Goal: Task Accomplishment & Management: Manage account settings

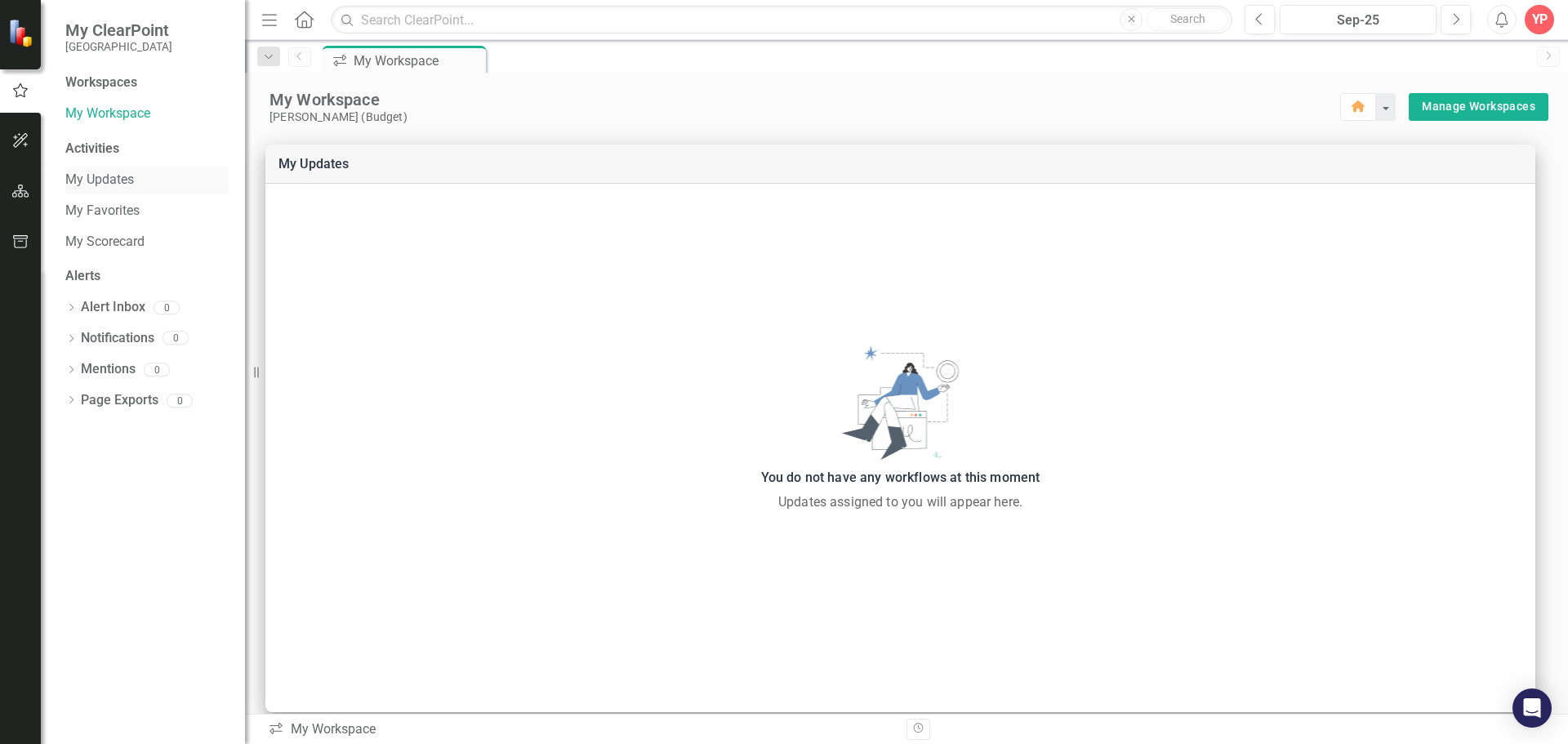
click at [98, 169] on div "My Updates" at bounding box center [147, 180] width 164 height 27
click at [105, 240] on link "My Scorecard" at bounding box center [147, 242] width 164 height 19
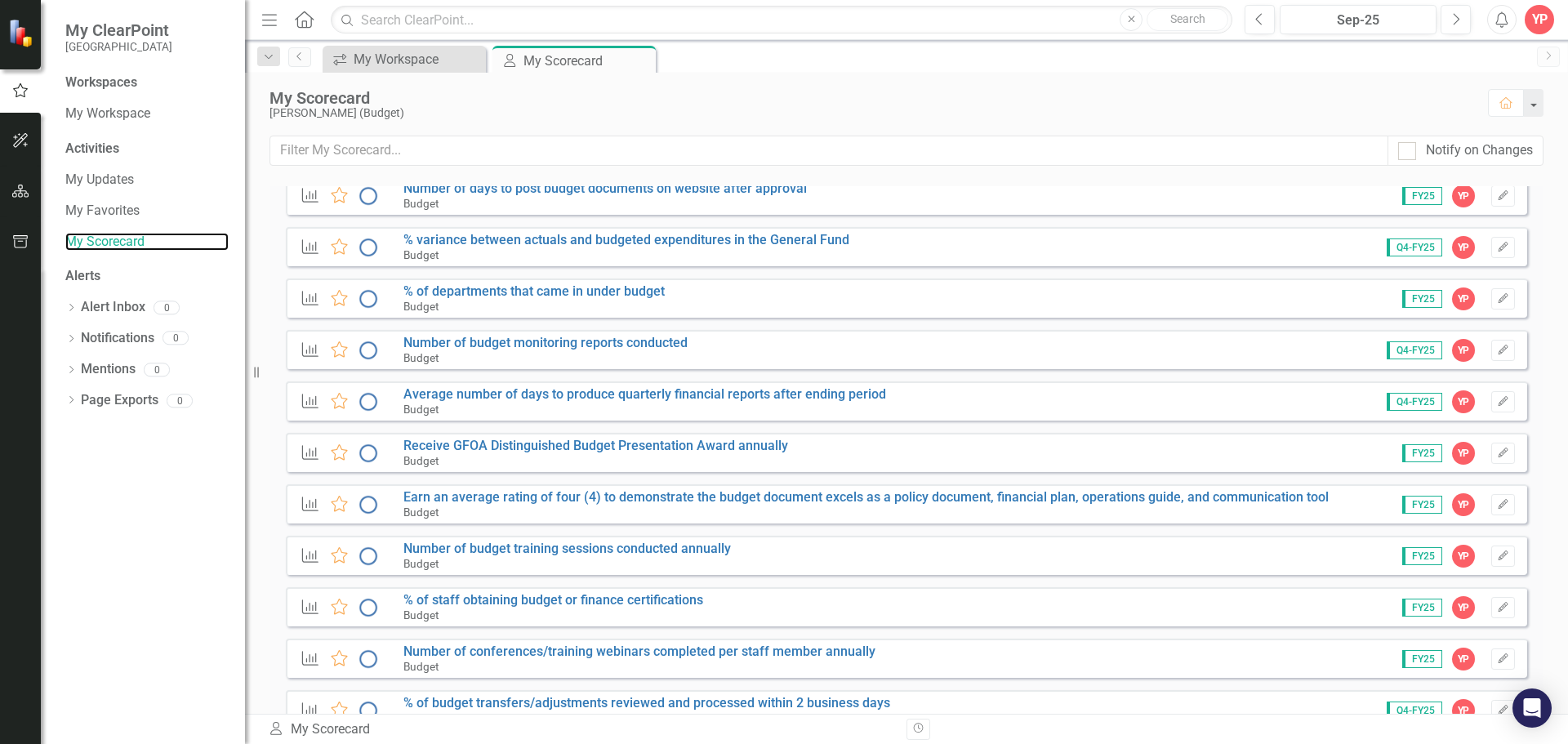
scroll to position [465, 0]
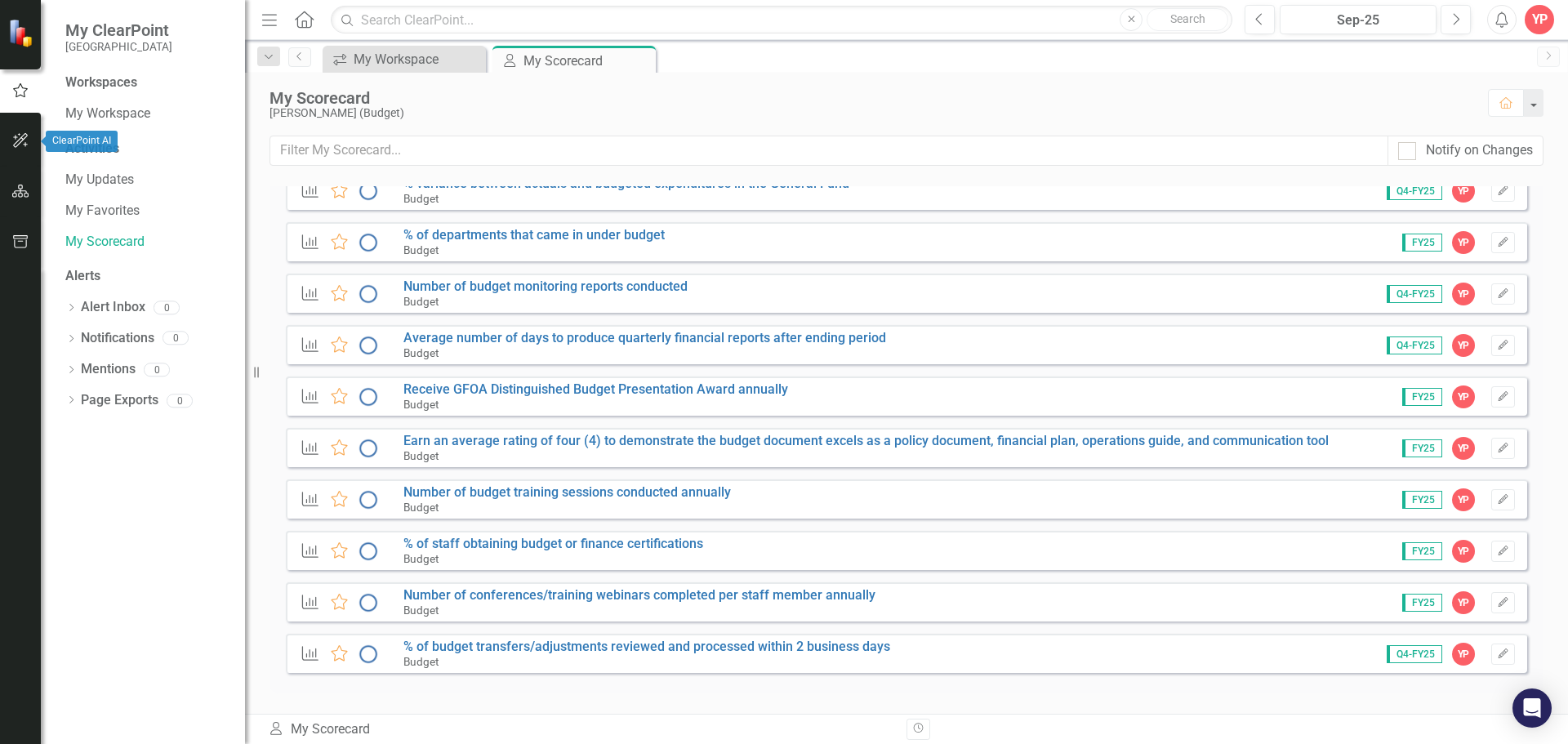
click at [25, 146] on icon "button" at bounding box center [20, 140] width 15 height 15
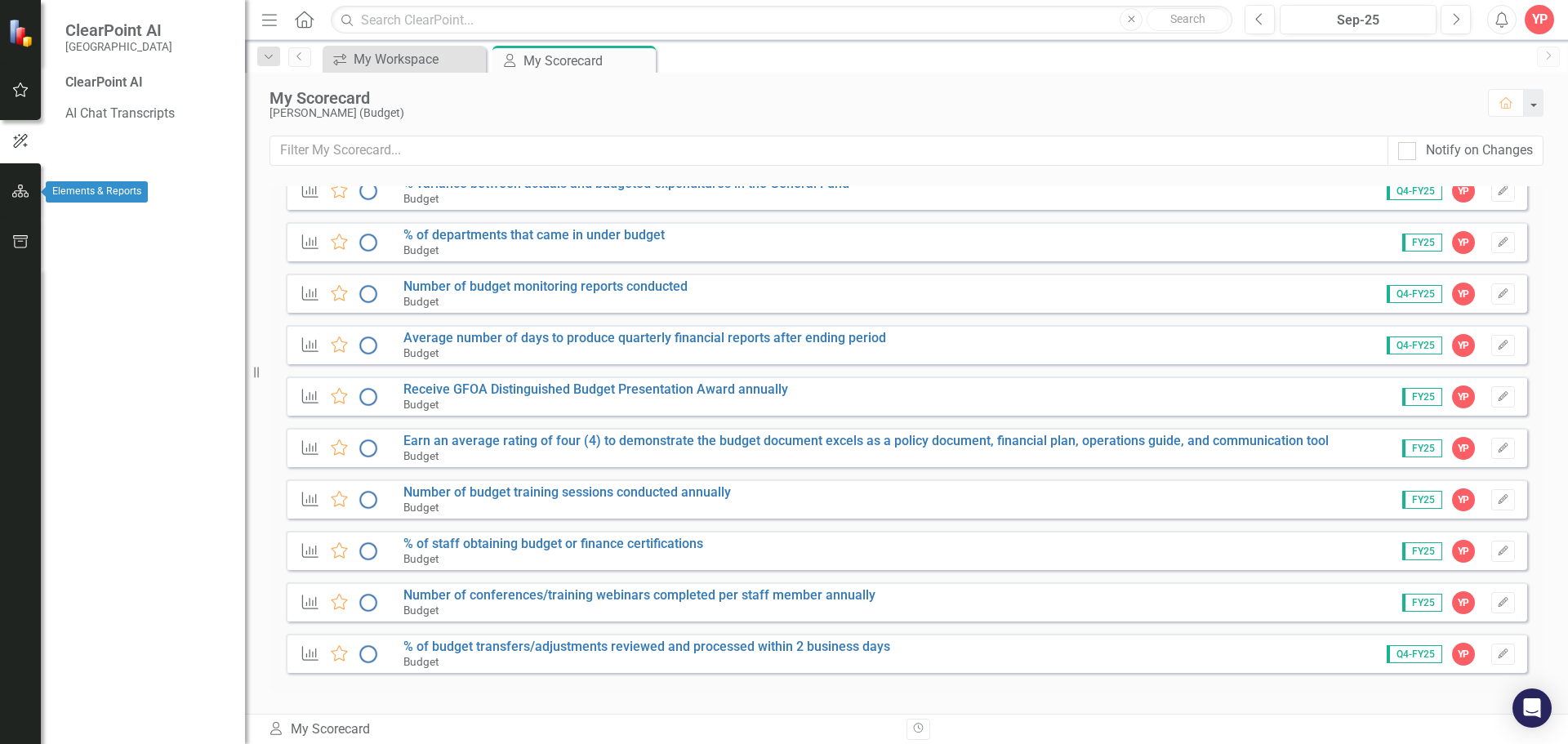
click at [24, 181] on button "button" at bounding box center [21, 192] width 37 height 34
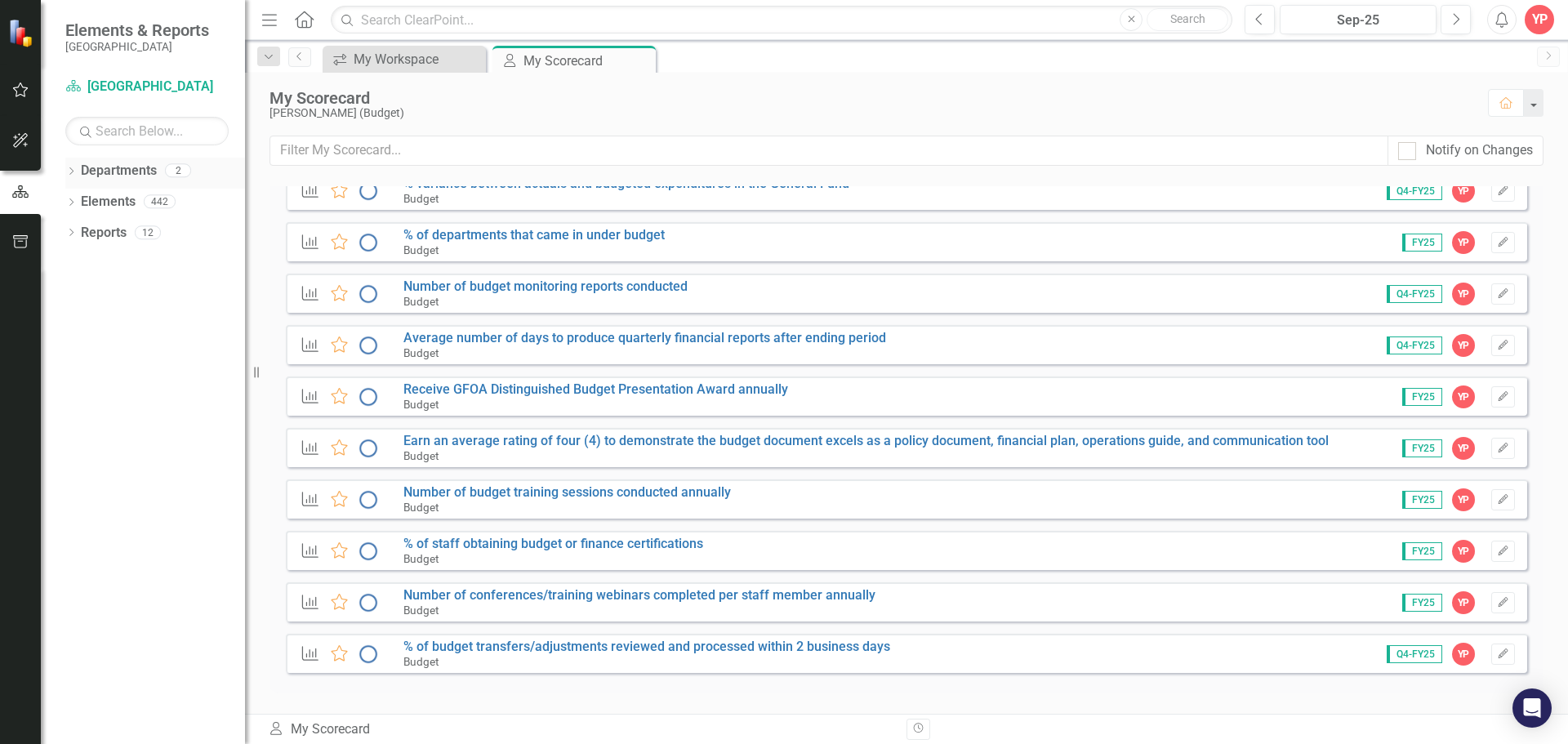
click at [74, 173] on icon "Dropdown" at bounding box center [71, 172] width 11 height 9
click at [76, 202] on icon "Dropdown" at bounding box center [79, 201] width 12 height 9
click at [123, 228] on link "Budget" at bounding box center [175, 233] width 139 height 19
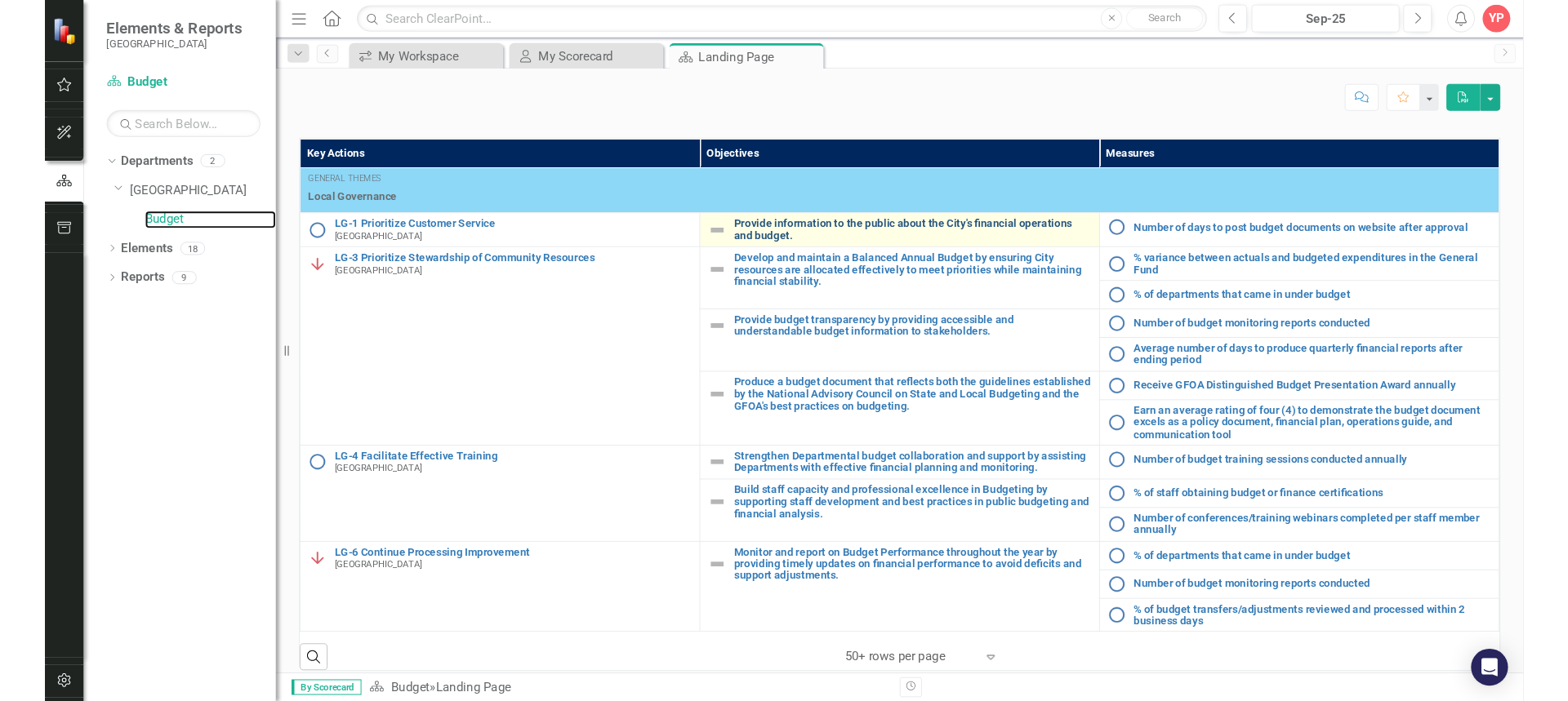
scroll to position [735, 0]
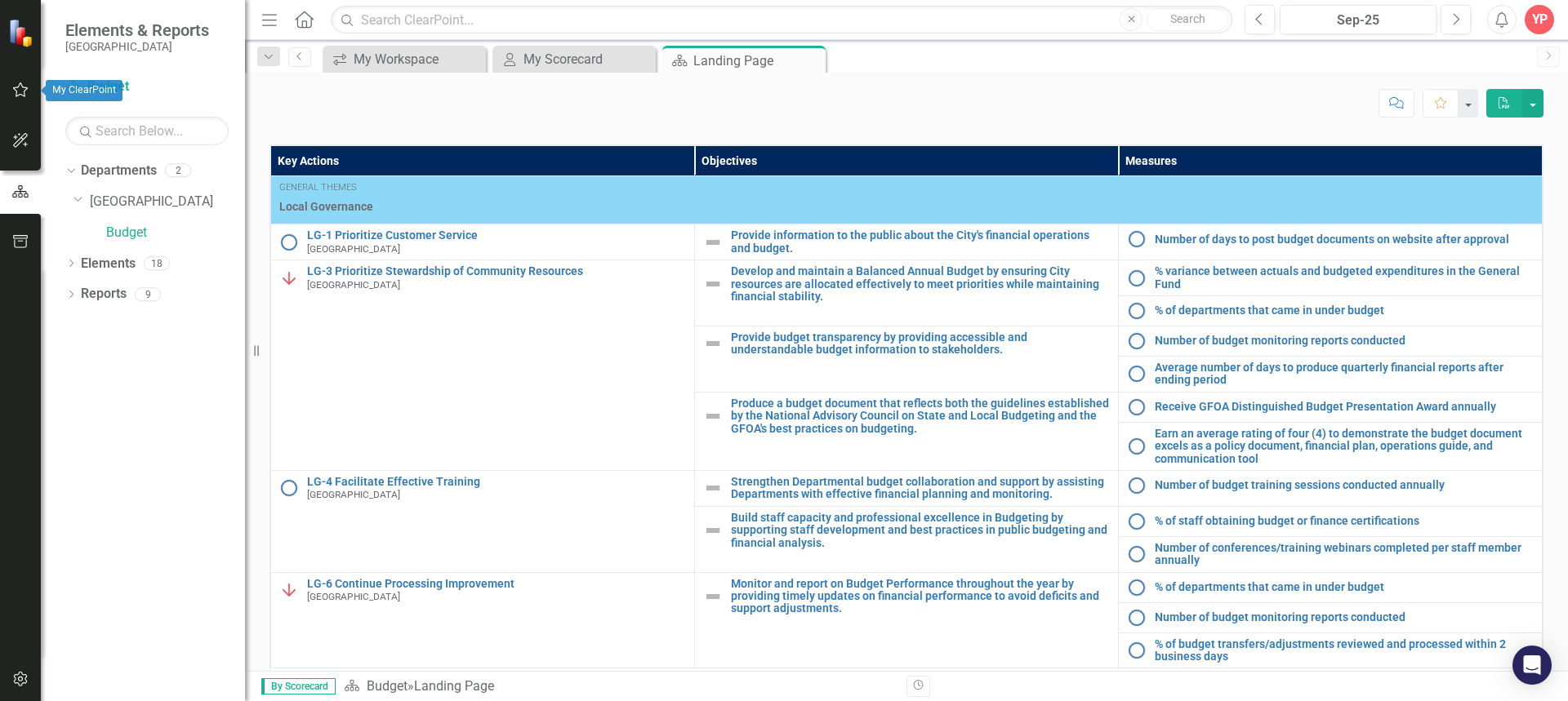
click at [32, 99] on button "button" at bounding box center [21, 90] width 37 height 34
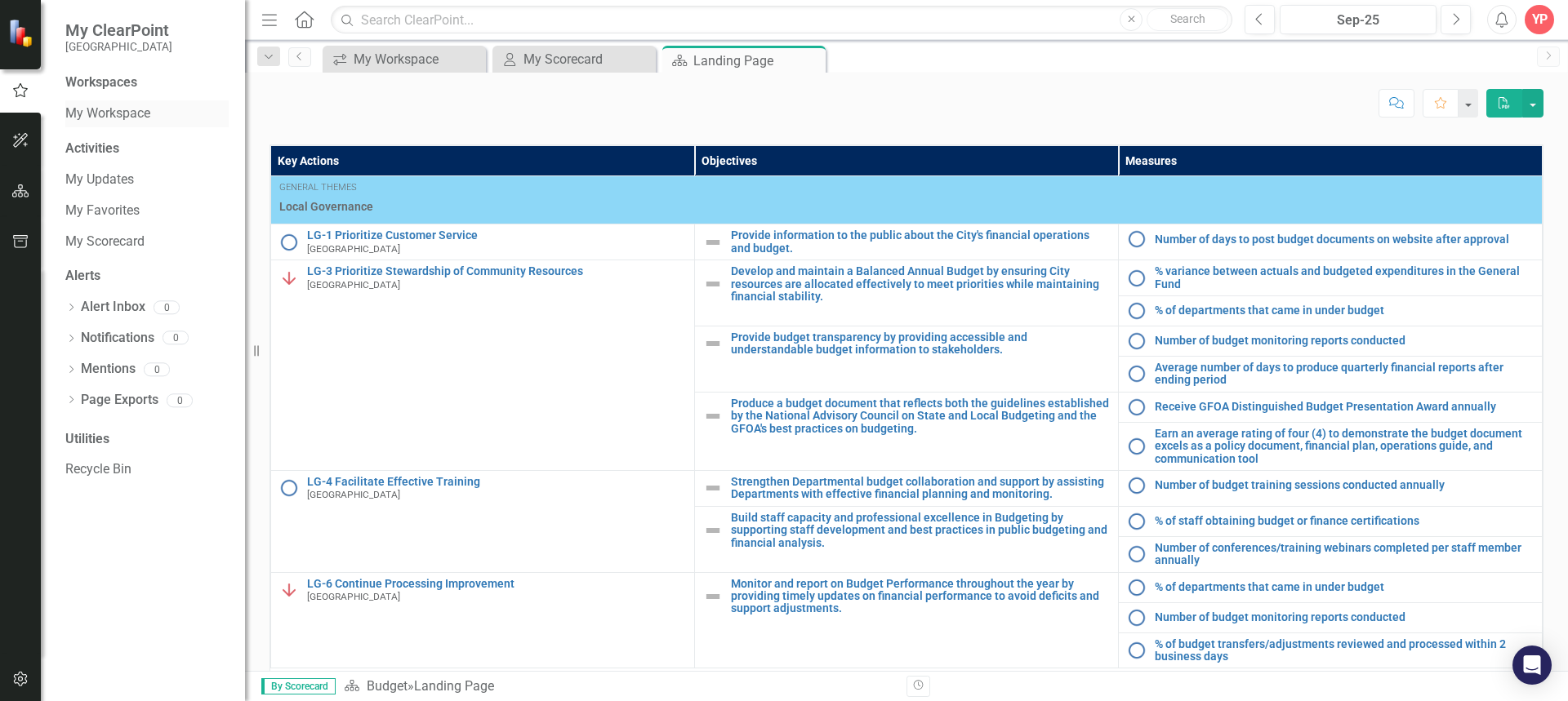
click at [136, 104] on link "My Workspace" at bounding box center [147, 114] width 164 height 19
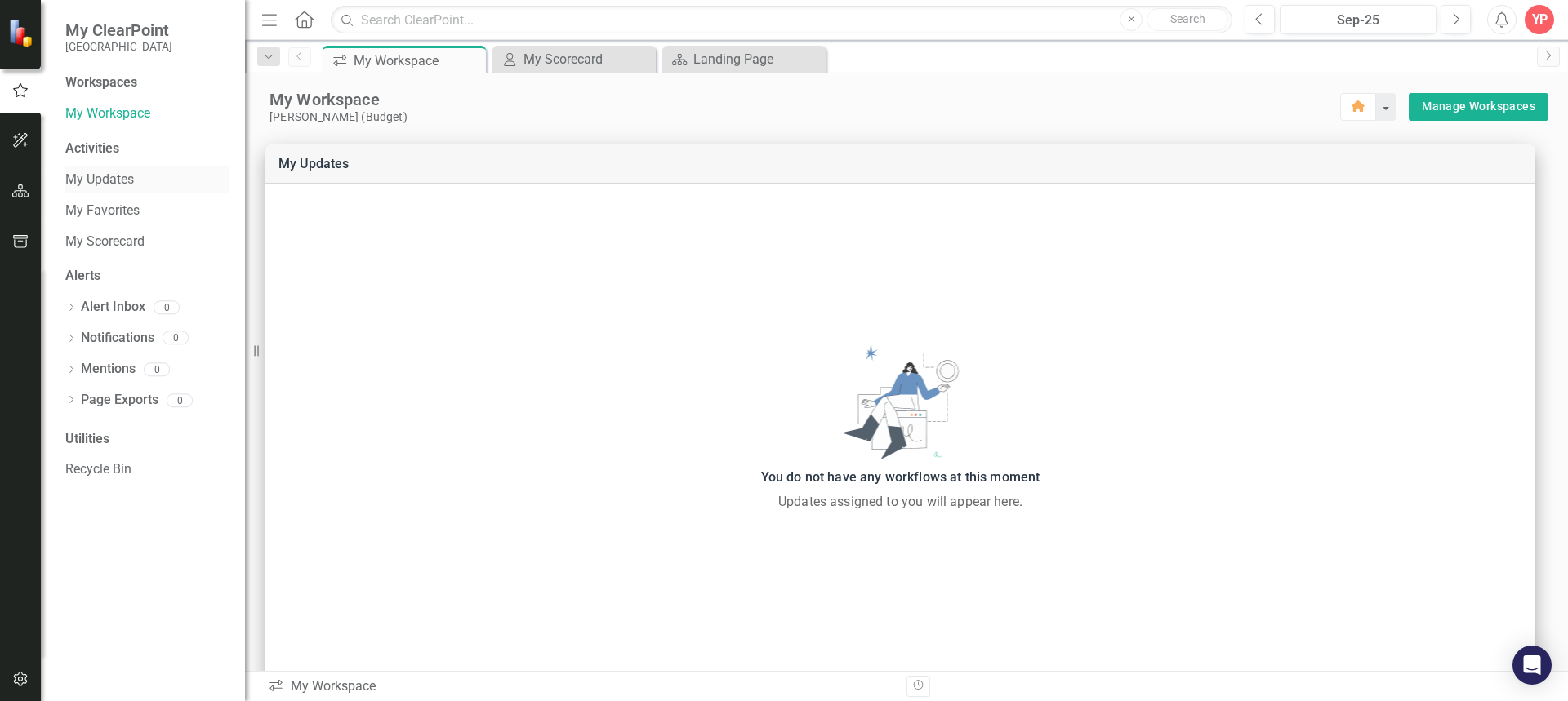
click at [209, 178] on link "My Updates" at bounding box center [147, 180] width 164 height 19
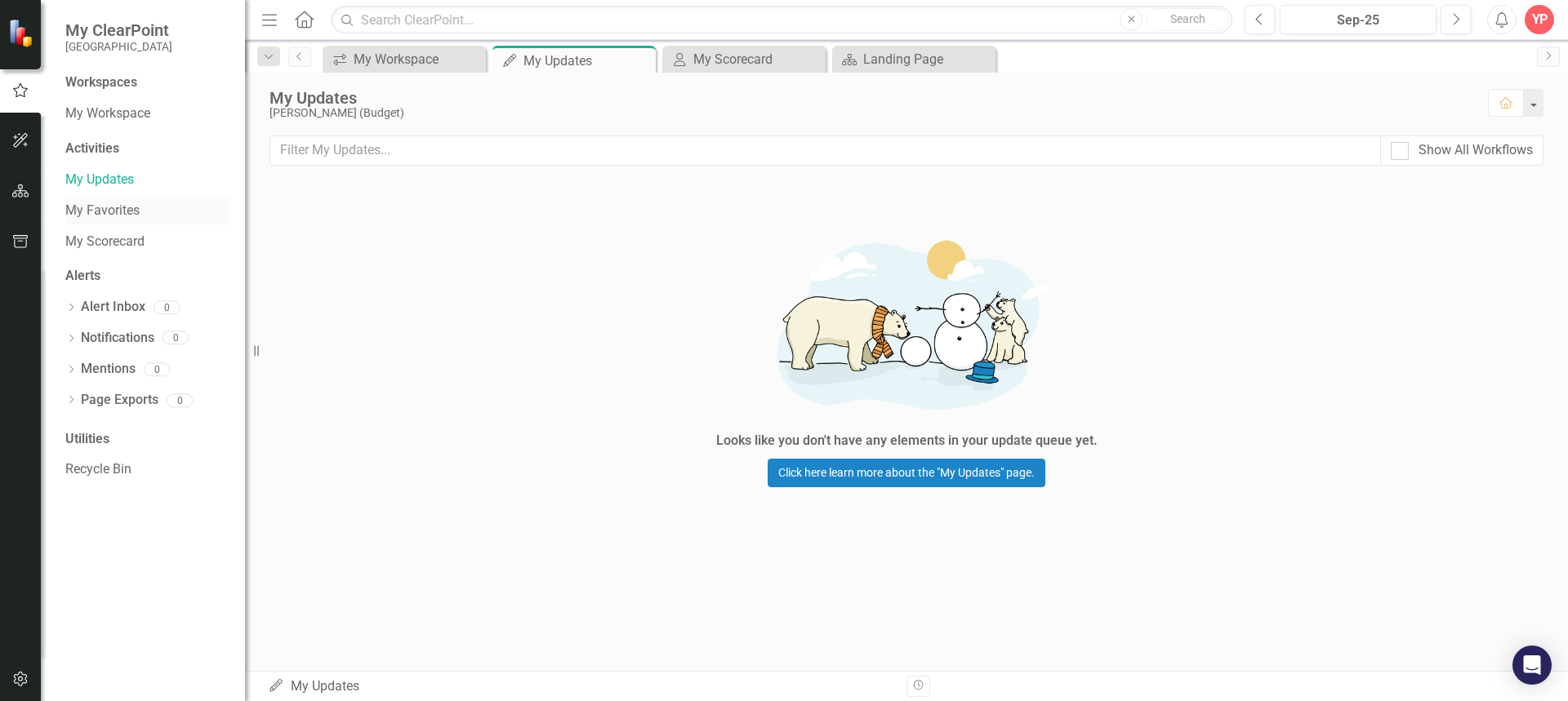
click at [193, 201] on link "My Favorites" at bounding box center [147, 211] width 164 height 19
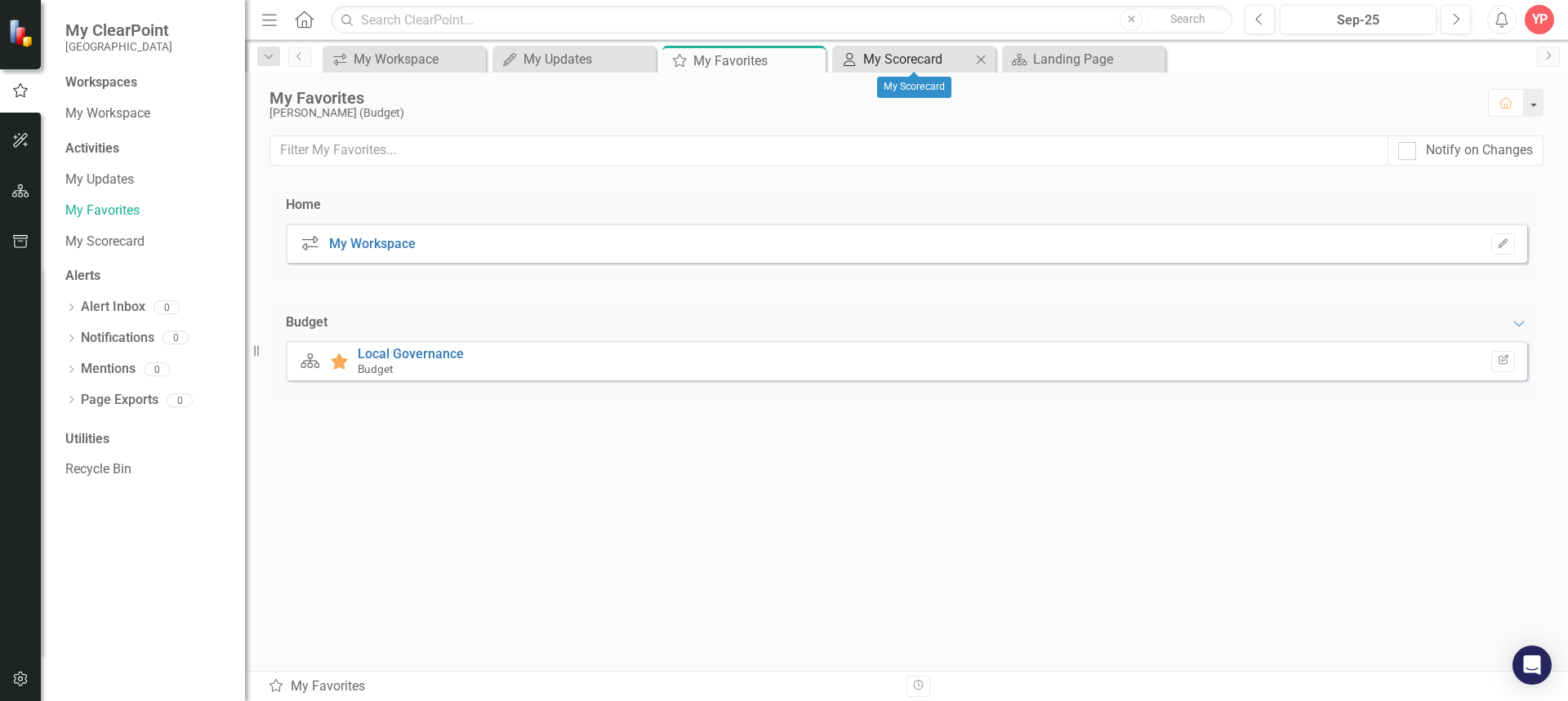
click at [875, 55] on div "My Scorecard" at bounding box center [917, 59] width 108 height 21
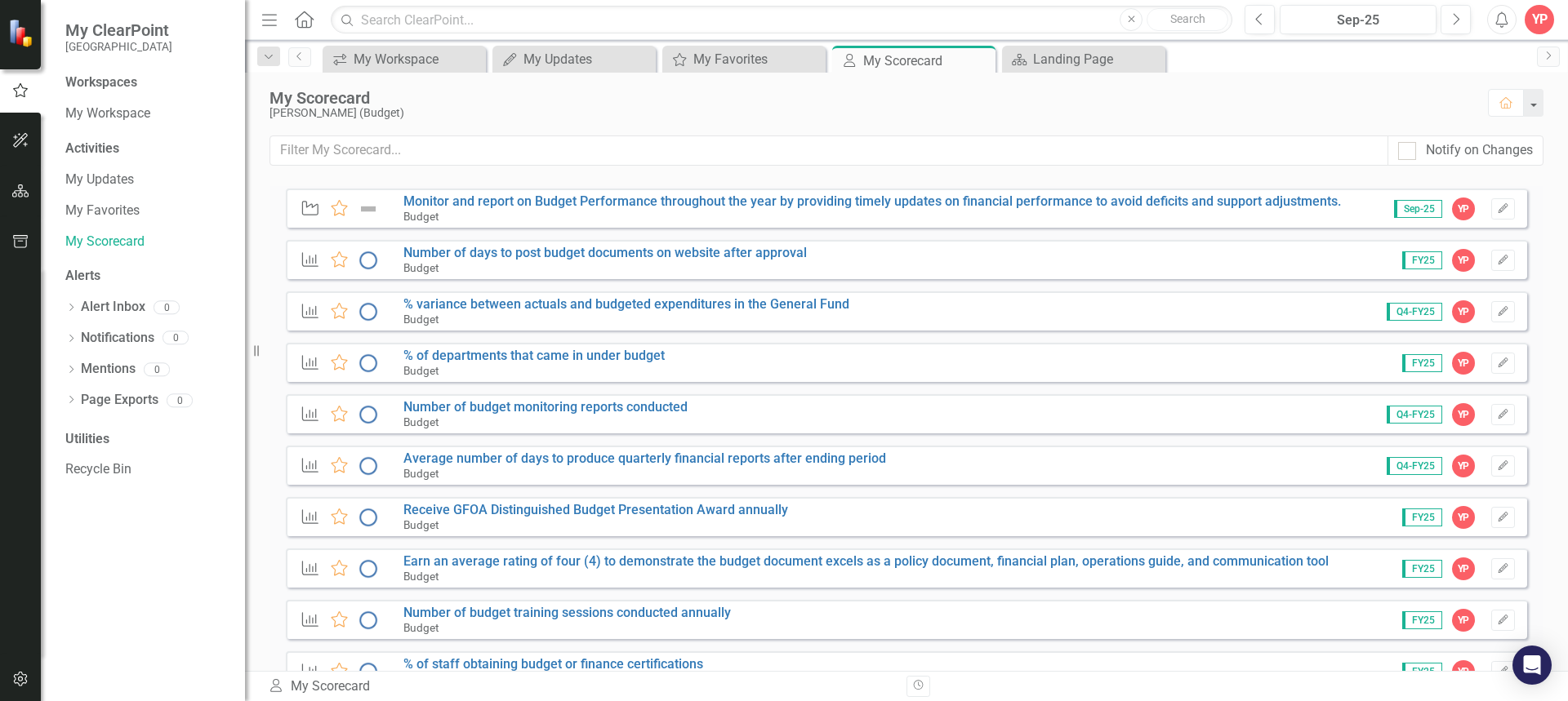
scroll to position [262, 0]
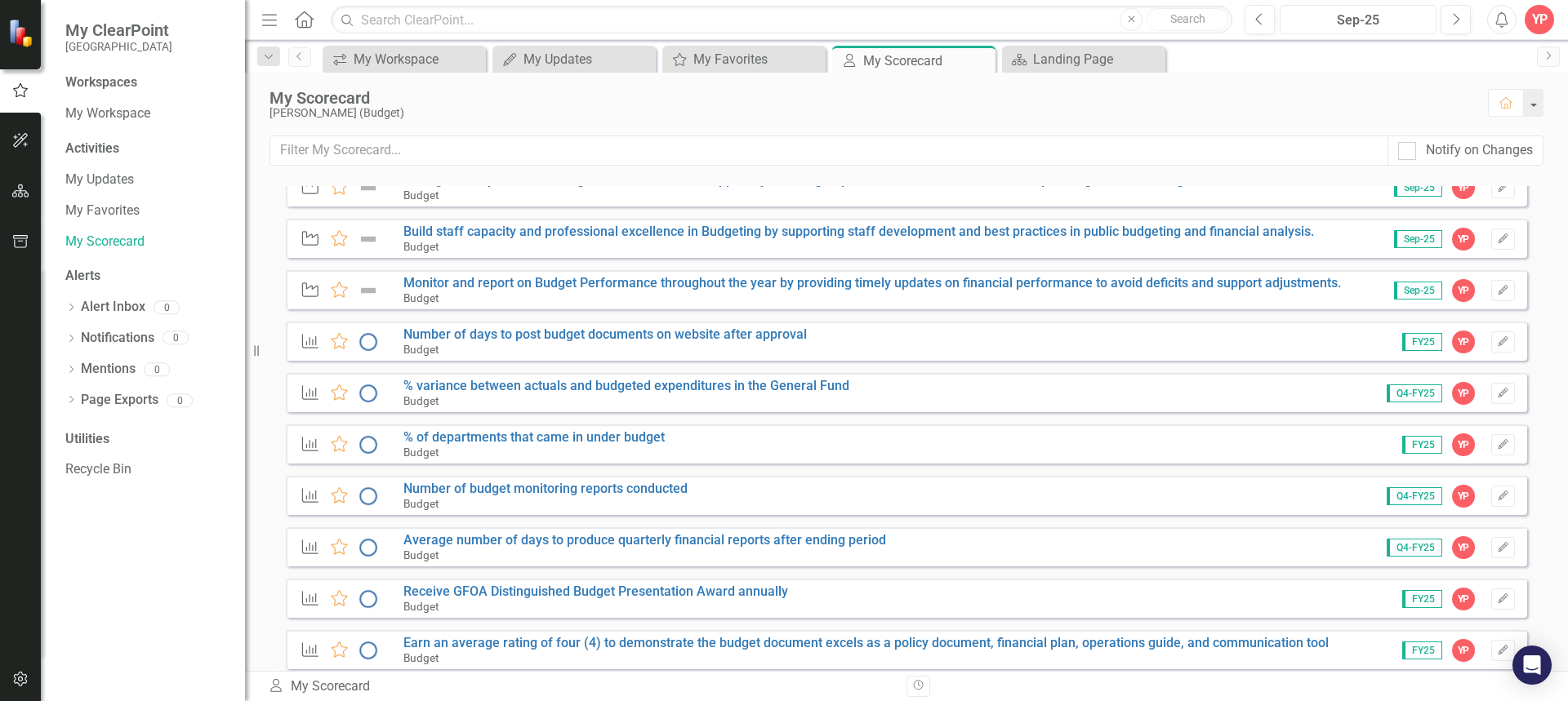
click at [1400, 26] on div "Sep-25" at bounding box center [1358, 20] width 145 height 20
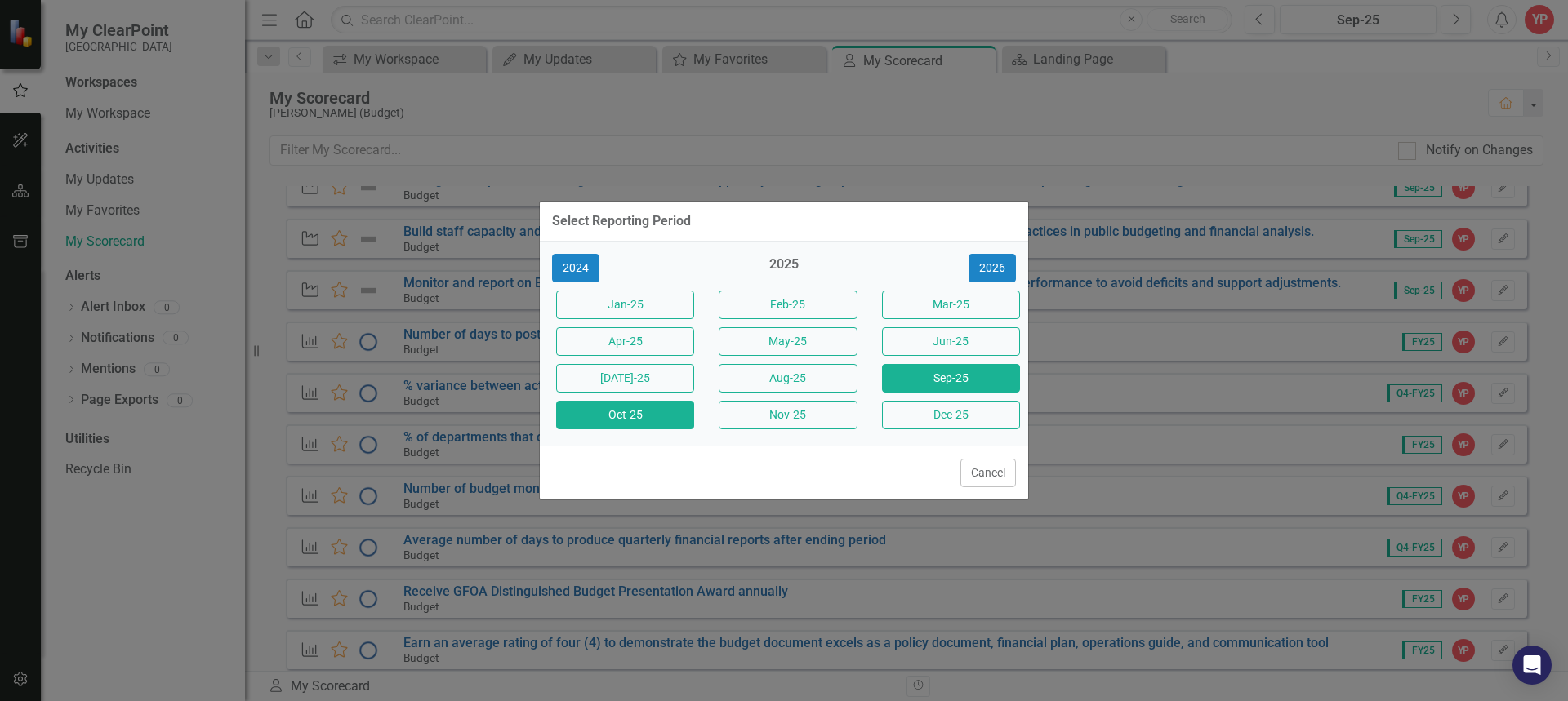
click at [640, 420] on button "Oct-25" at bounding box center [625, 415] width 138 height 28
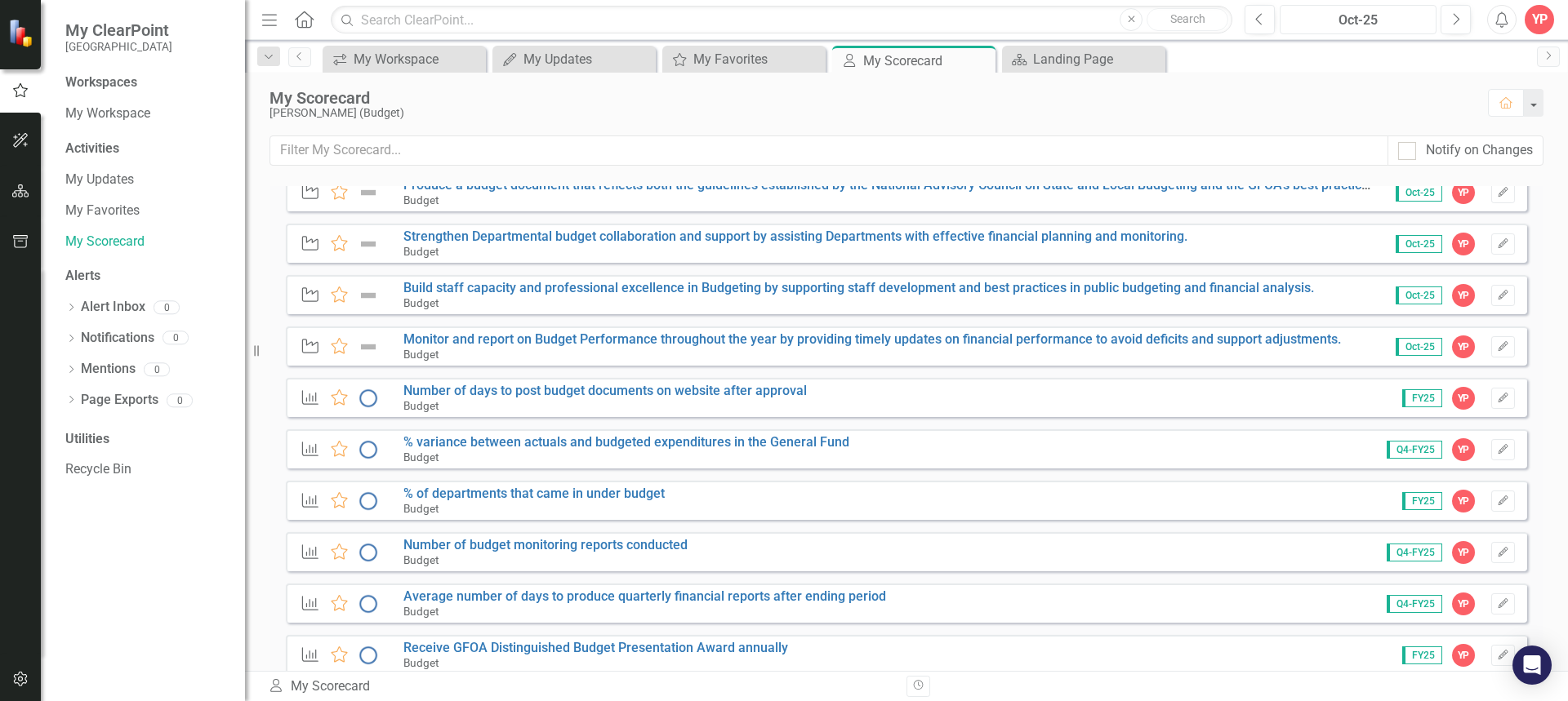
scroll to position [245, 0]
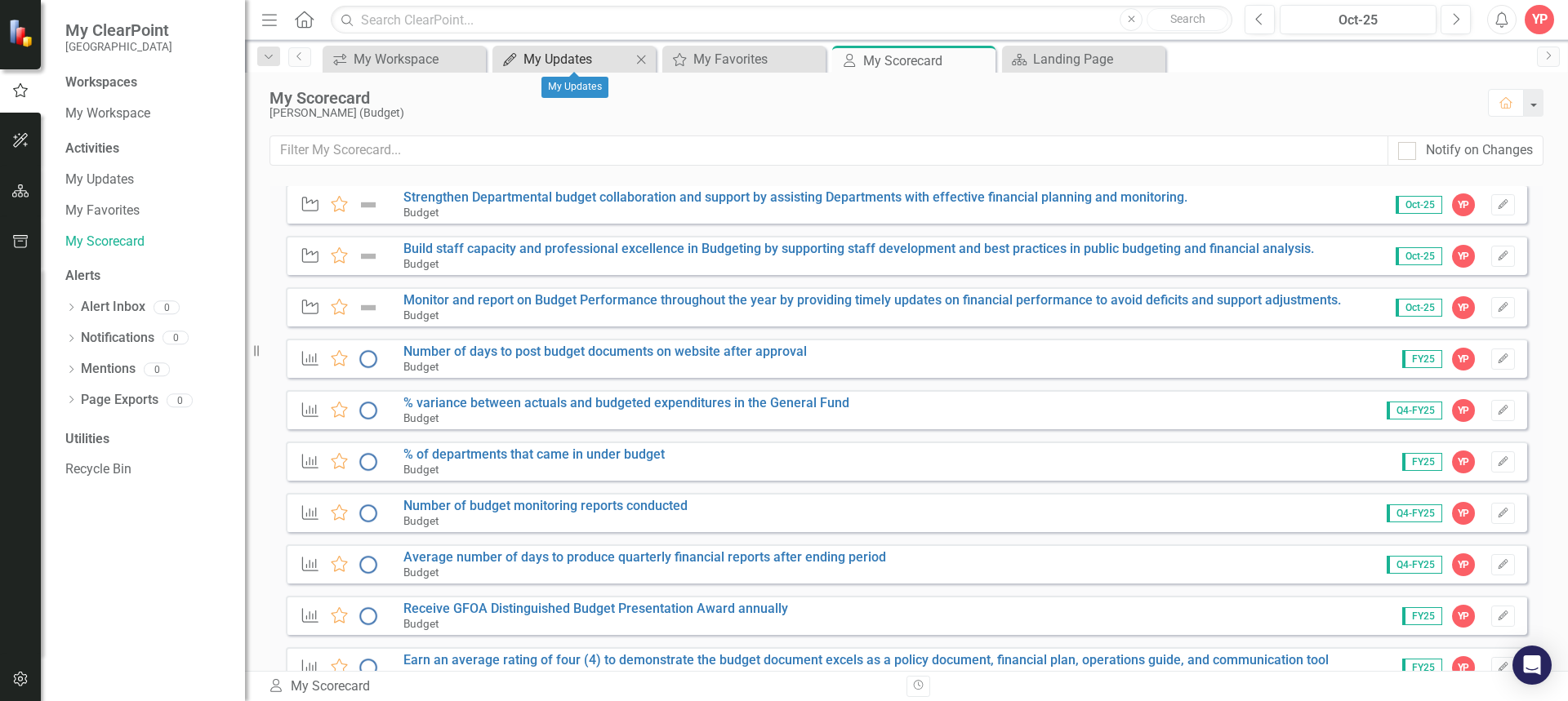
click at [602, 68] on div "My Updates" at bounding box center [577, 59] width 108 height 21
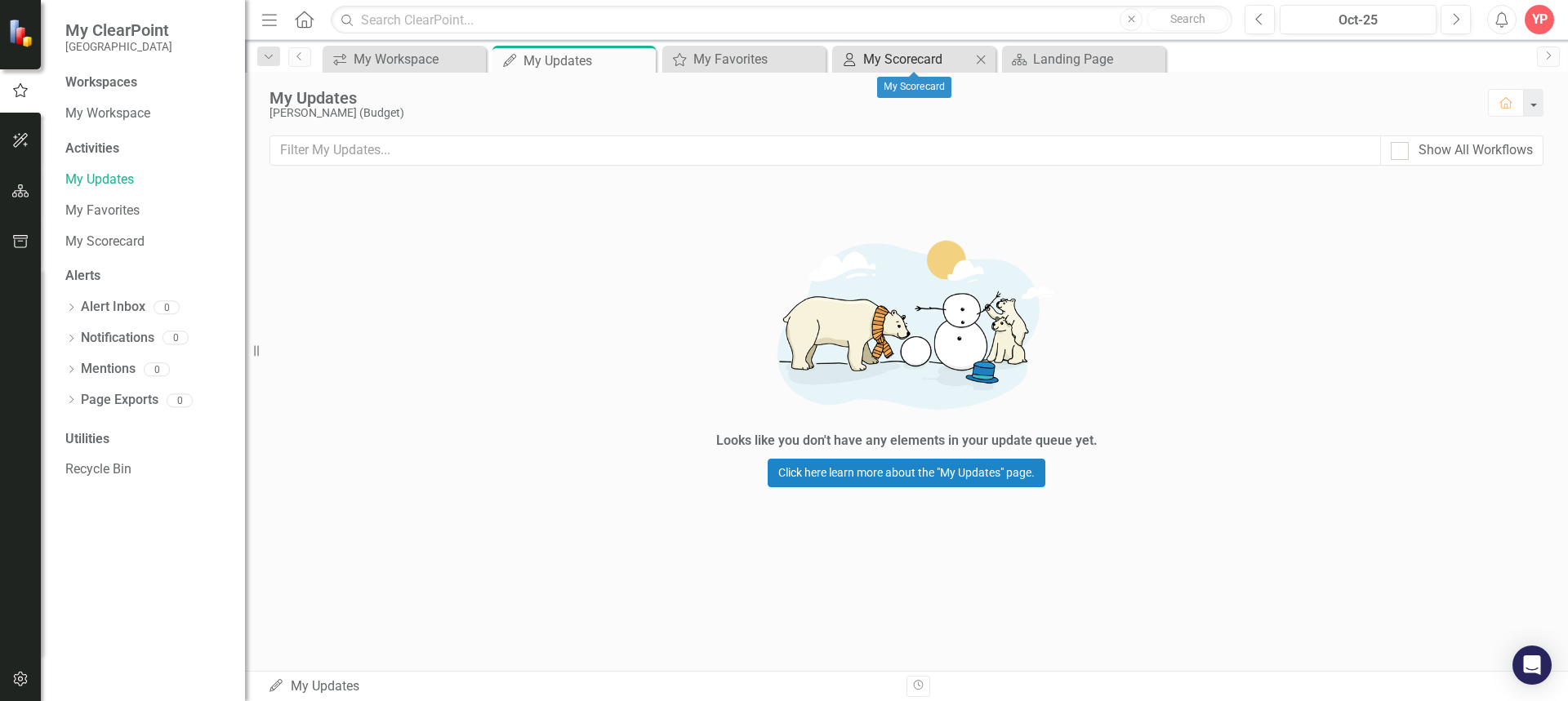
click at [950, 61] on div "My Scorecard" at bounding box center [917, 59] width 108 height 21
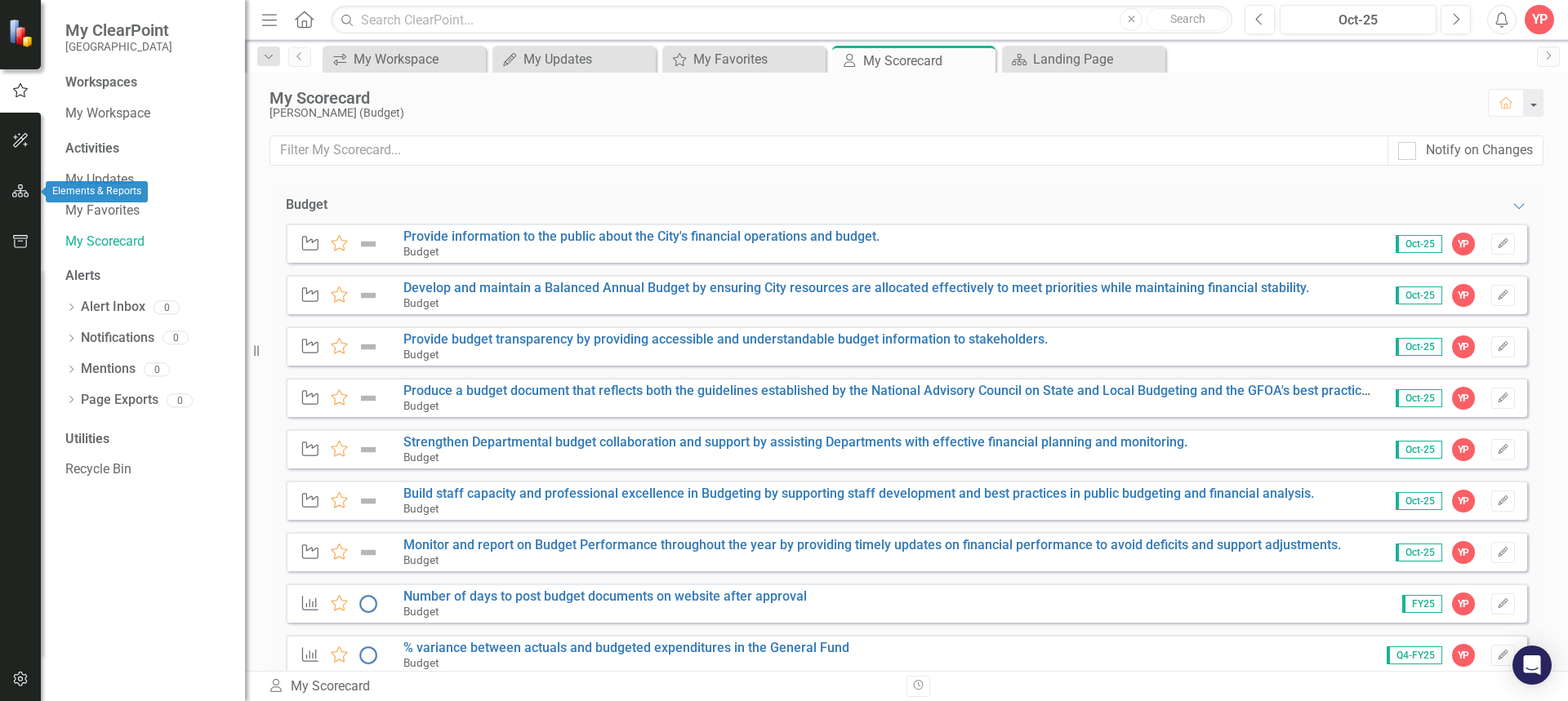
click at [15, 195] on icon "button" at bounding box center [21, 190] width 17 height 13
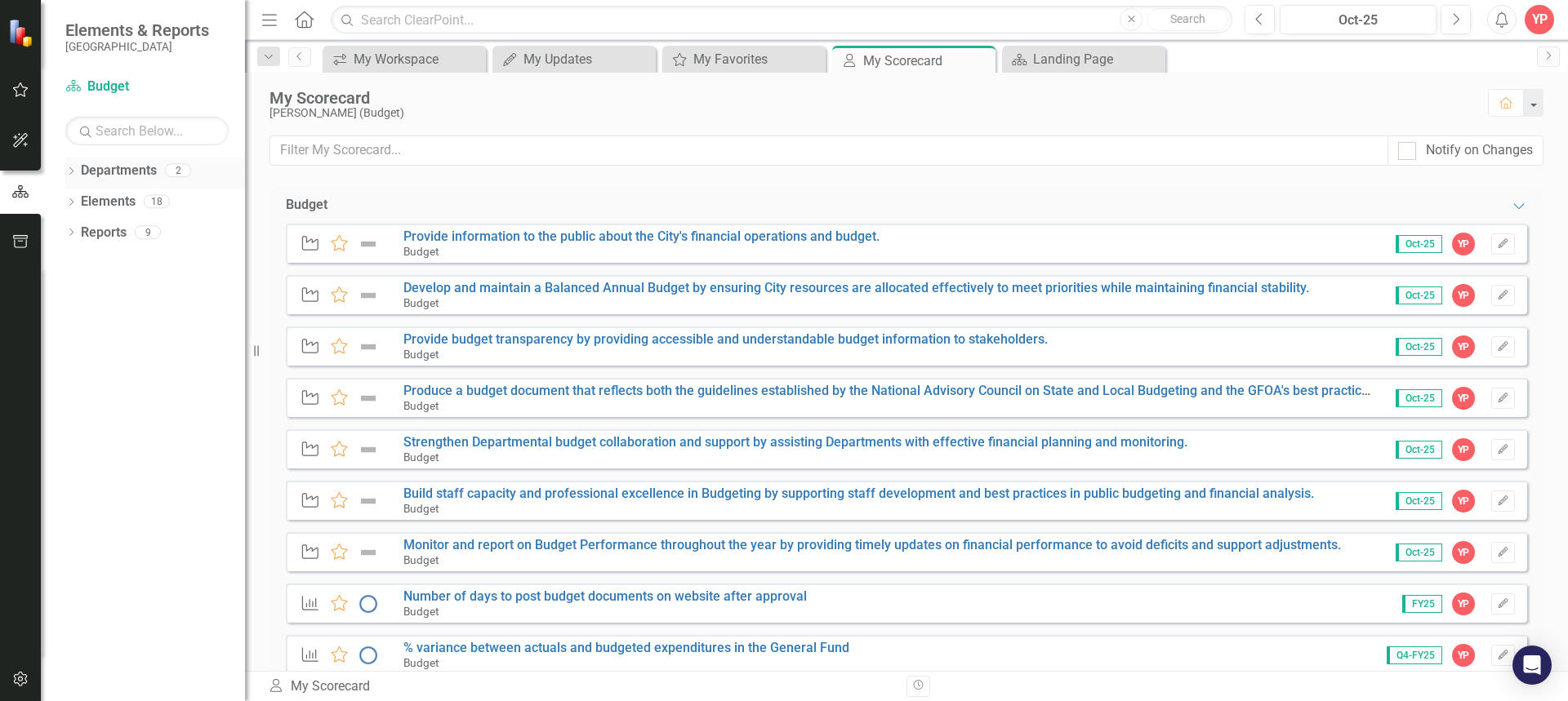
click at [74, 173] on icon "Dropdown" at bounding box center [71, 172] width 11 height 9
click at [74, 204] on icon "Dropdown" at bounding box center [79, 200] width 12 height 9
click at [210, 232] on link "Budget" at bounding box center [175, 233] width 139 height 19
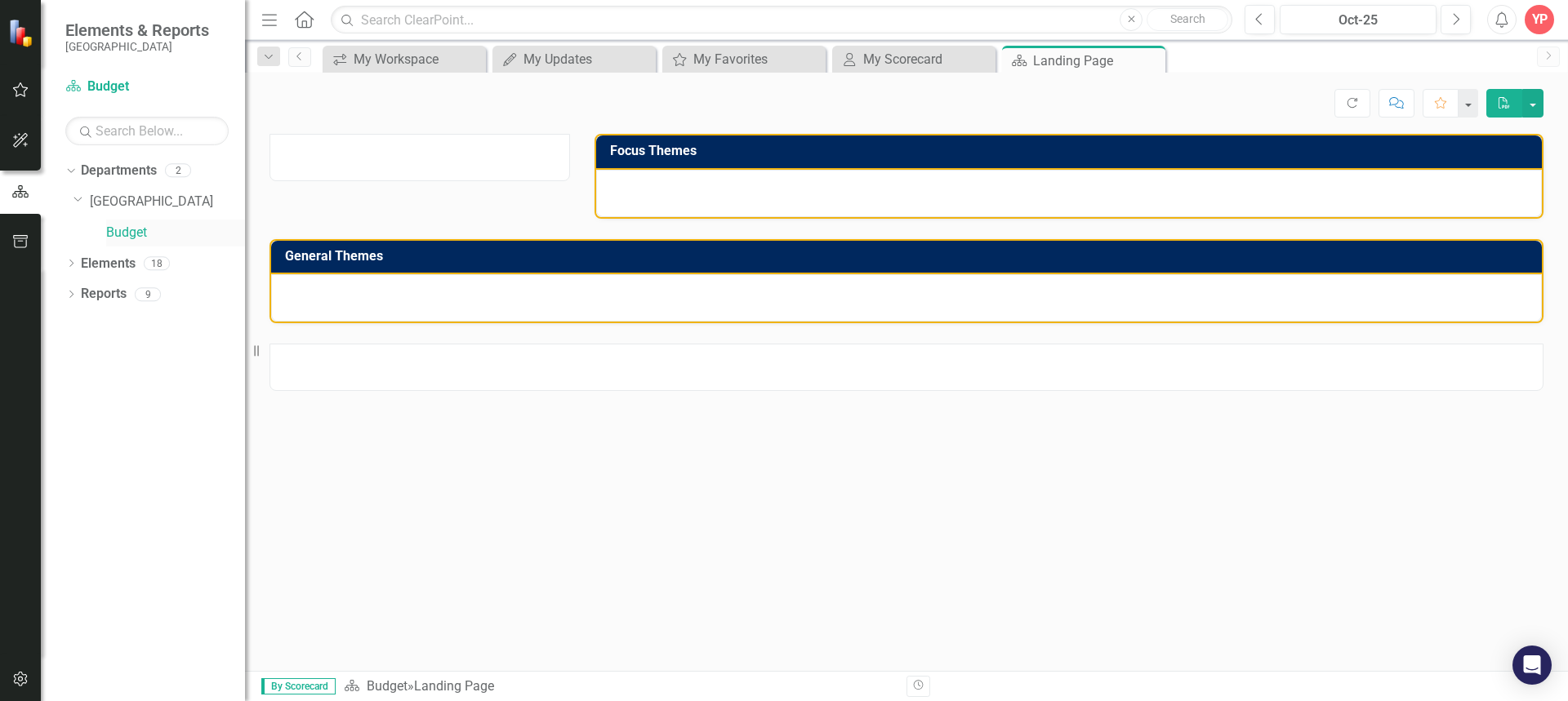
click at [210, 232] on link "Budget" at bounding box center [175, 233] width 139 height 19
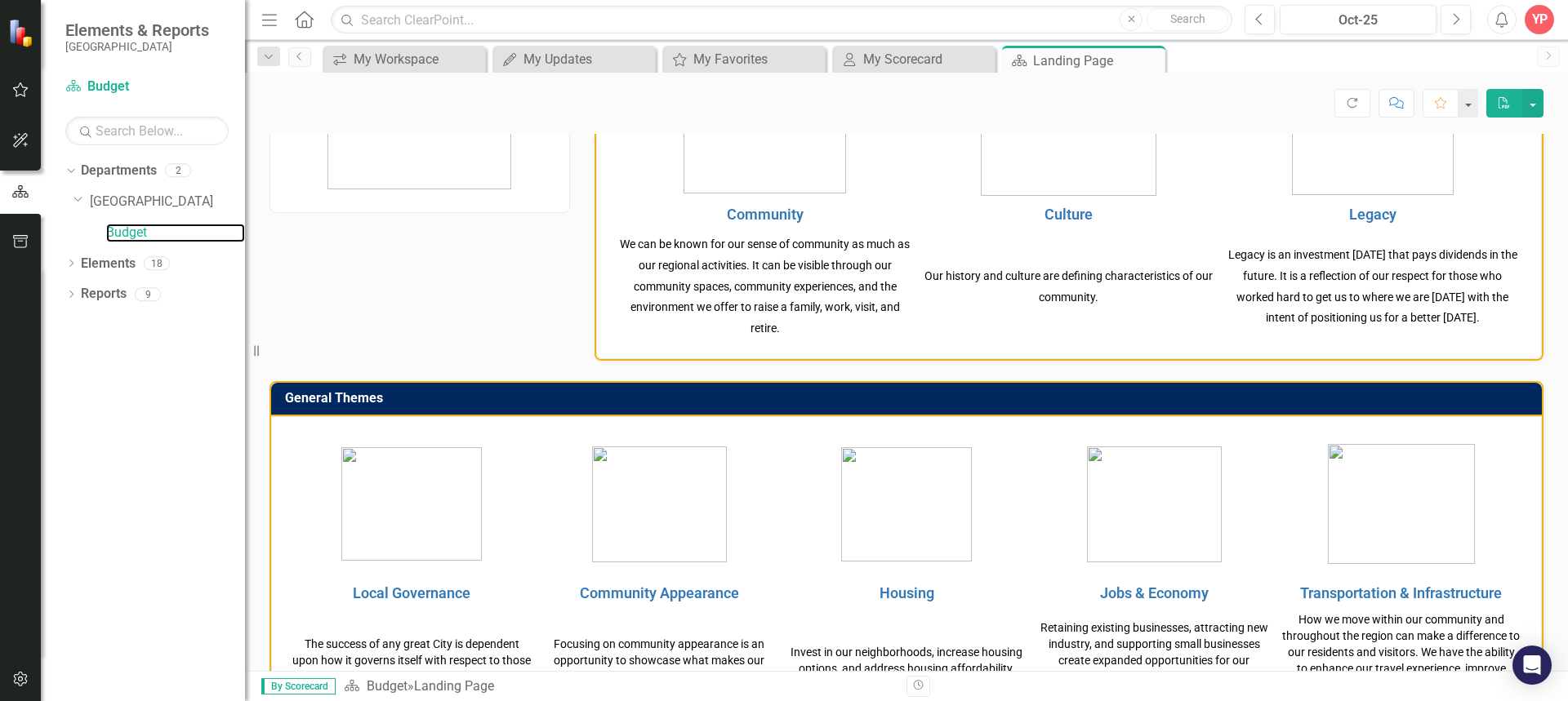
scroll to position [163, 0]
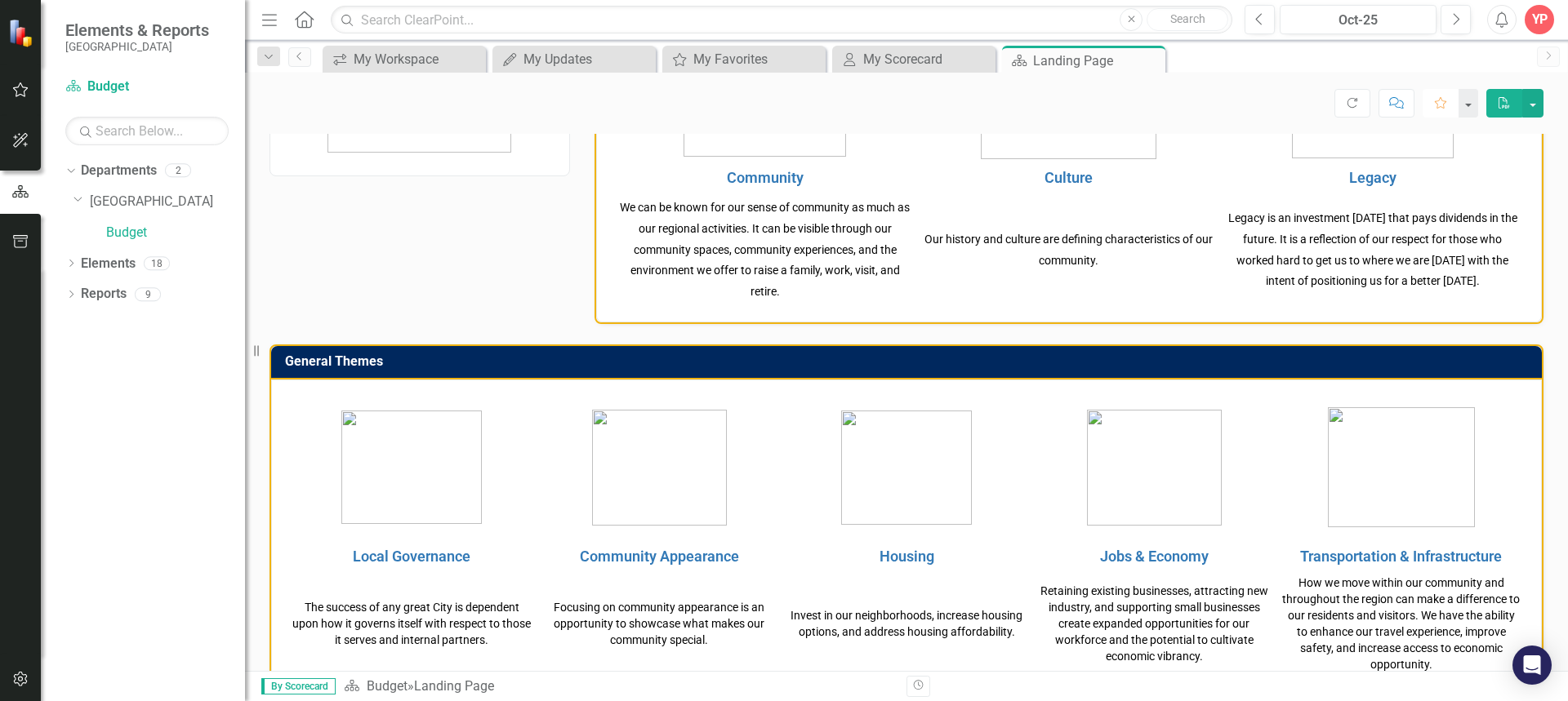
click at [1444, 101] on icon "button" at bounding box center [1440, 102] width 11 height 11
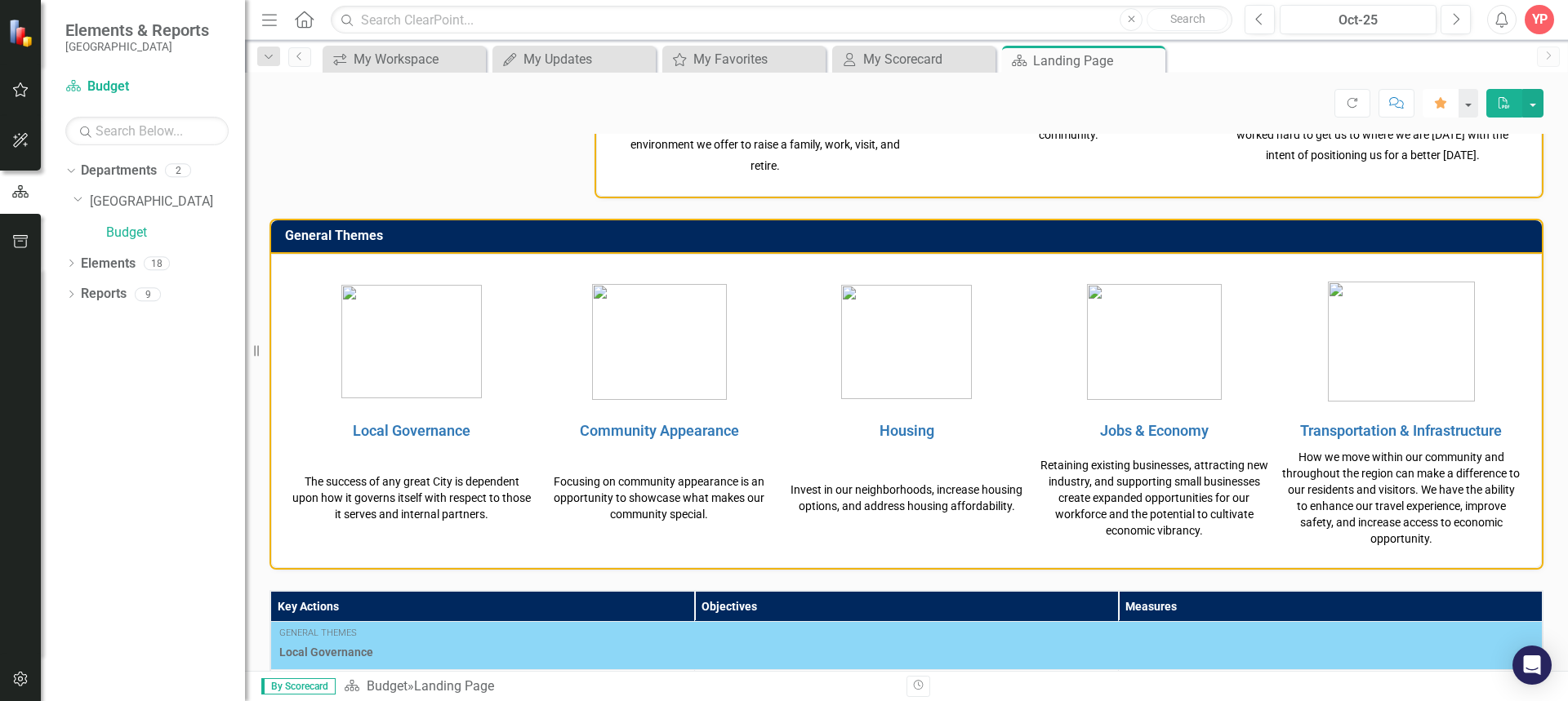
scroll to position [327, 0]
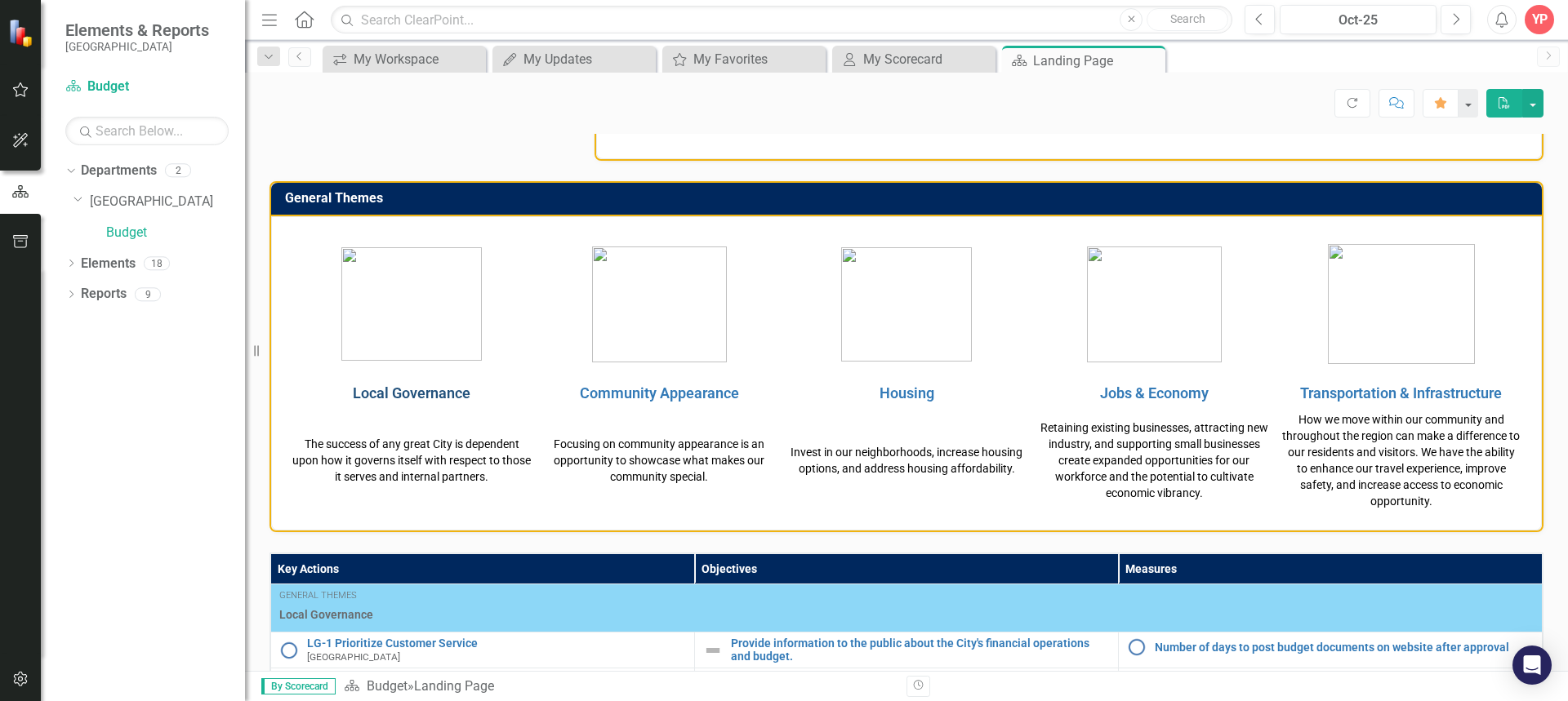
click at [411, 393] on link "Local Governance" at bounding box center [411, 393] width 118 height 17
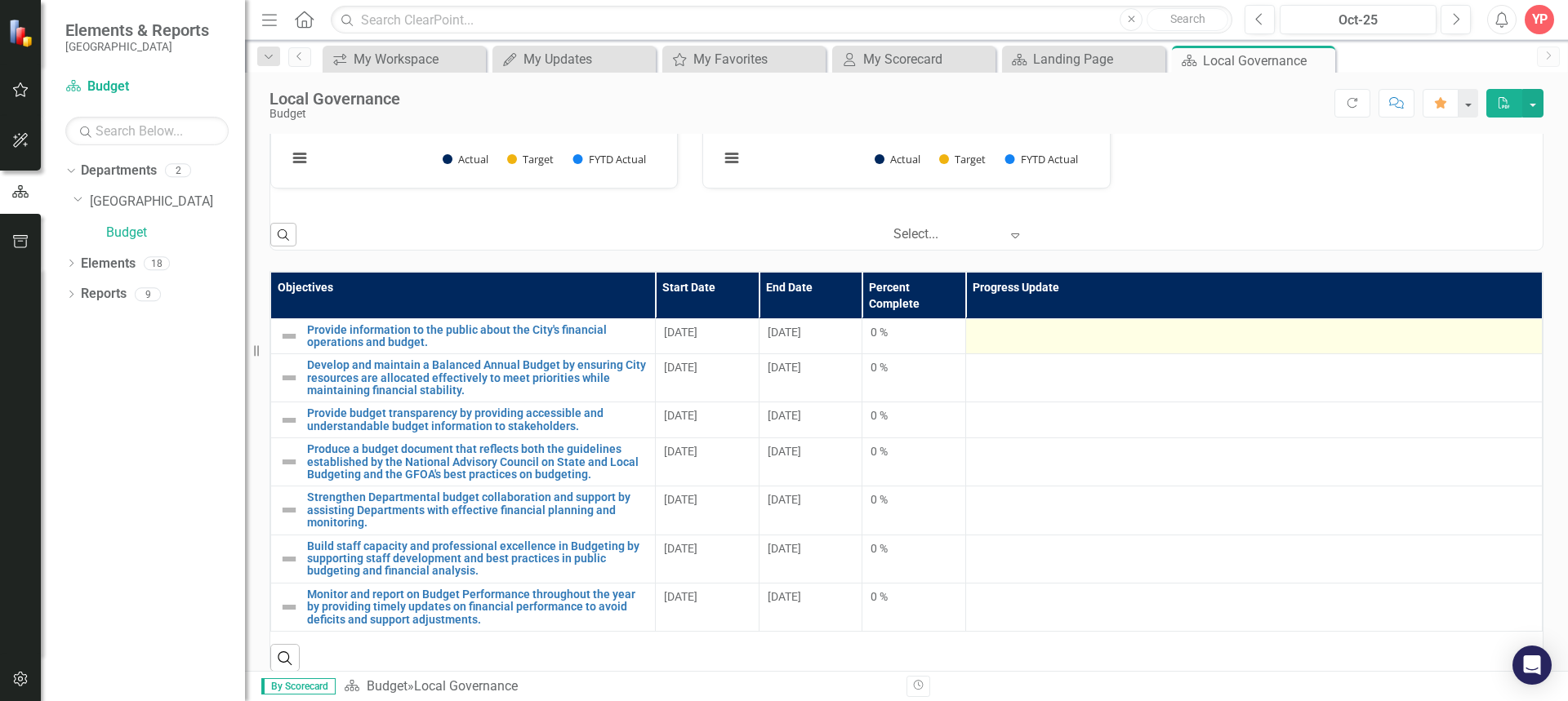
scroll to position [1487, 0]
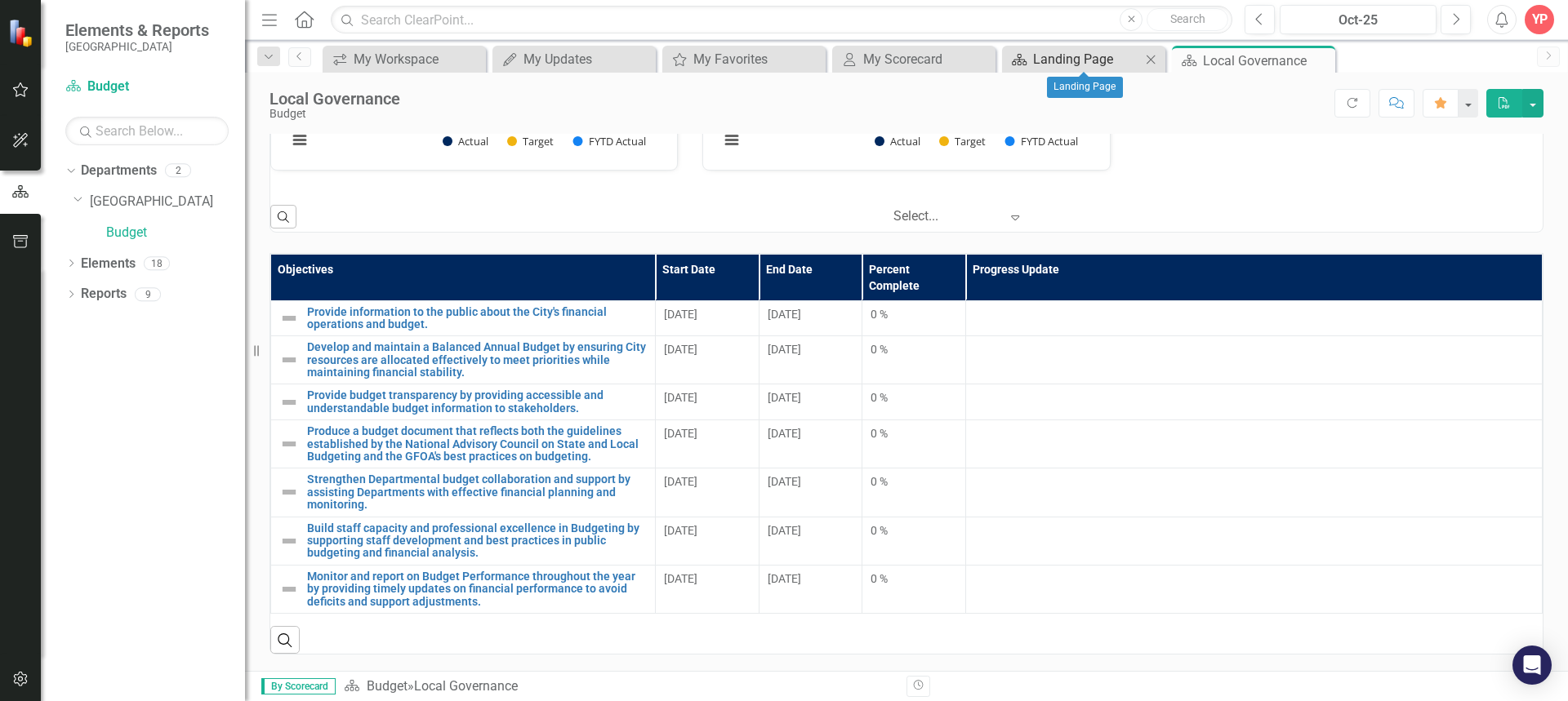
click at [1081, 66] on div "Landing Page" at bounding box center [1086, 59] width 108 height 21
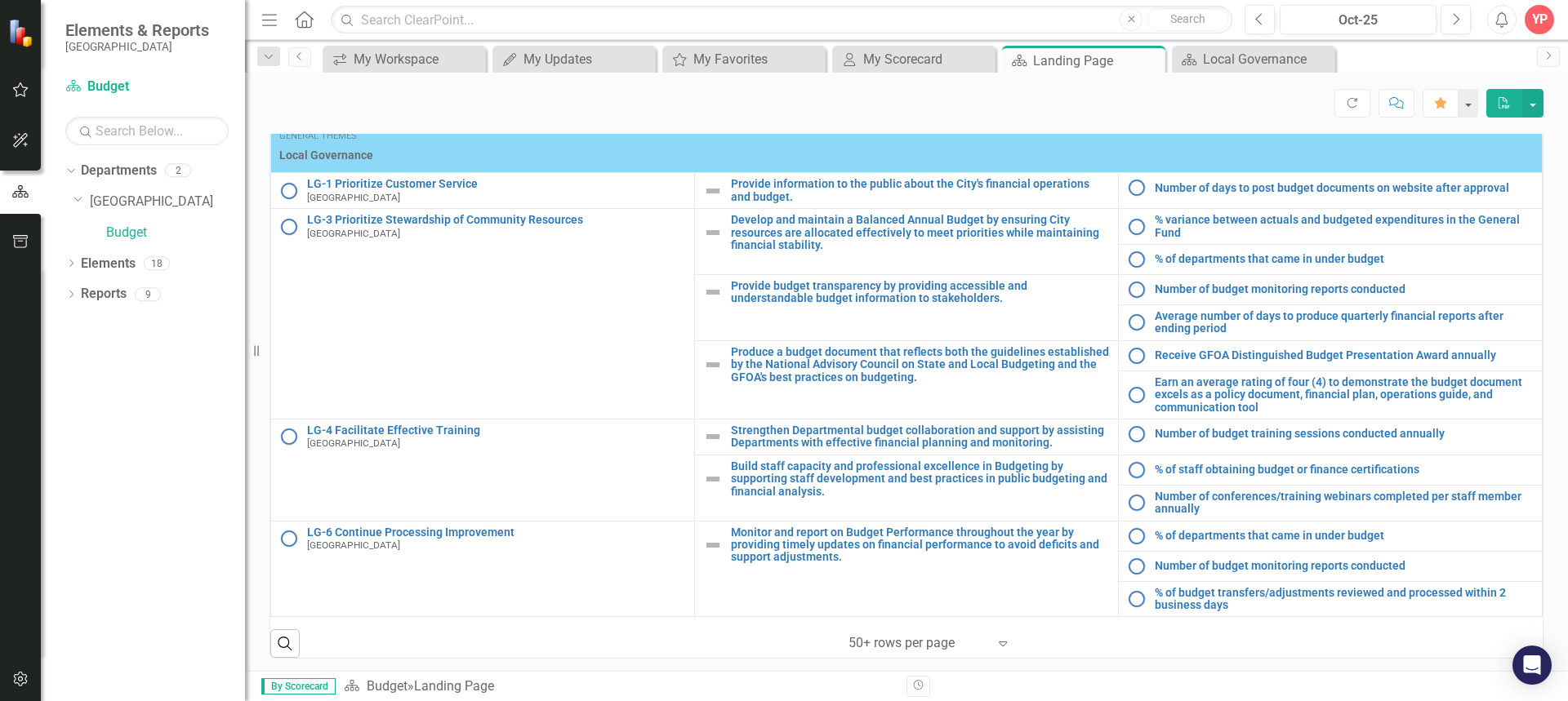
scroll to position [790, 0]
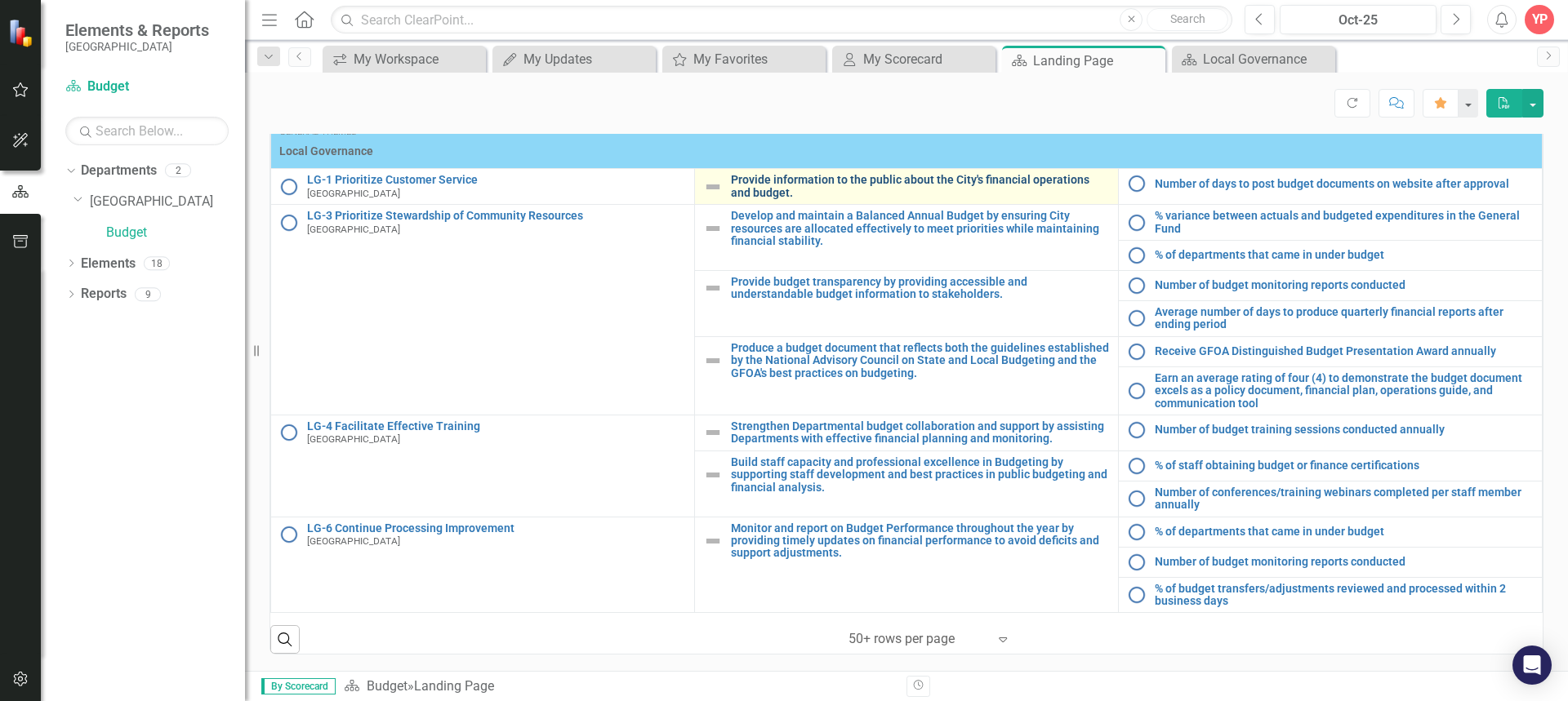
click at [806, 182] on link "Provide information to the public about the City's financial operations and bud…" at bounding box center [920, 186] width 379 height 25
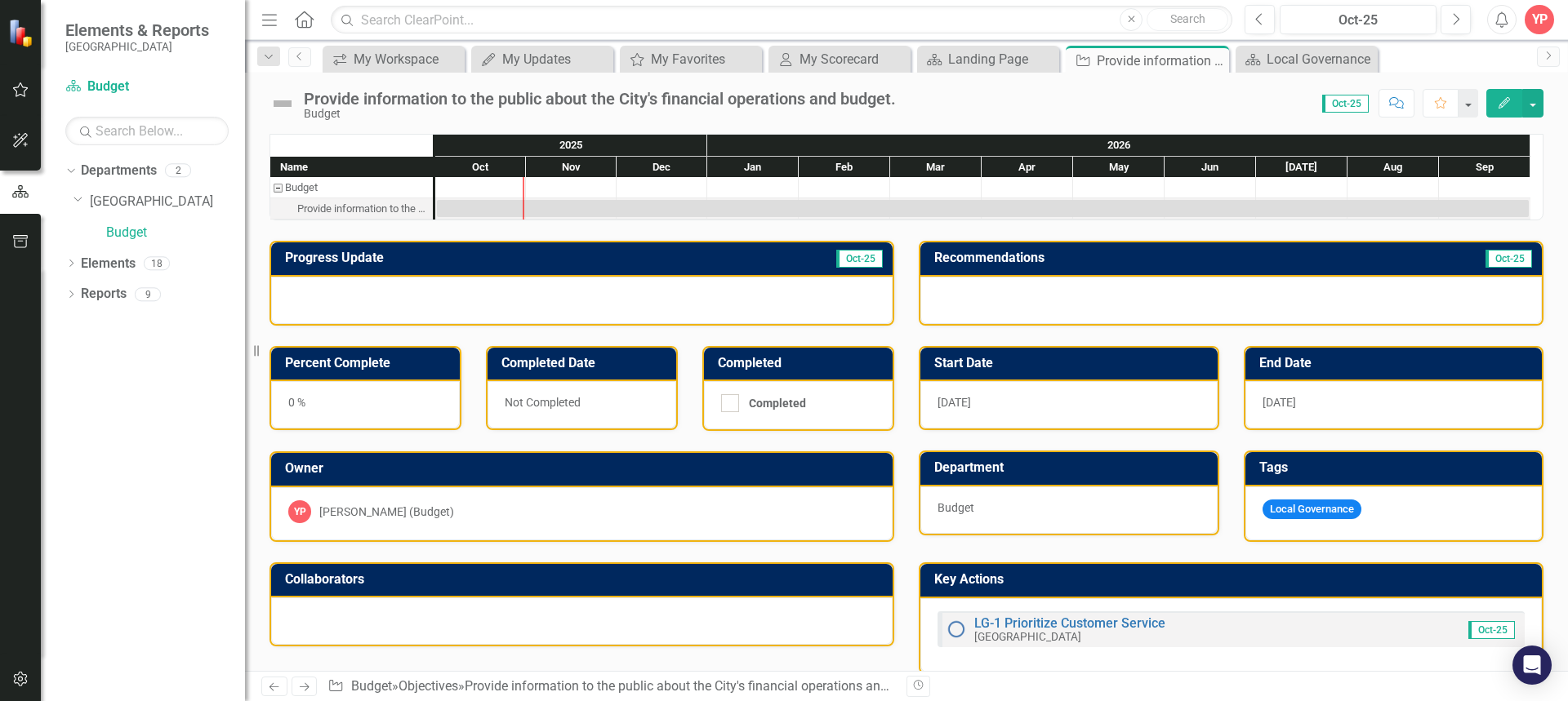
click at [280, 105] on img at bounding box center [282, 103] width 26 height 26
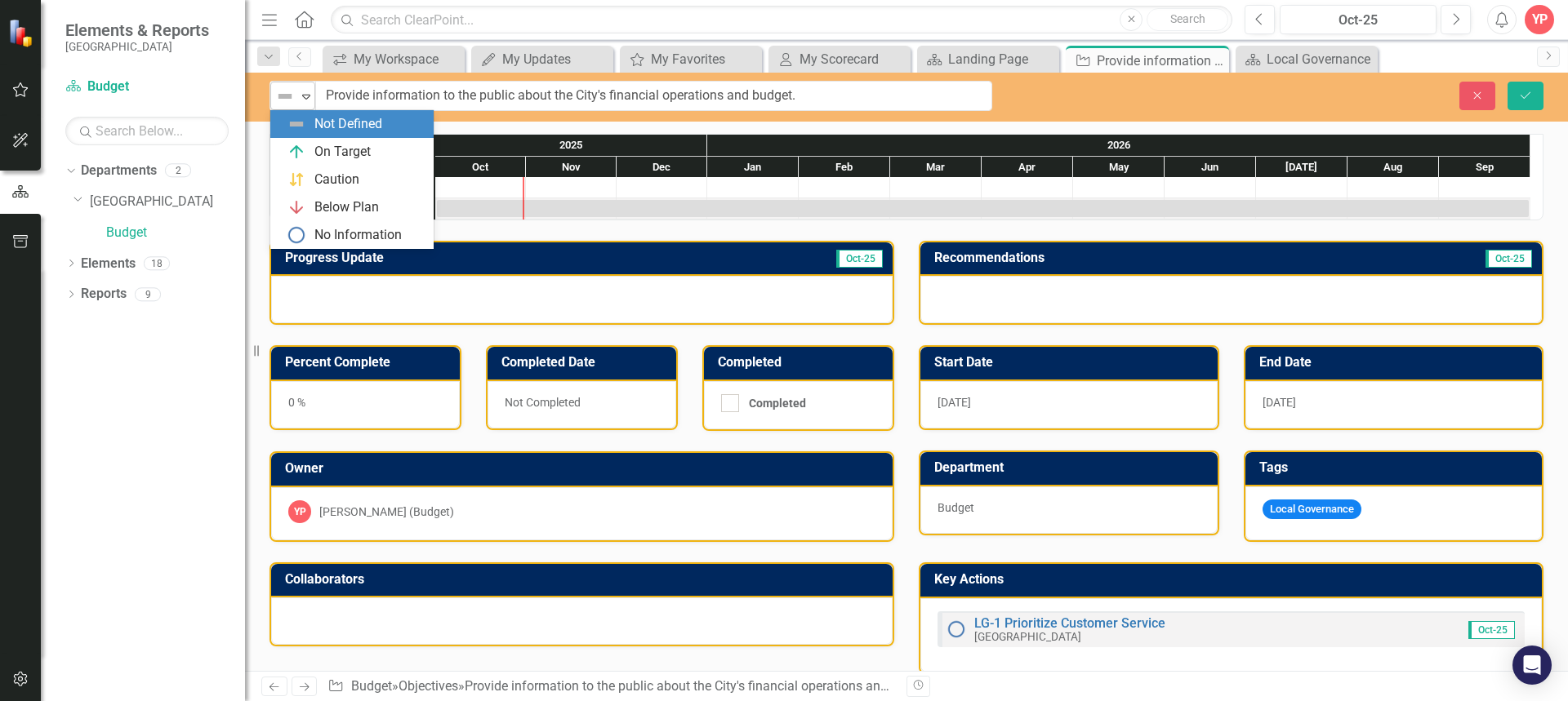
click at [310, 101] on icon "Expand" at bounding box center [306, 95] width 16 height 13
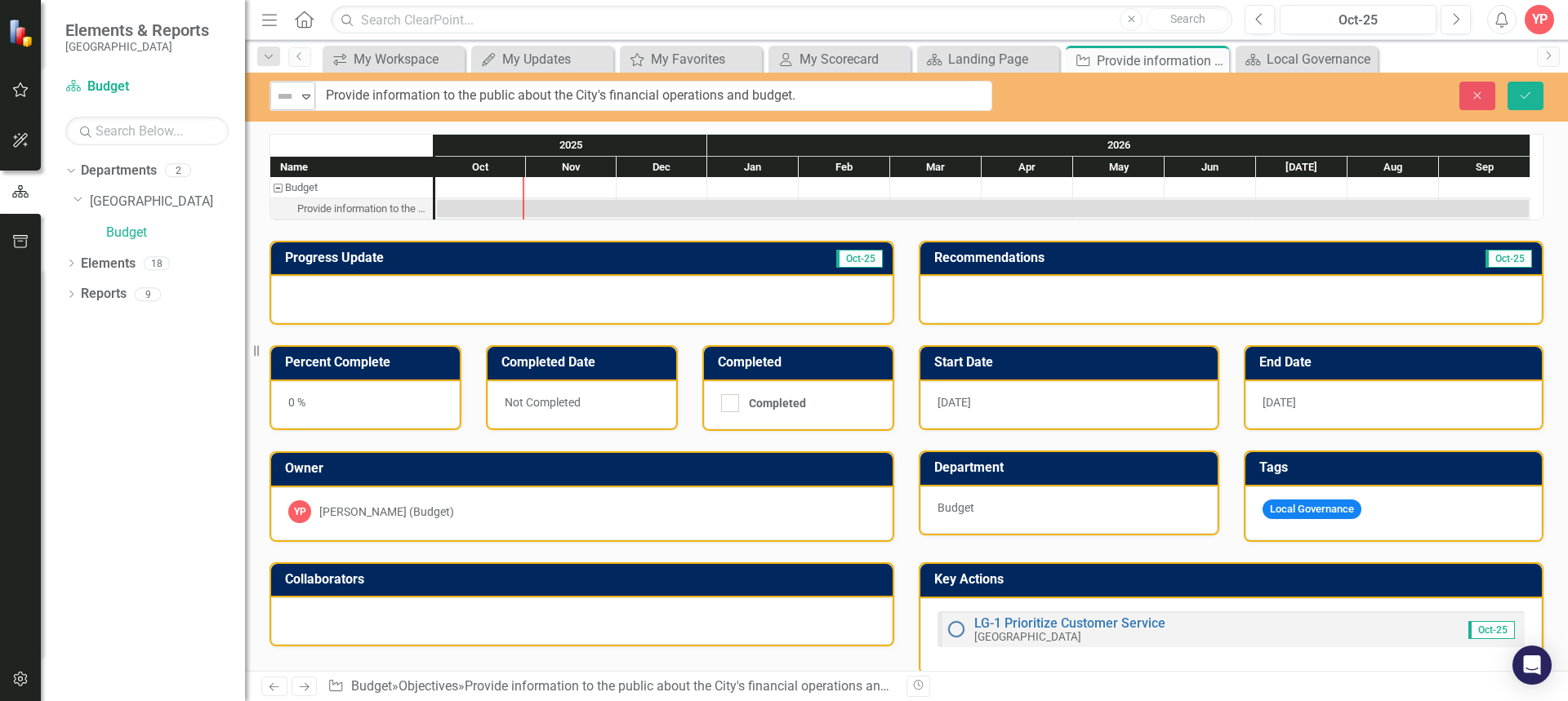
click at [292, 99] on img at bounding box center [285, 96] width 20 height 20
click at [1476, 88] on button "Close" at bounding box center [1478, 95] width 36 height 28
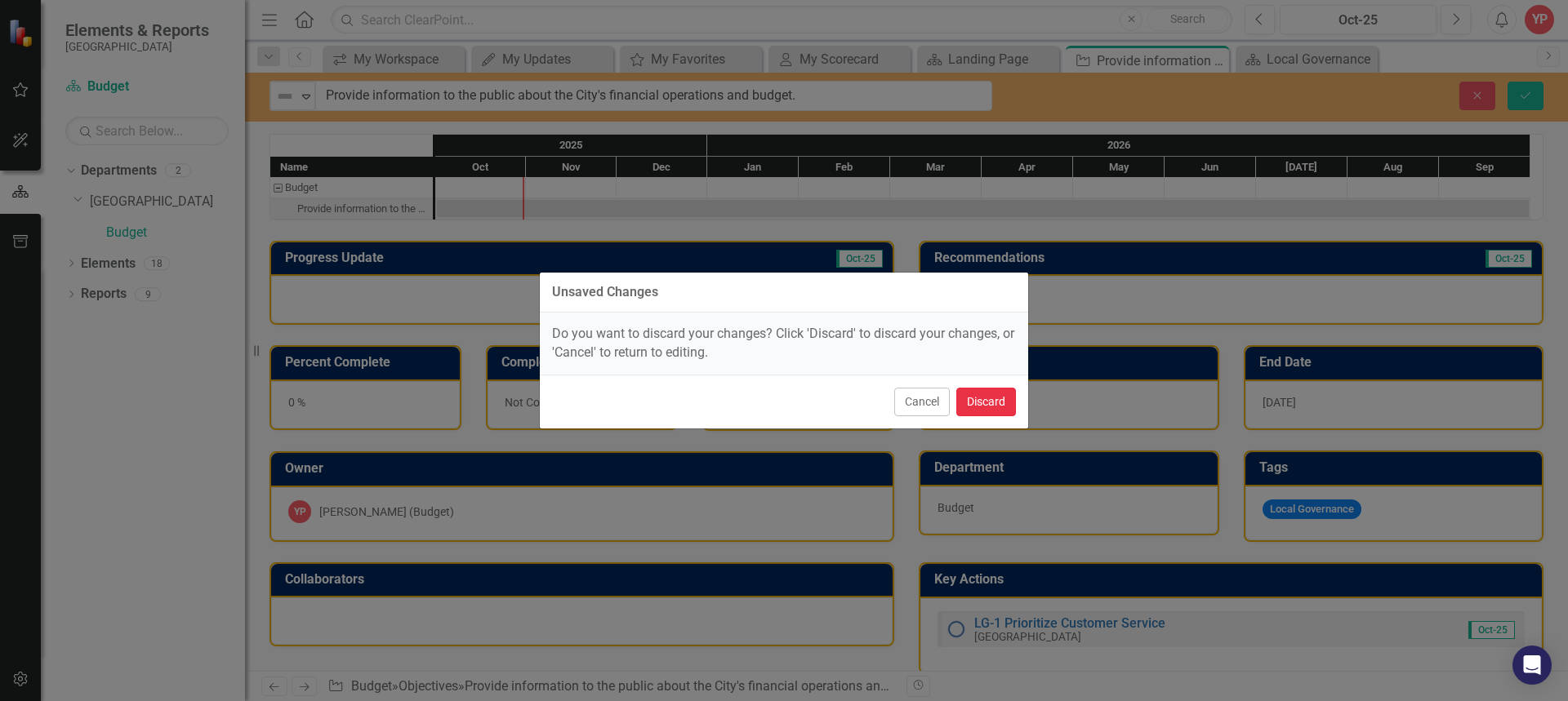
click at [974, 410] on button "Discard" at bounding box center [985, 402] width 59 height 28
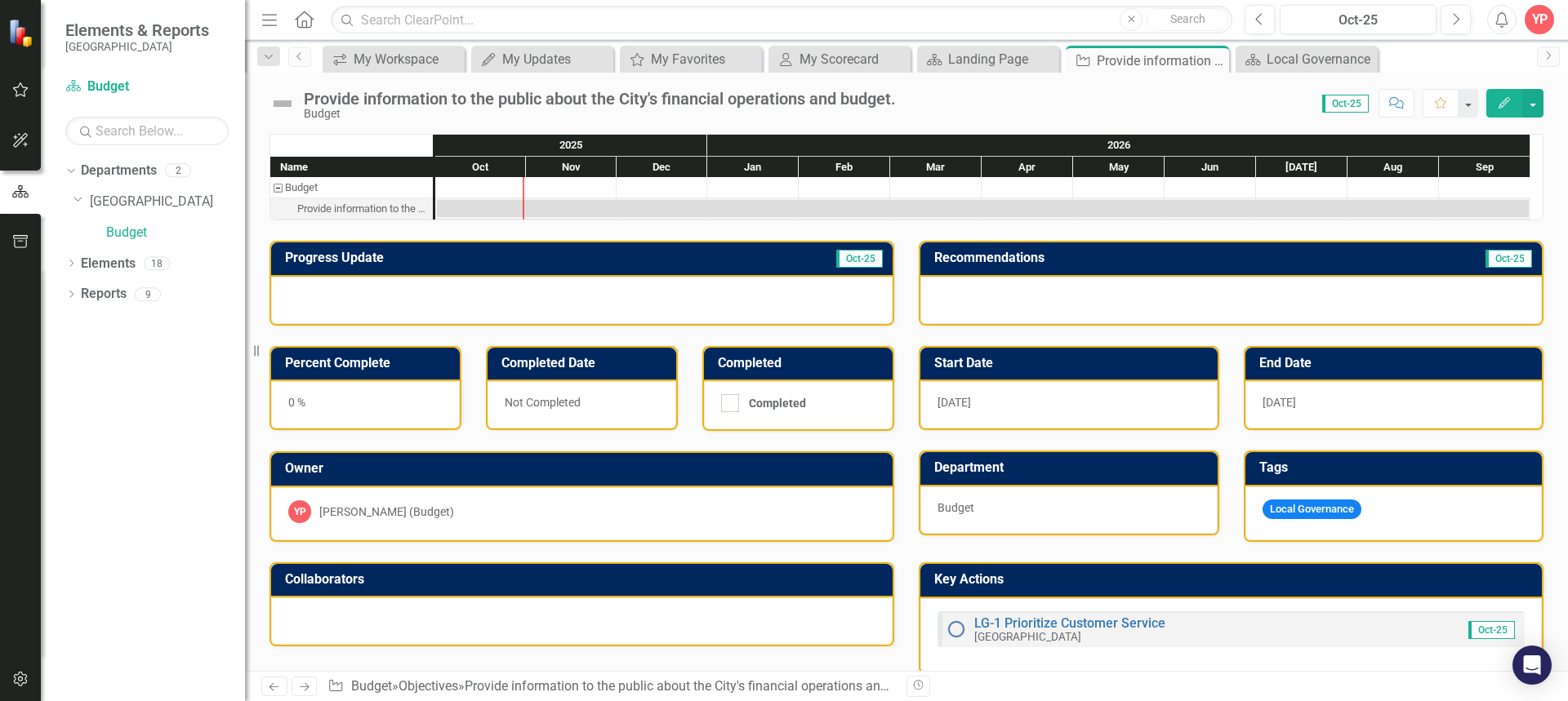
click at [364, 253] on h3 "Progress Update" at bounding box center [486, 257] width 403 height 15
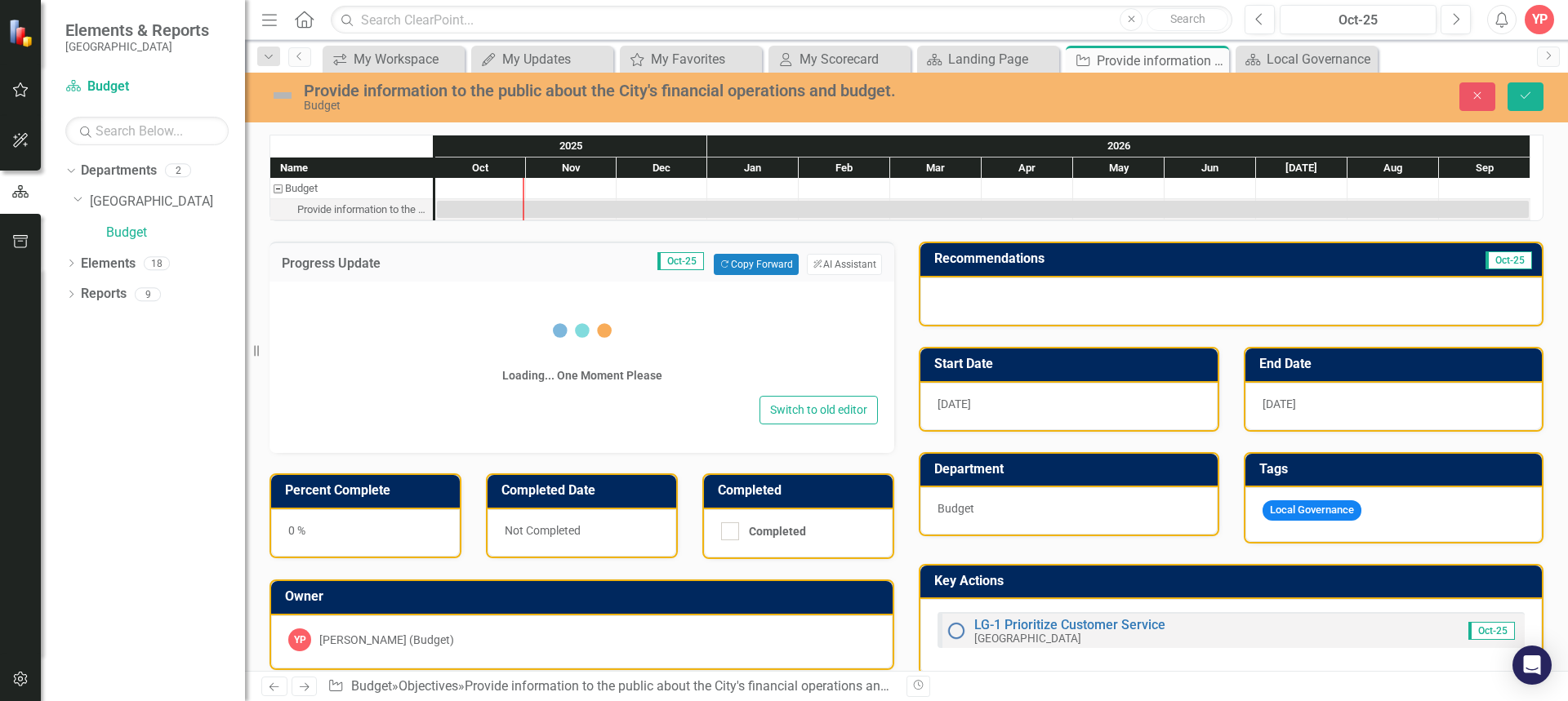
click at [364, 253] on div "Progress Update Oct-25 Copy Forward Copy Forward ClearPoint AI AI Assistant" at bounding box center [582, 261] width 625 height 40
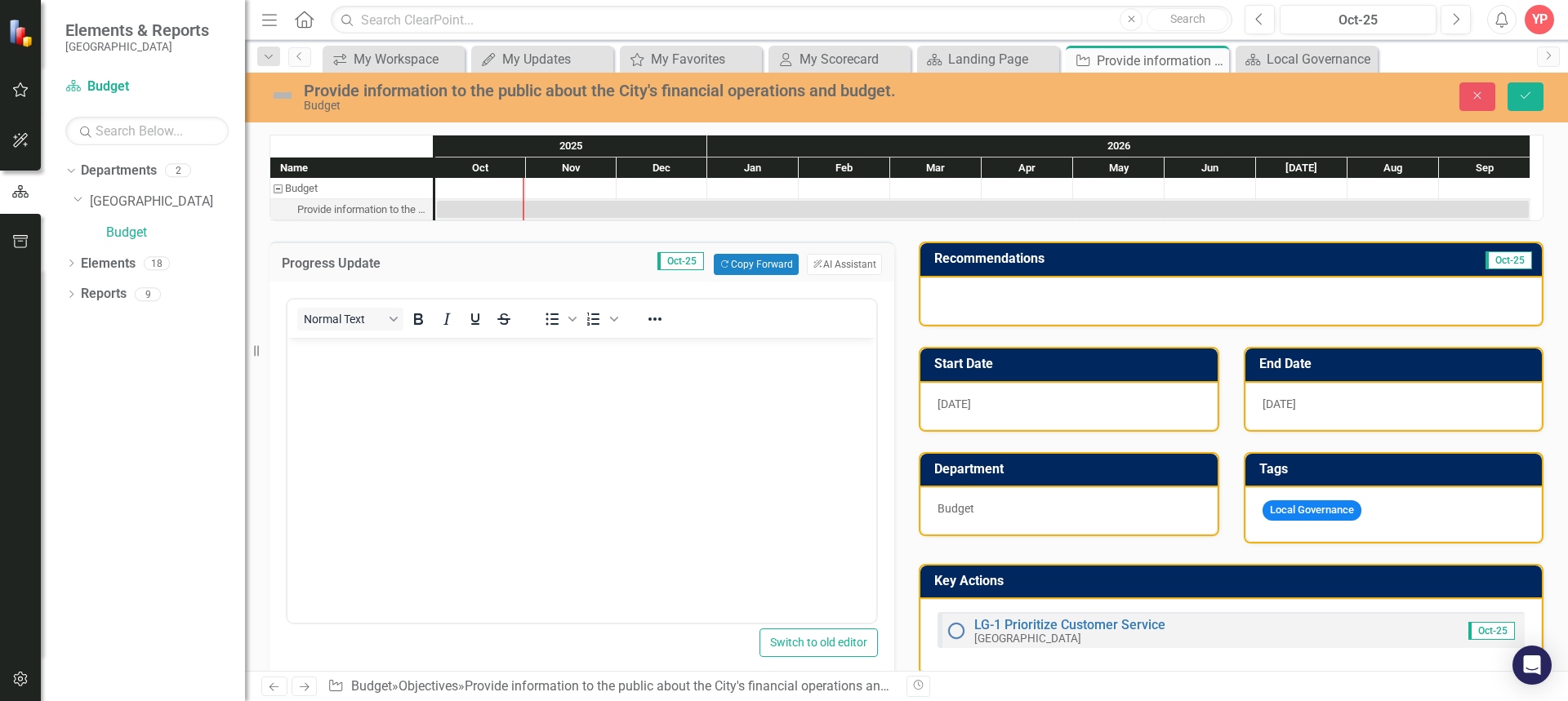
click at [991, 262] on h3 "Recommendations" at bounding box center [1143, 258] width 417 height 15
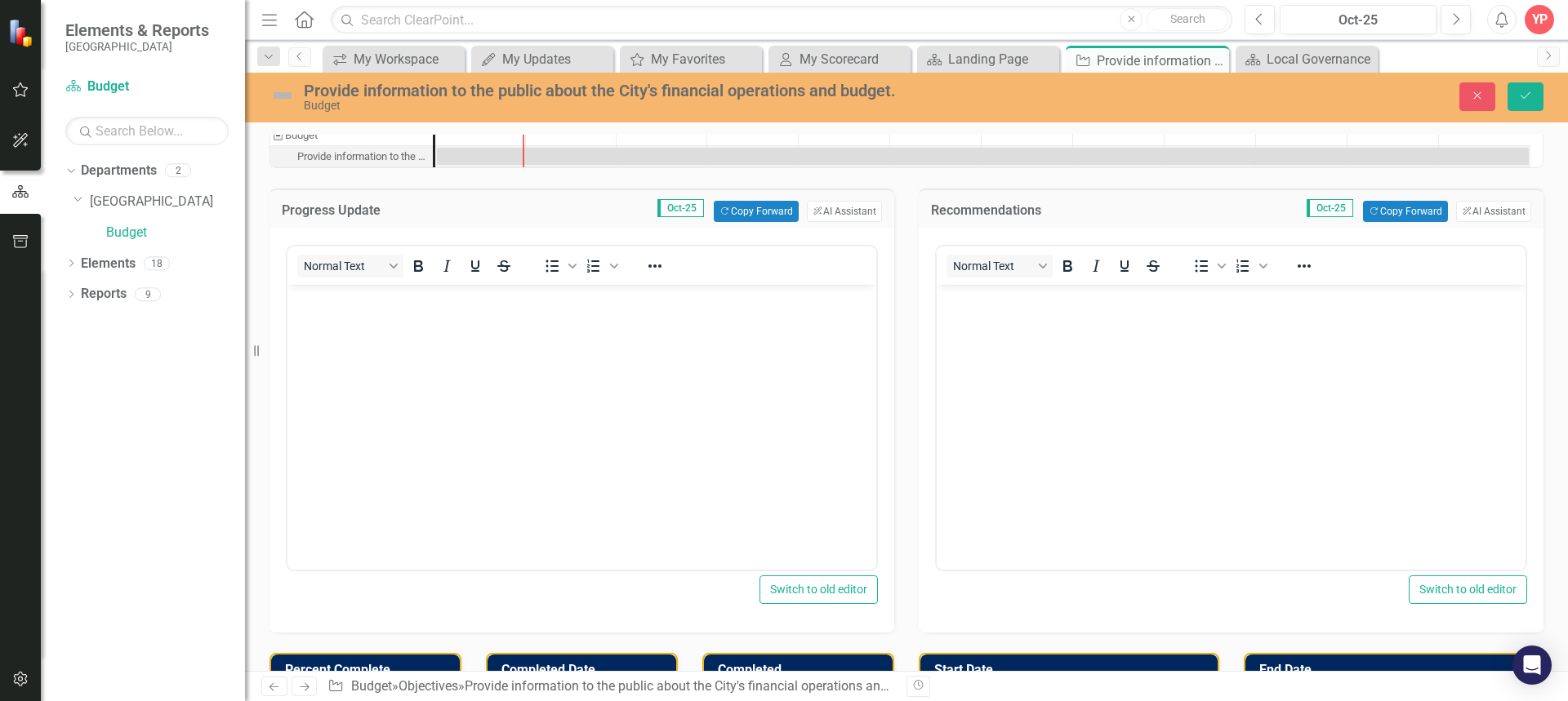
scroll to position [82, 0]
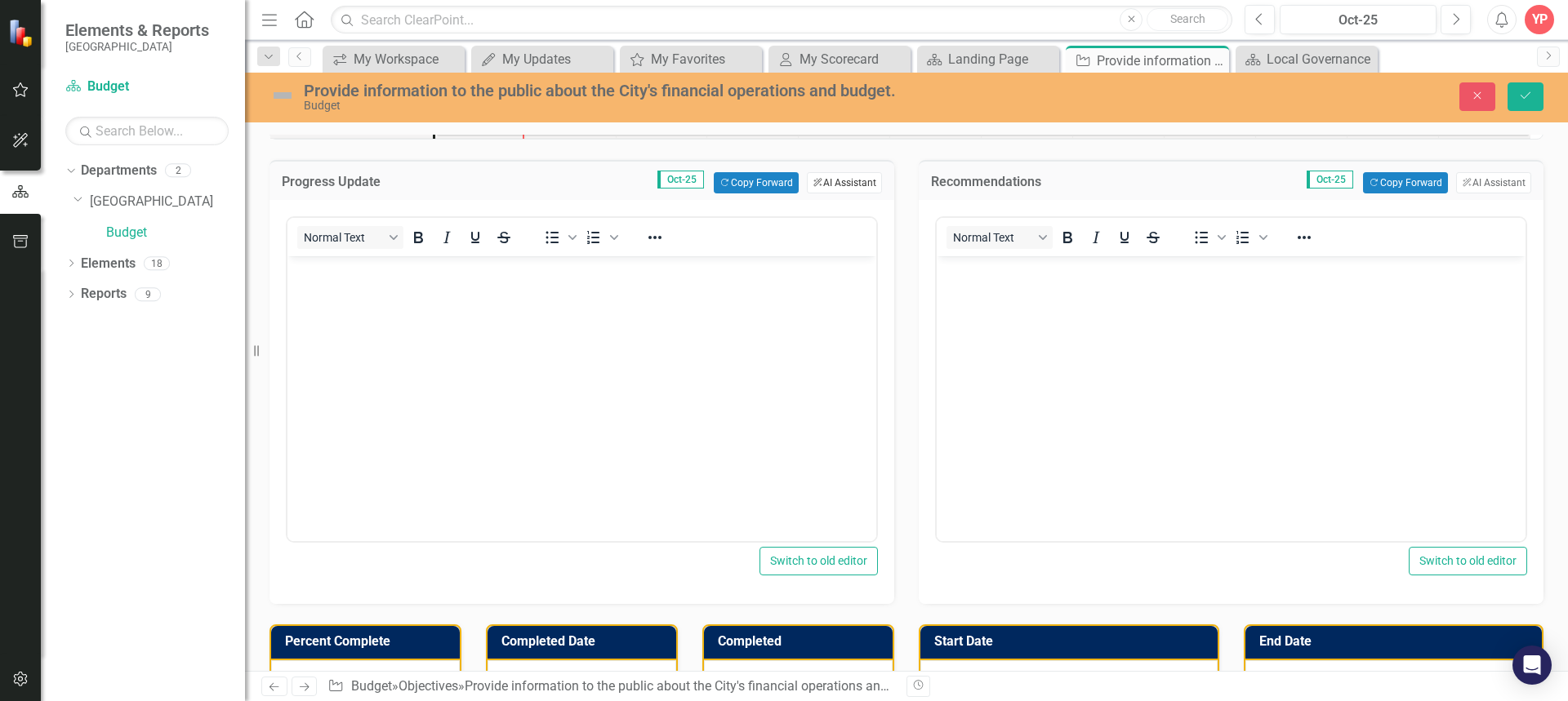
click at [870, 178] on button "ClearPoint AI AI Assistant" at bounding box center [843, 182] width 75 height 22
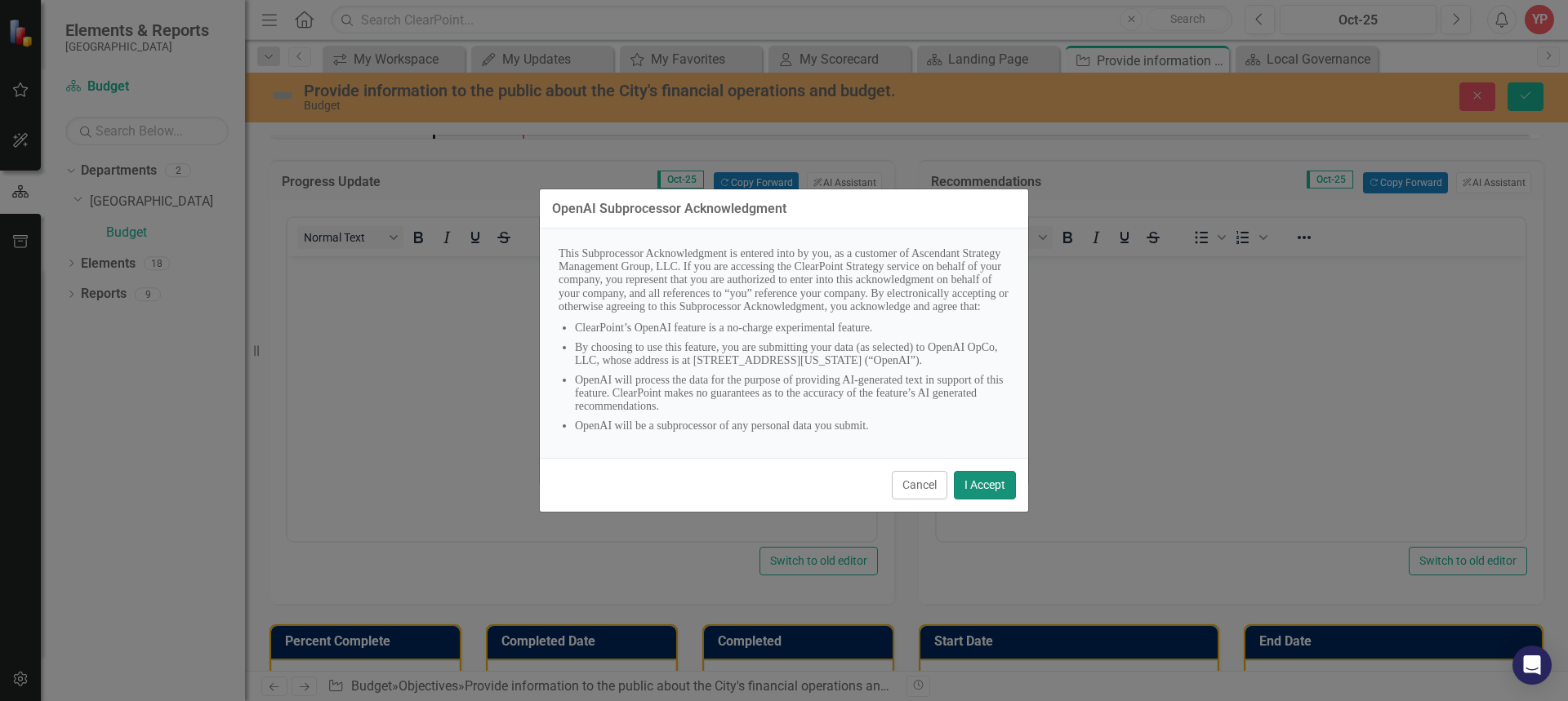
click at [967, 478] on button "I Accept" at bounding box center [985, 484] width 62 height 28
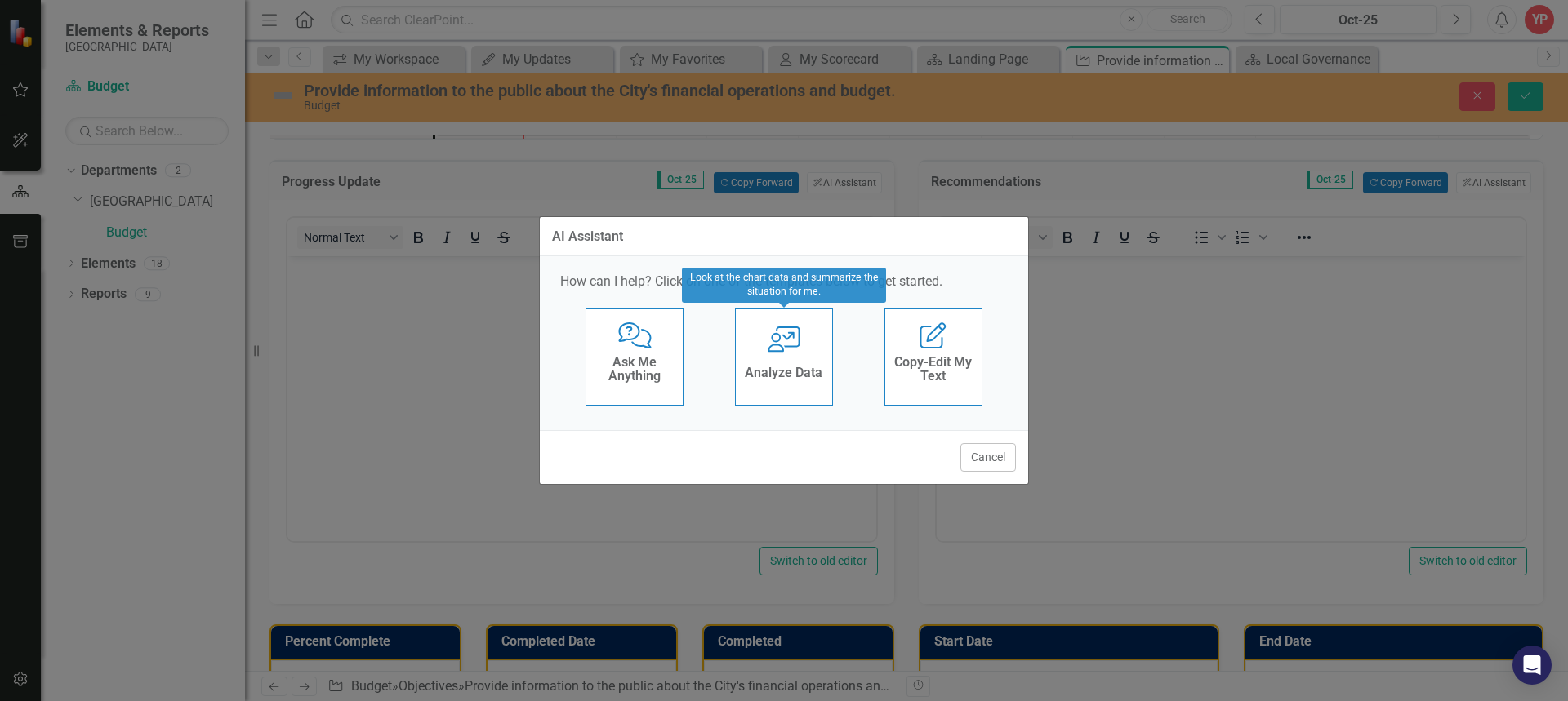
click at [819, 375] on h4 "Analyze Data" at bounding box center [783, 372] width 77 height 15
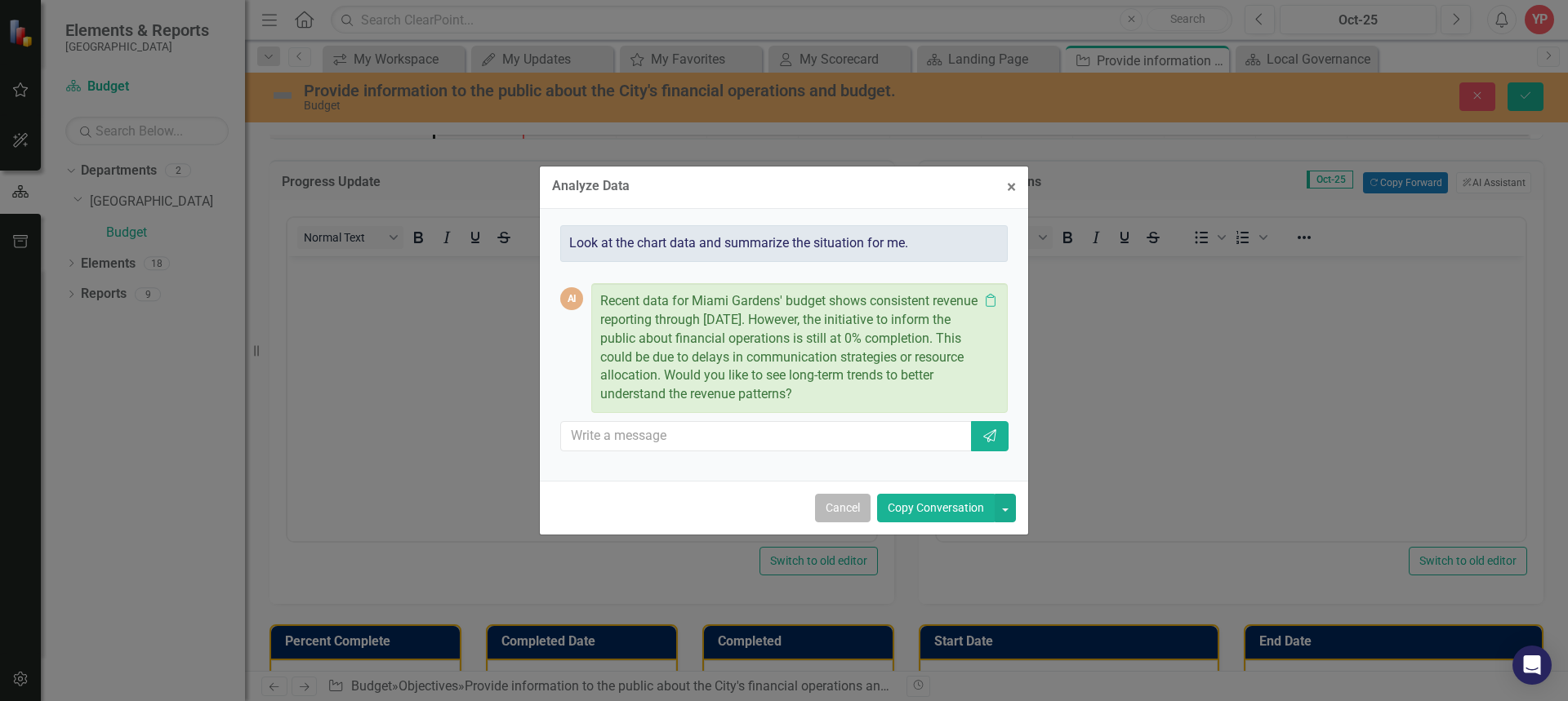
click at [848, 508] on button "Cancel" at bounding box center [843, 507] width 56 height 28
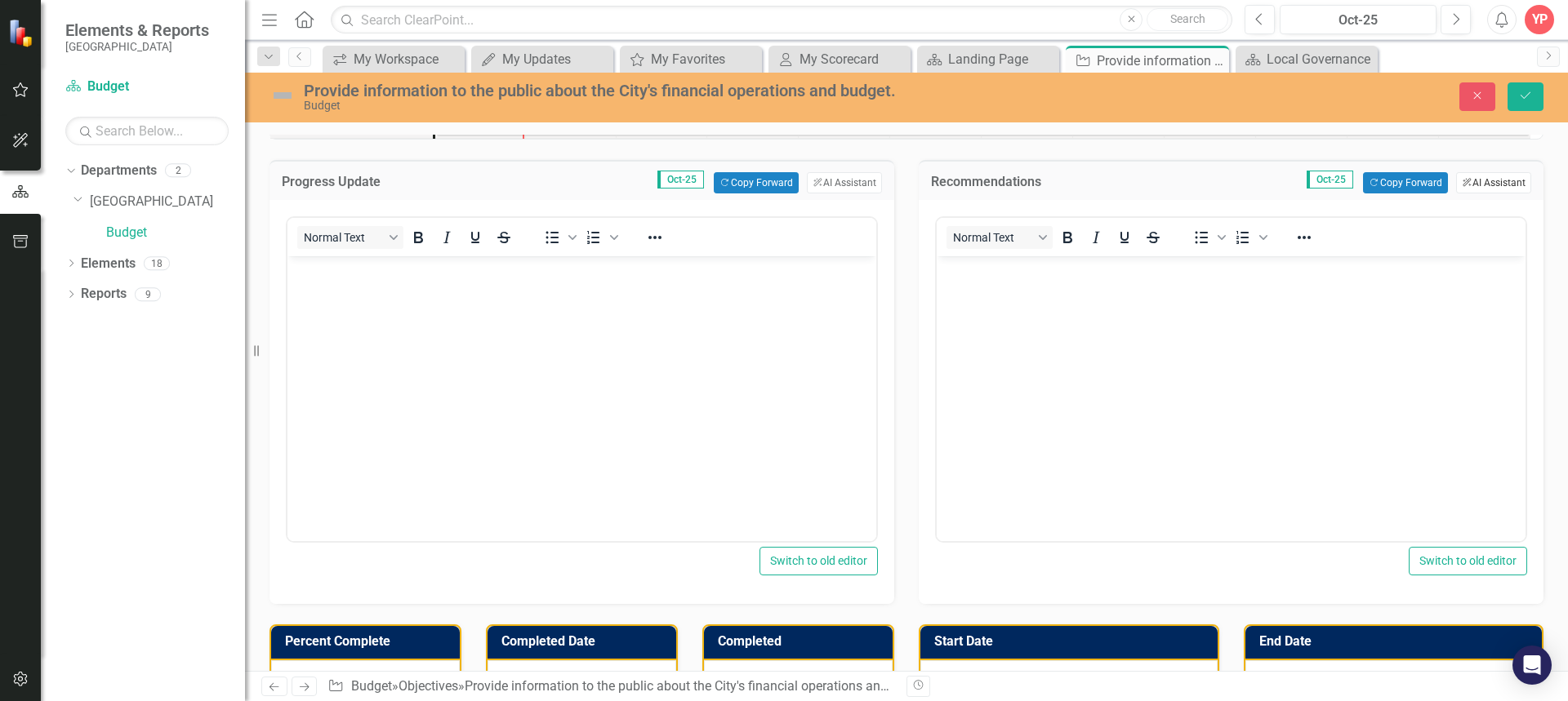
click at [1501, 185] on button "ClearPoint AI AI Assistant" at bounding box center [1493, 182] width 75 height 22
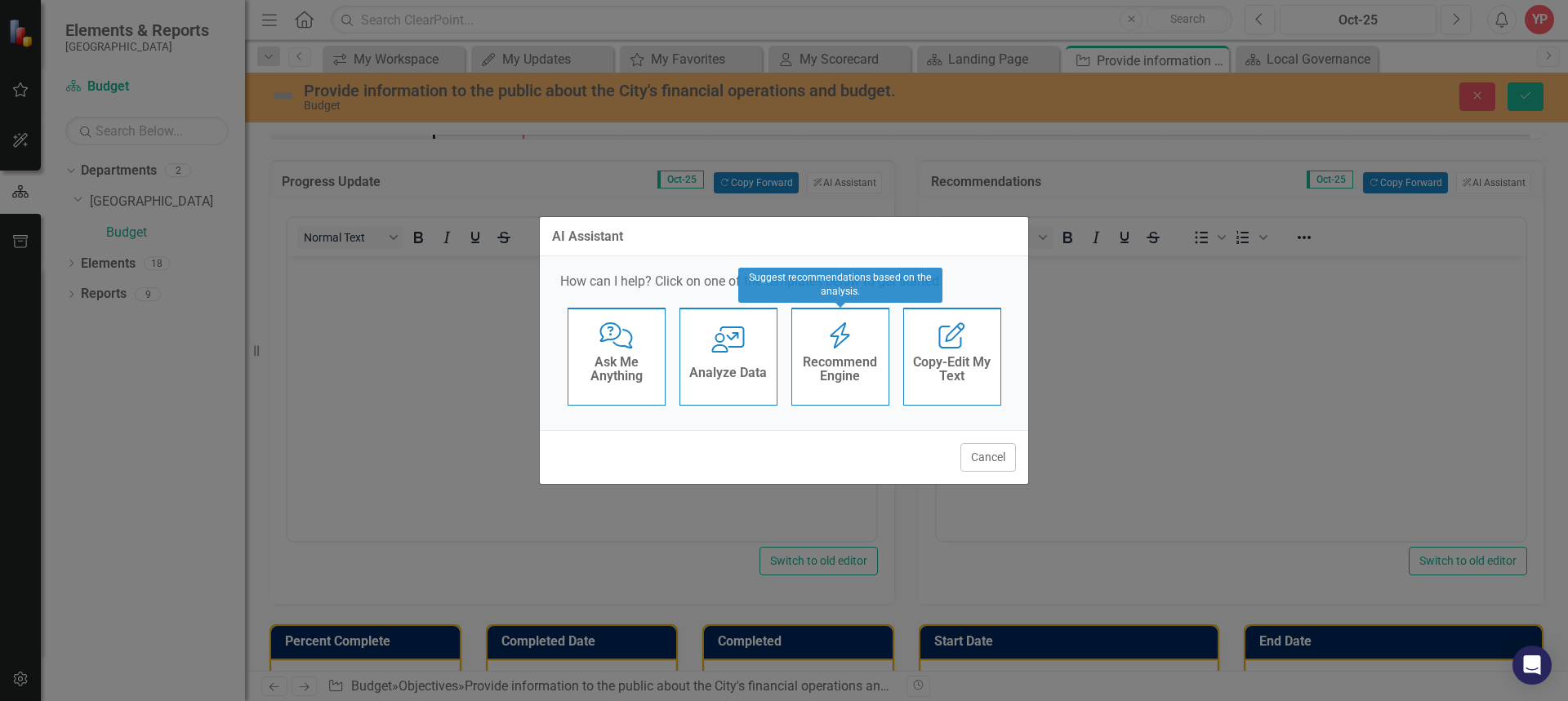
click at [864, 391] on div "Recommend Engine" at bounding box center [840, 371] width 80 height 40
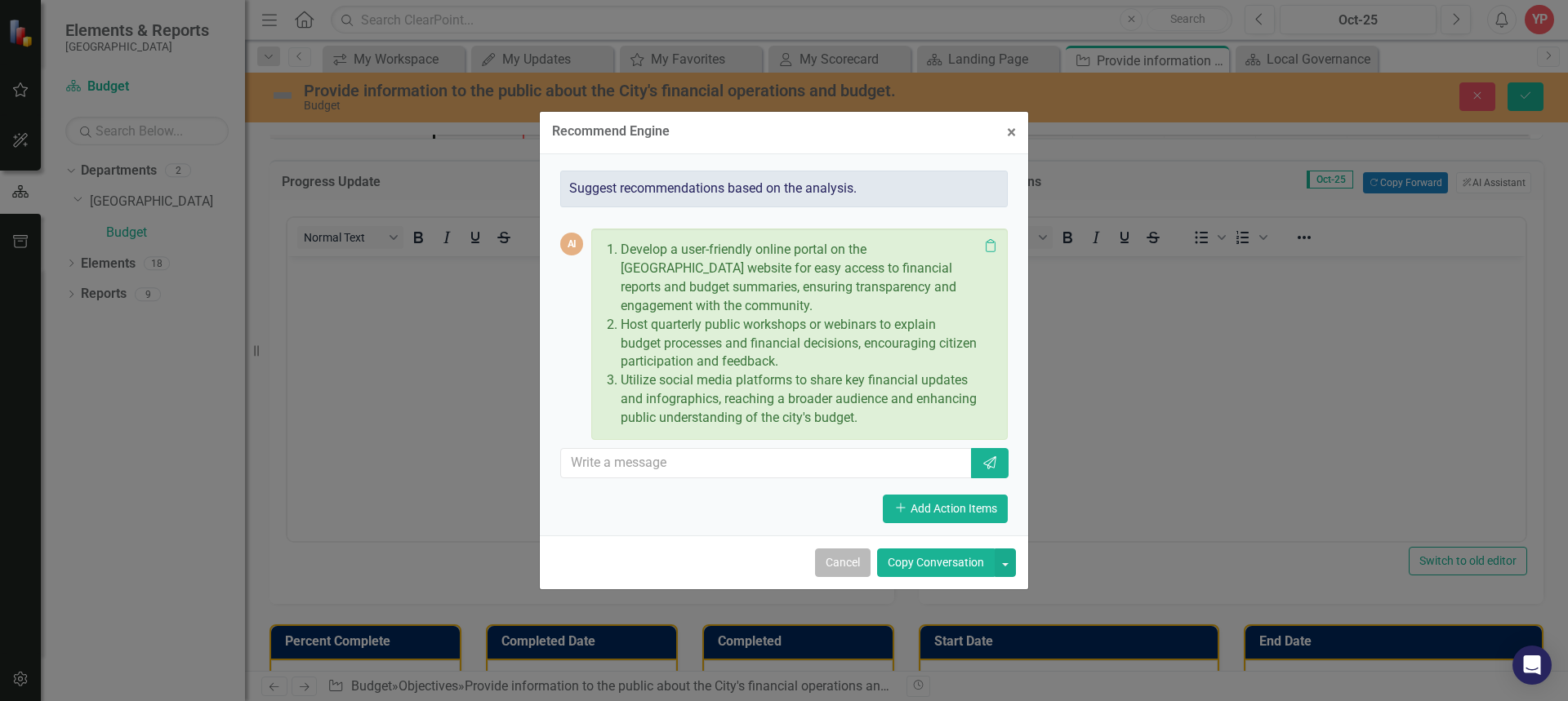
click at [825, 554] on button "Cancel" at bounding box center [843, 563] width 56 height 28
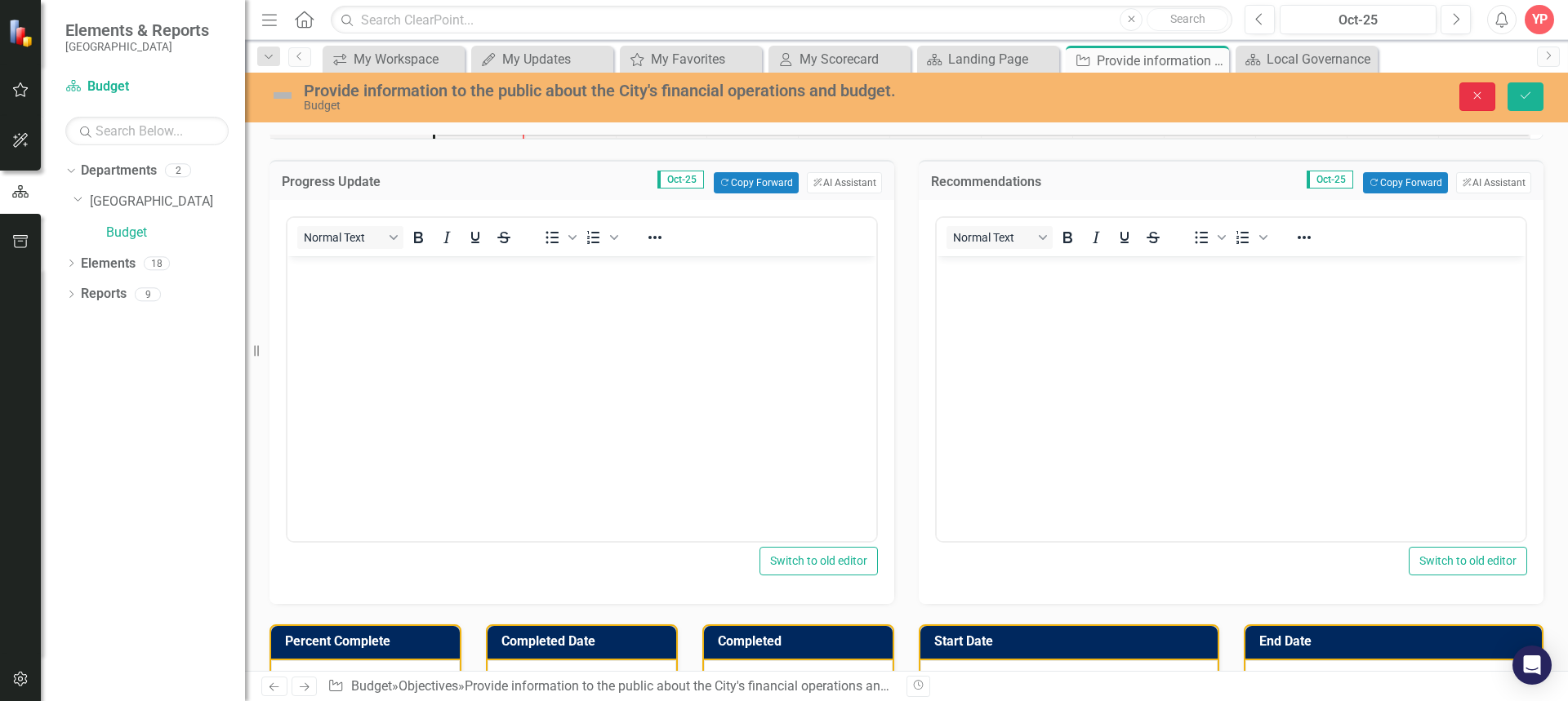
click at [1480, 95] on icon "Close" at bounding box center [1477, 95] width 15 height 11
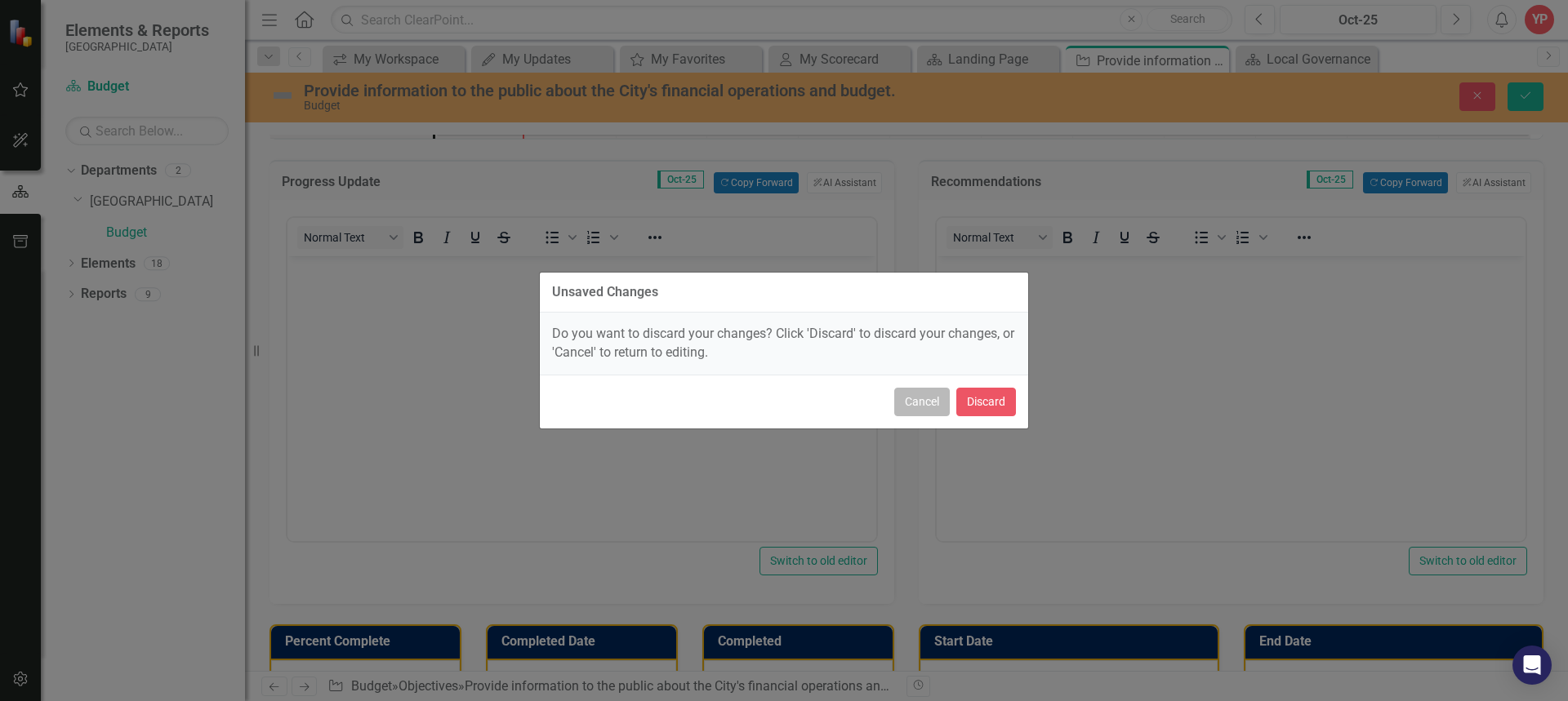
click at [945, 395] on button "Cancel" at bounding box center [922, 402] width 56 height 28
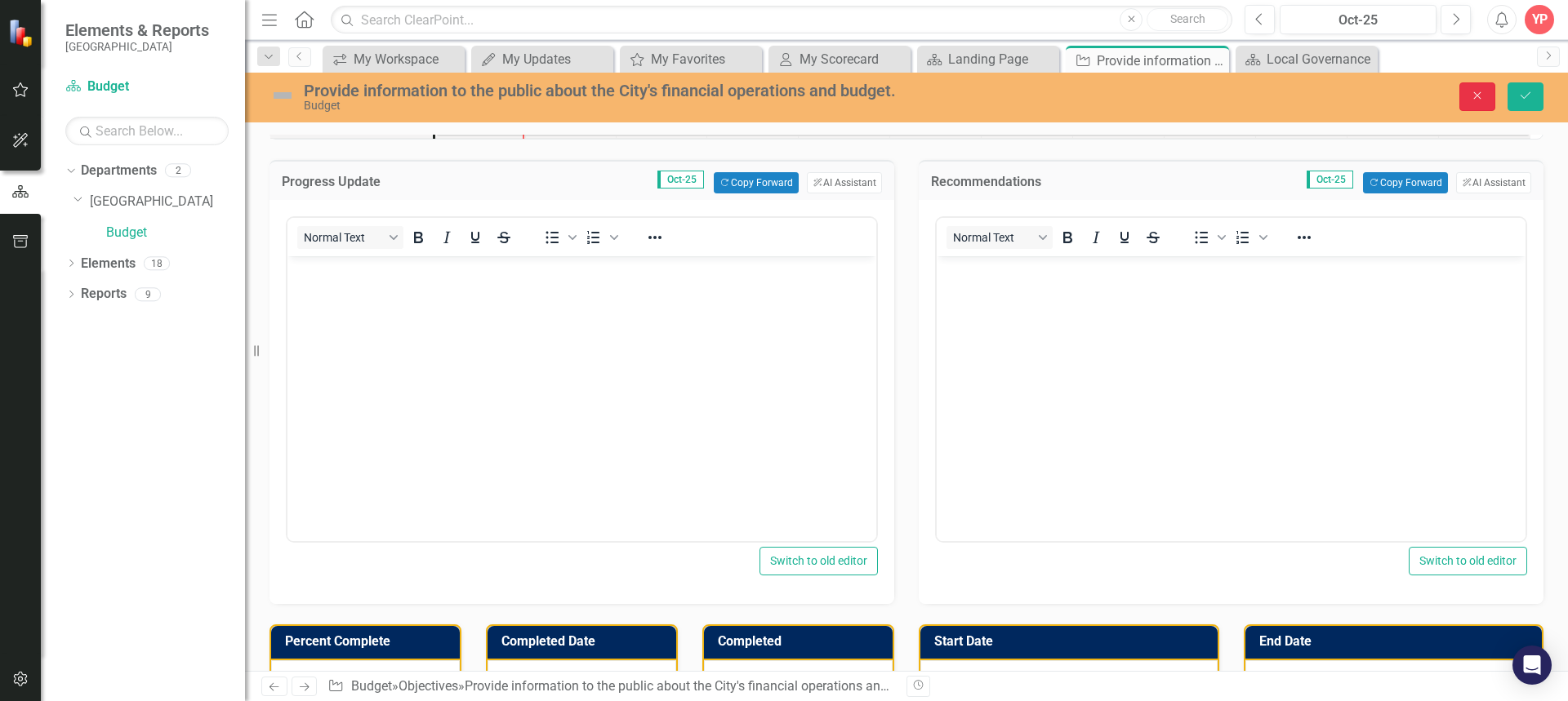
click at [1479, 98] on icon "button" at bounding box center [1478, 95] width 8 height 8
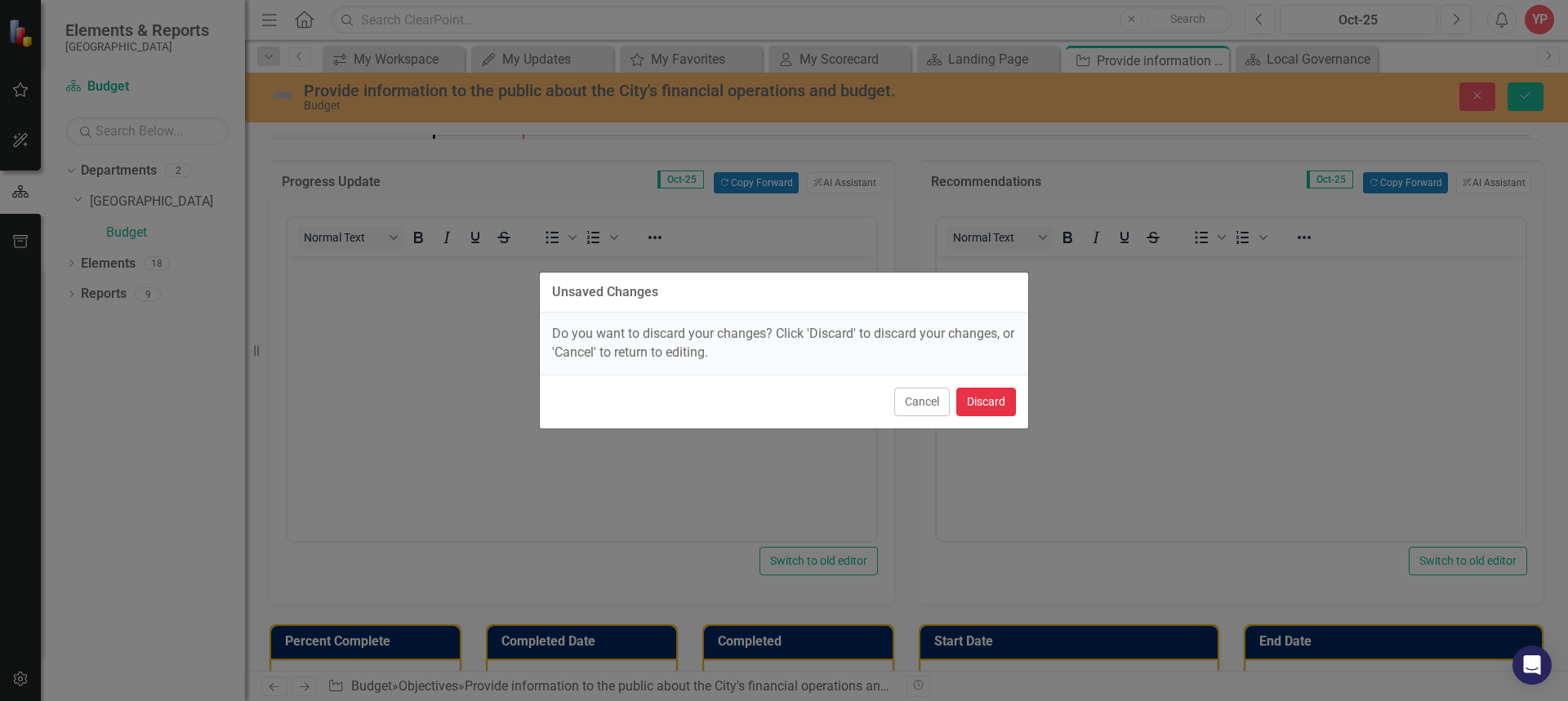
click at [998, 395] on button "Discard" at bounding box center [985, 402] width 59 height 28
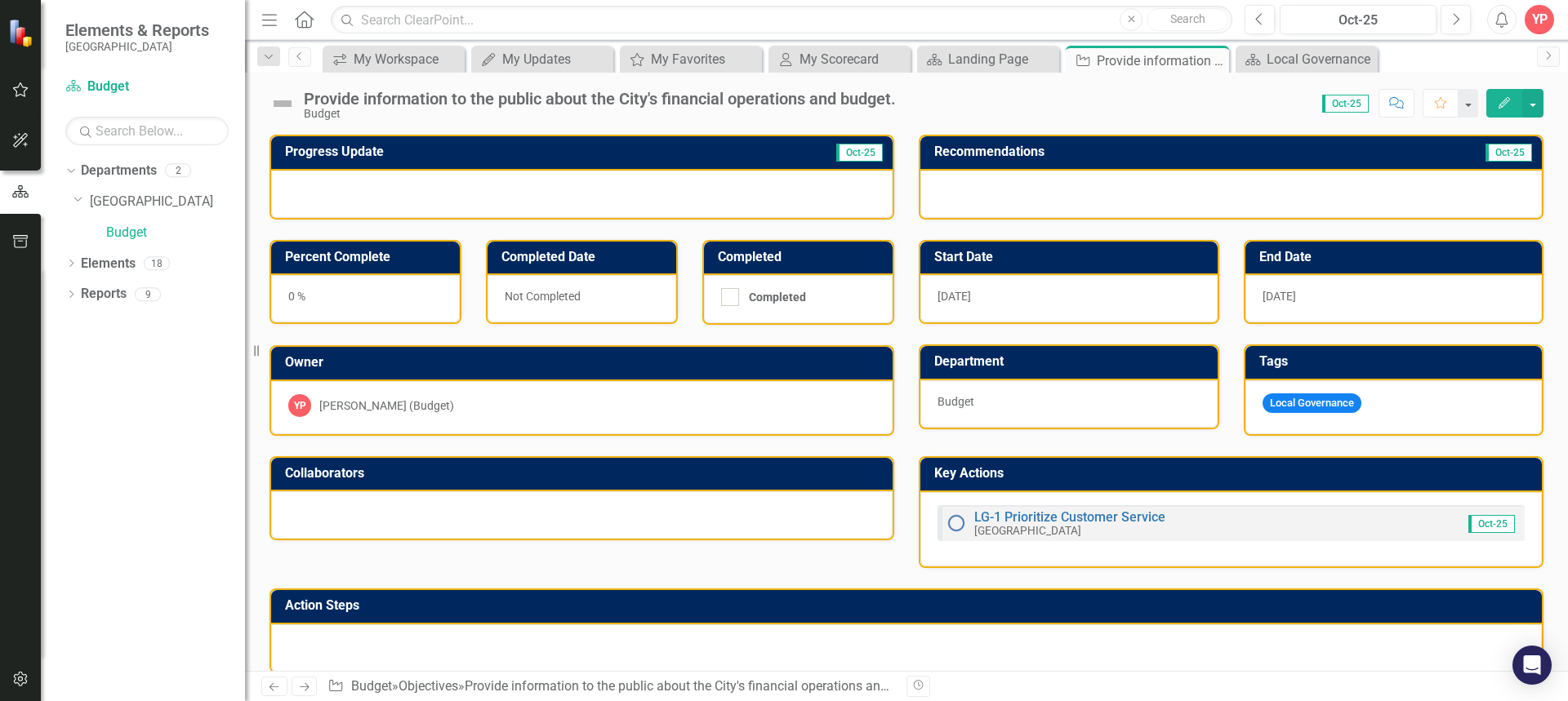
scroll to position [126, 0]
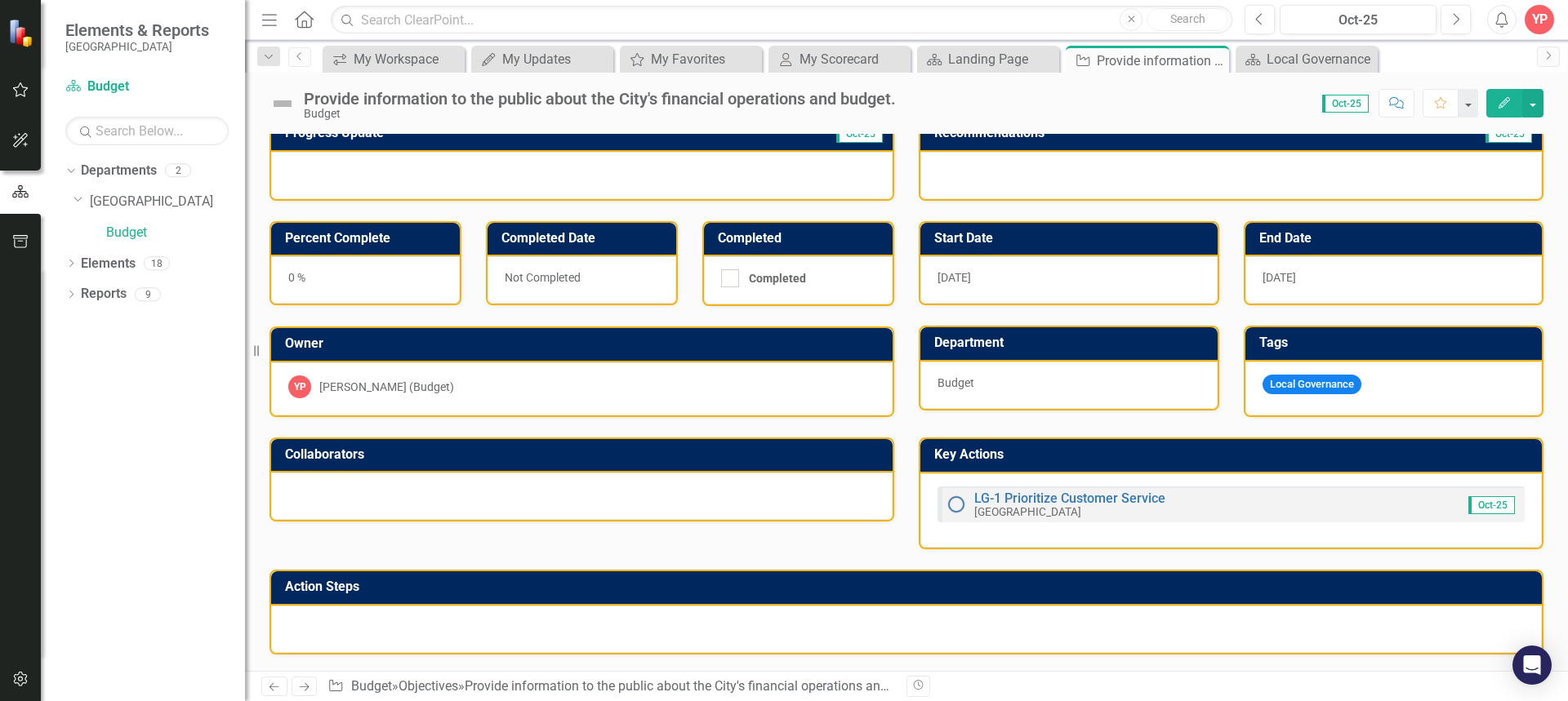
click at [302, 585] on h3 "Action Steps" at bounding box center [909, 587] width 1249 height 15
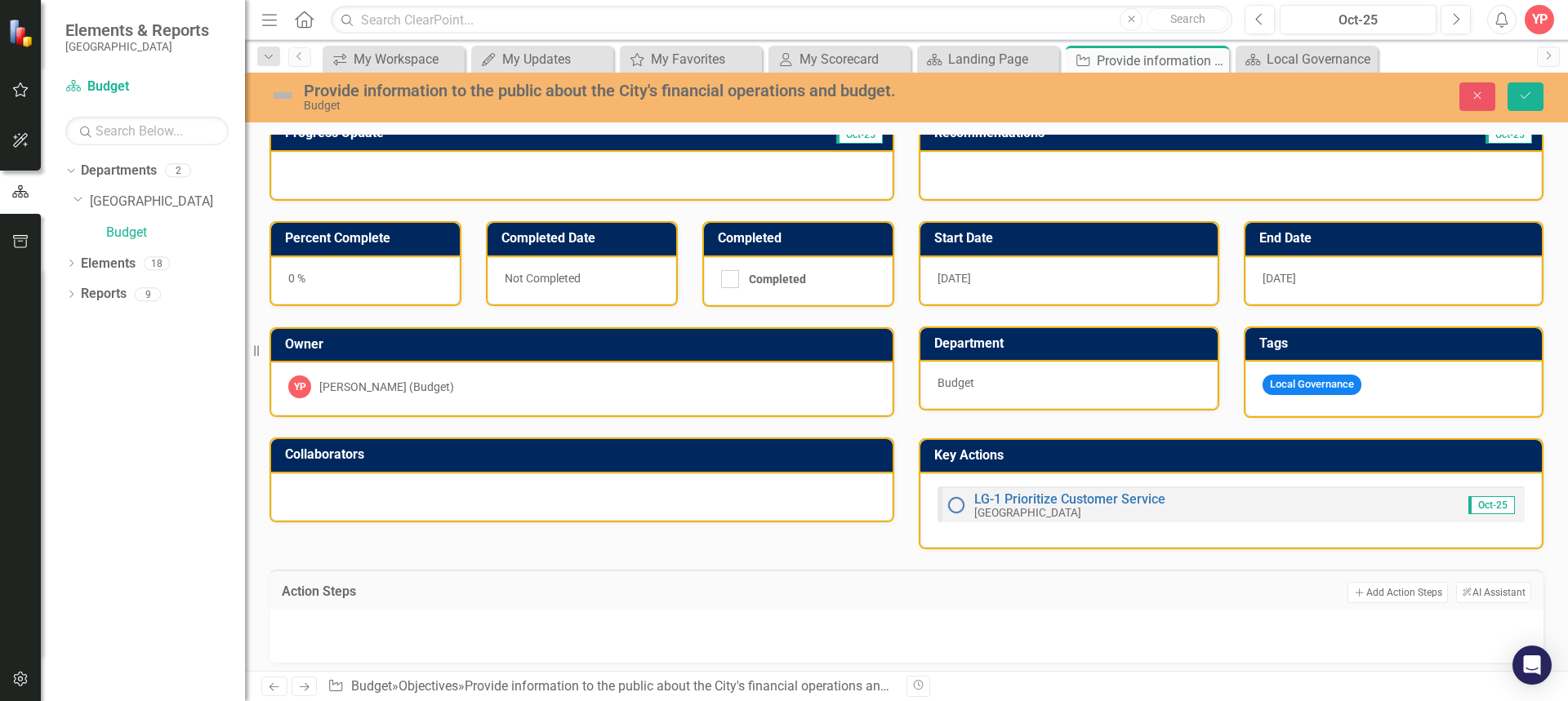
scroll to position [135, 0]
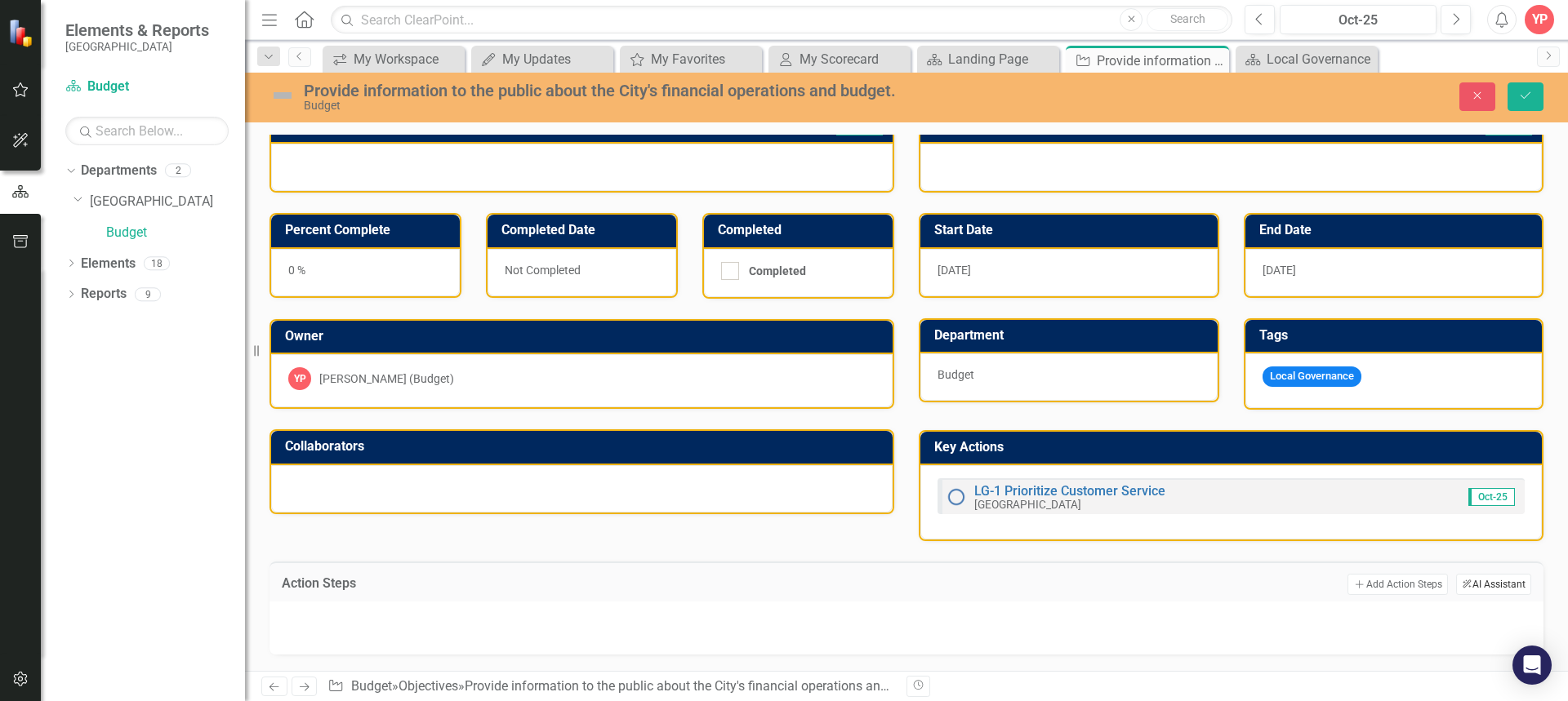
click at [1463, 587] on button "ClearPoint AI AI Assistant" at bounding box center [1493, 584] width 75 height 22
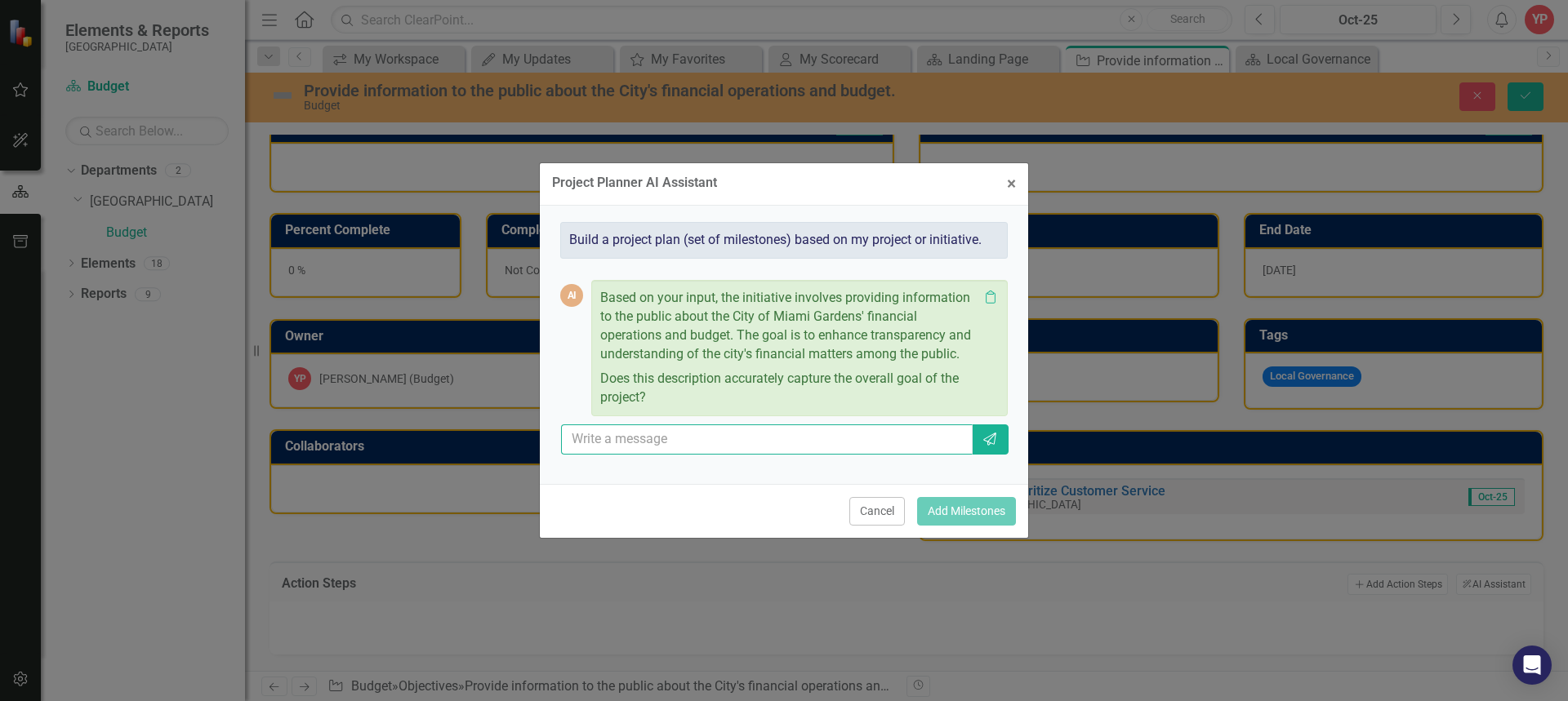
click at [656, 444] on input "text" at bounding box center [767, 439] width 411 height 30
type input "yes"
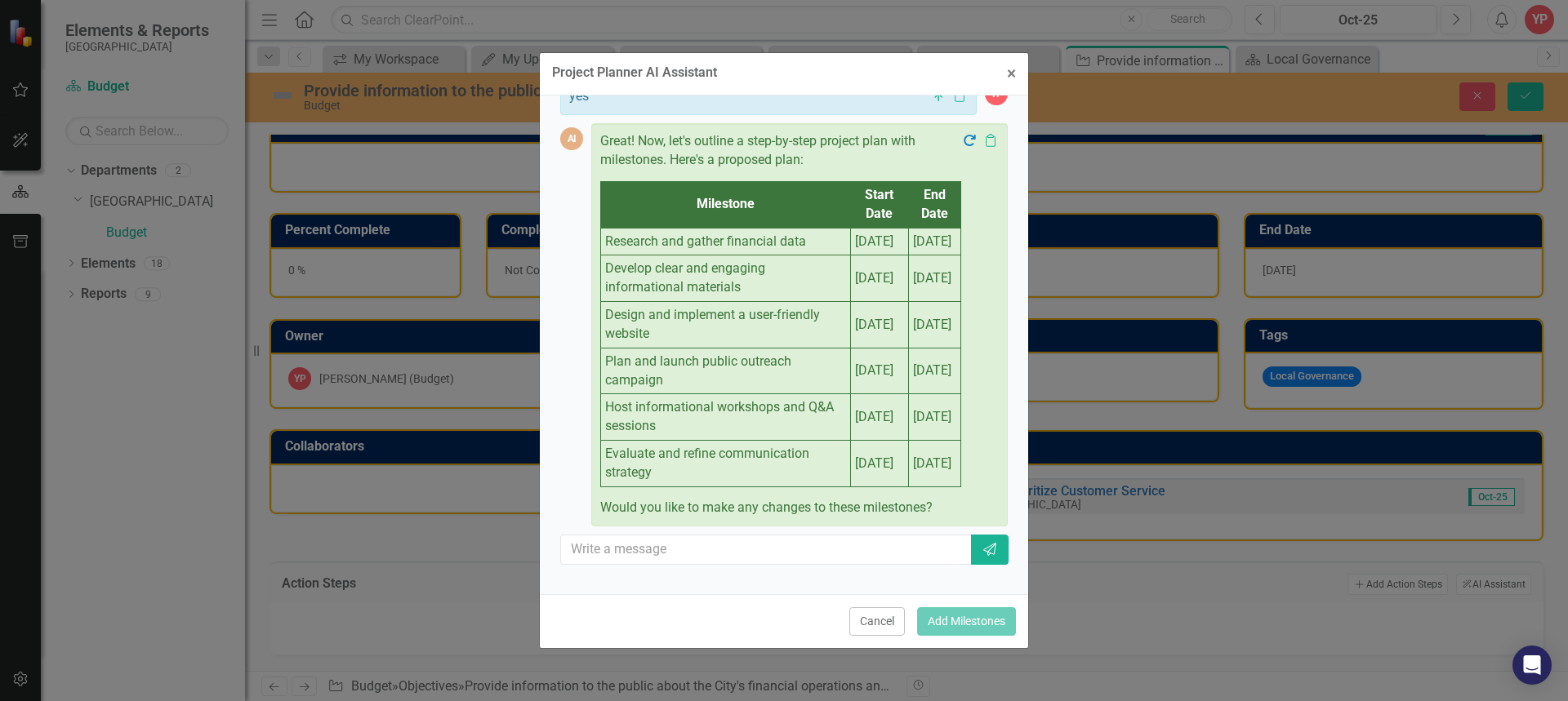
scroll to position [261, 0]
click at [880, 620] on button "Cancel" at bounding box center [877, 621] width 56 height 28
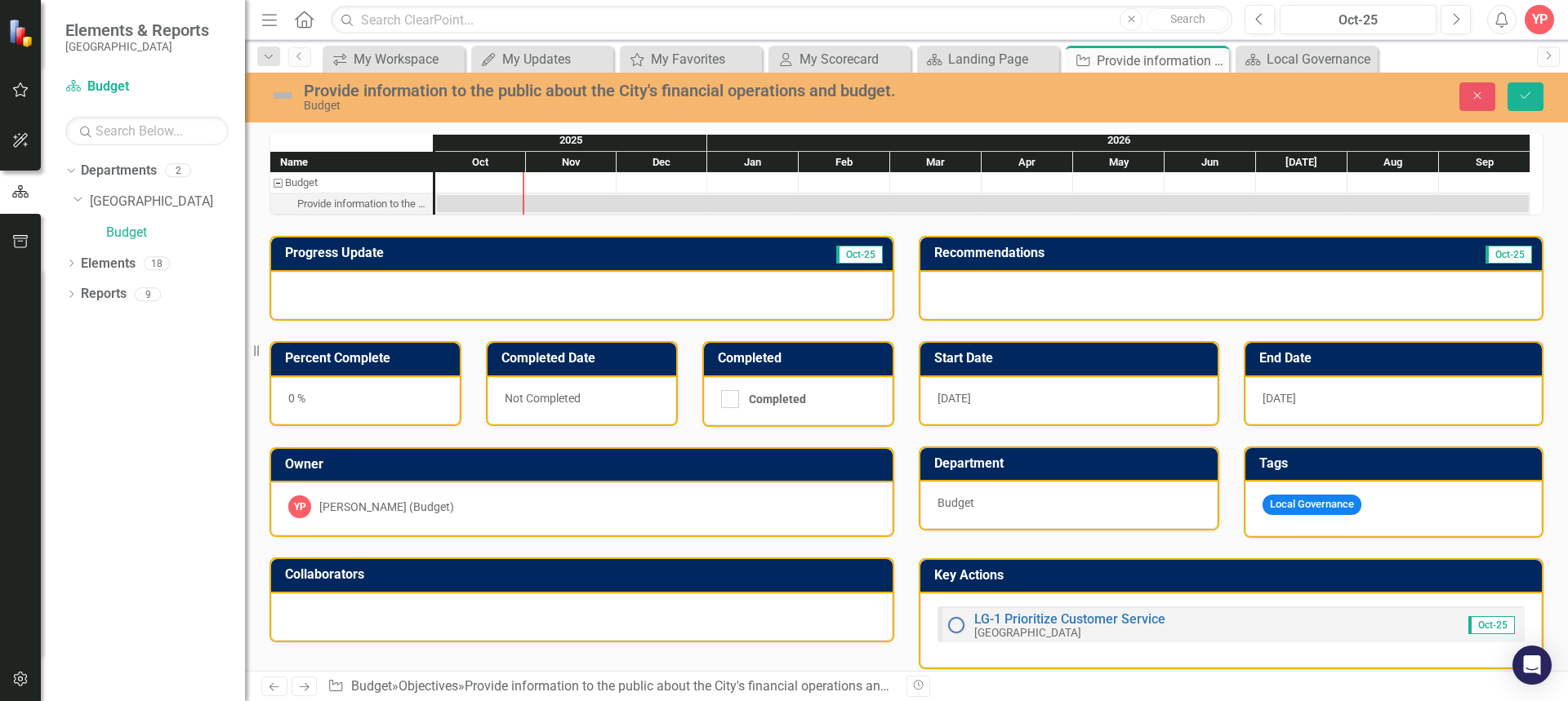
scroll to position [0, 0]
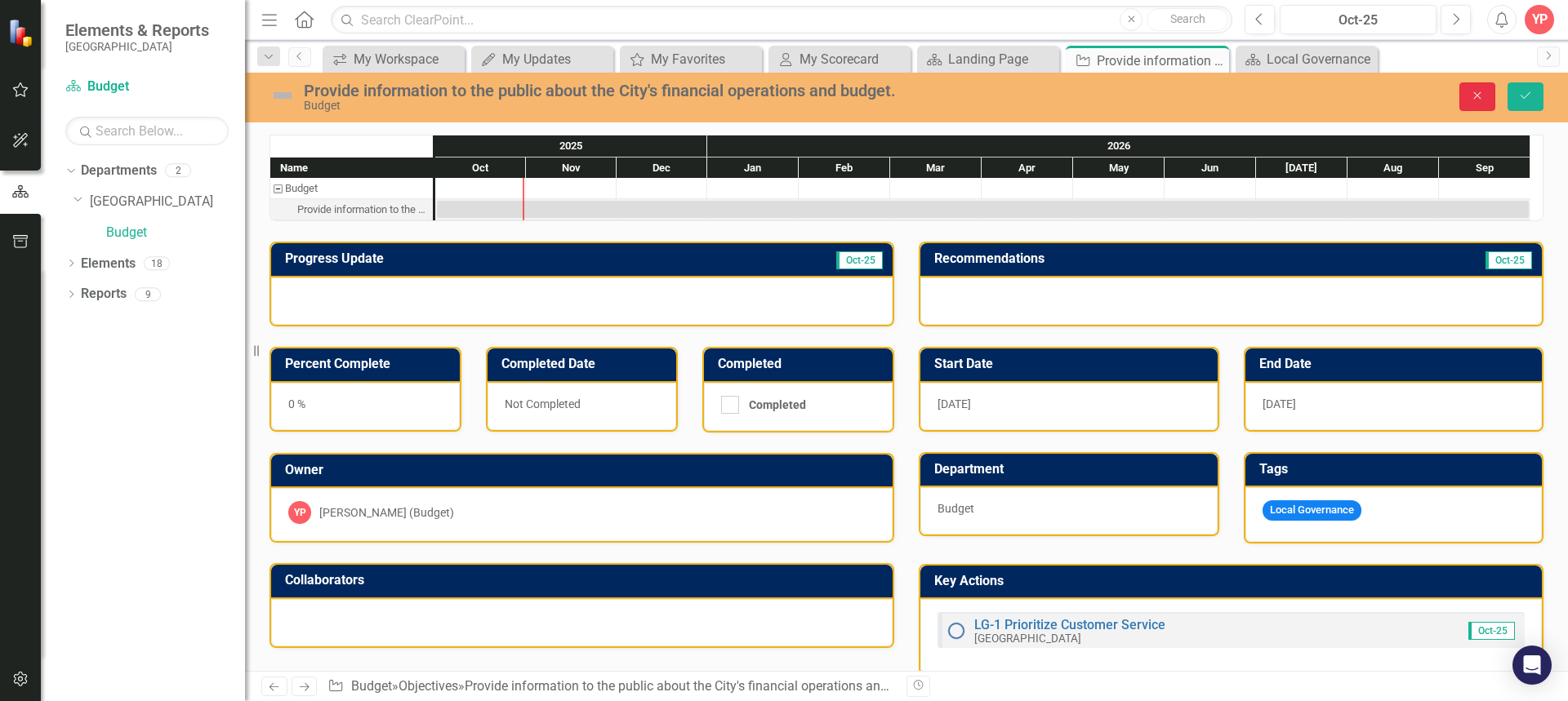
click at [1481, 95] on icon "Close" at bounding box center [1477, 95] width 15 height 11
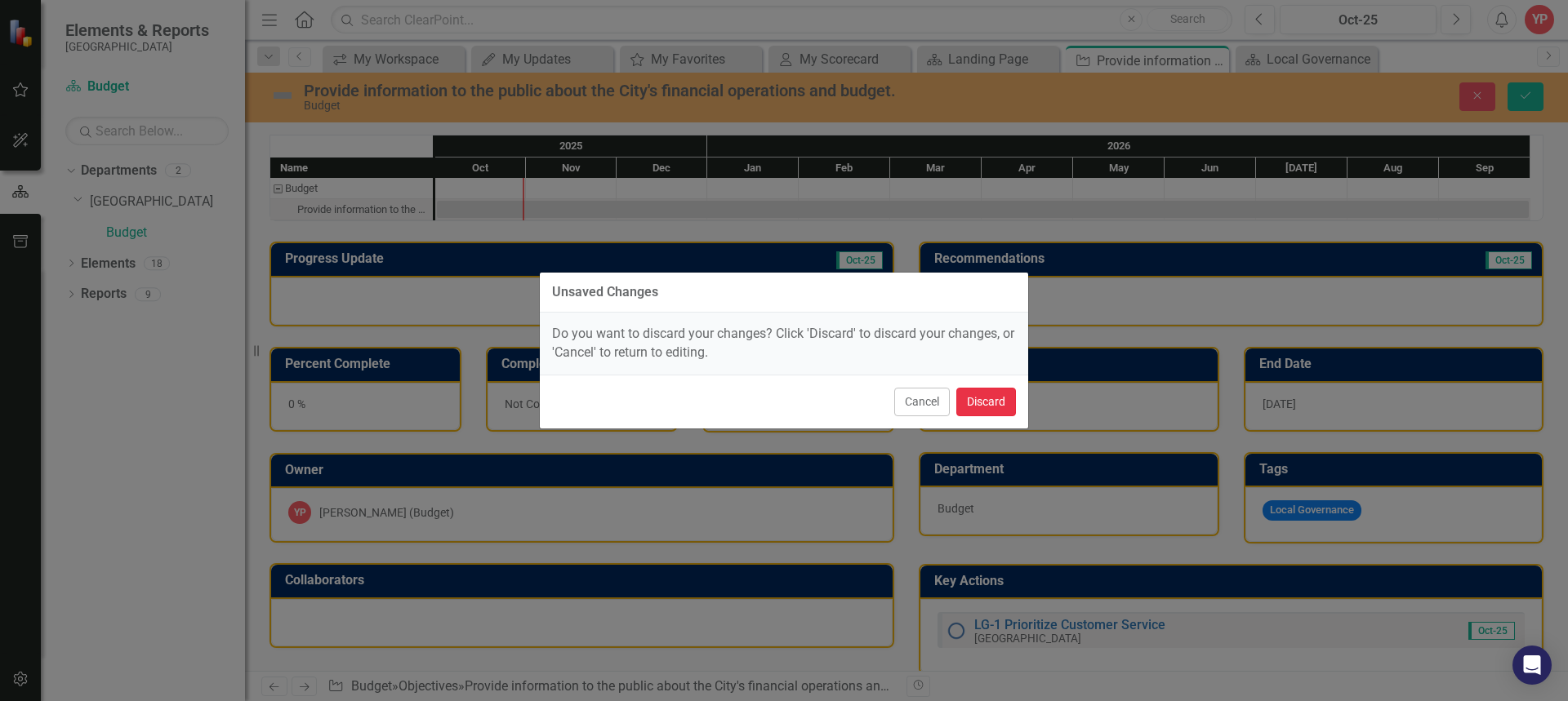
click at [982, 402] on button "Discard" at bounding box center [985, 402] width 59 height 28
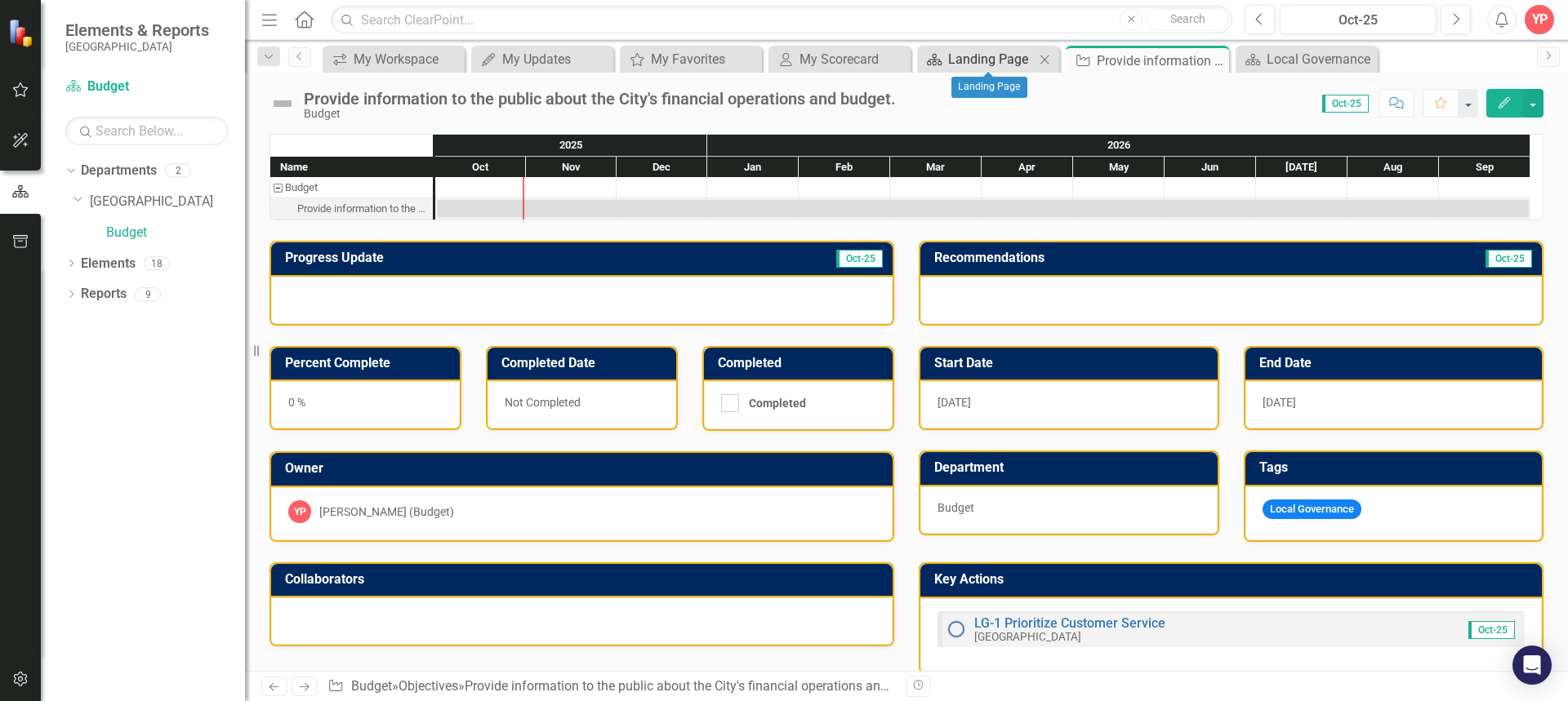
click at [969, 56] on div "Landing Page" at bounding box center [991, 59] width 87 height 21
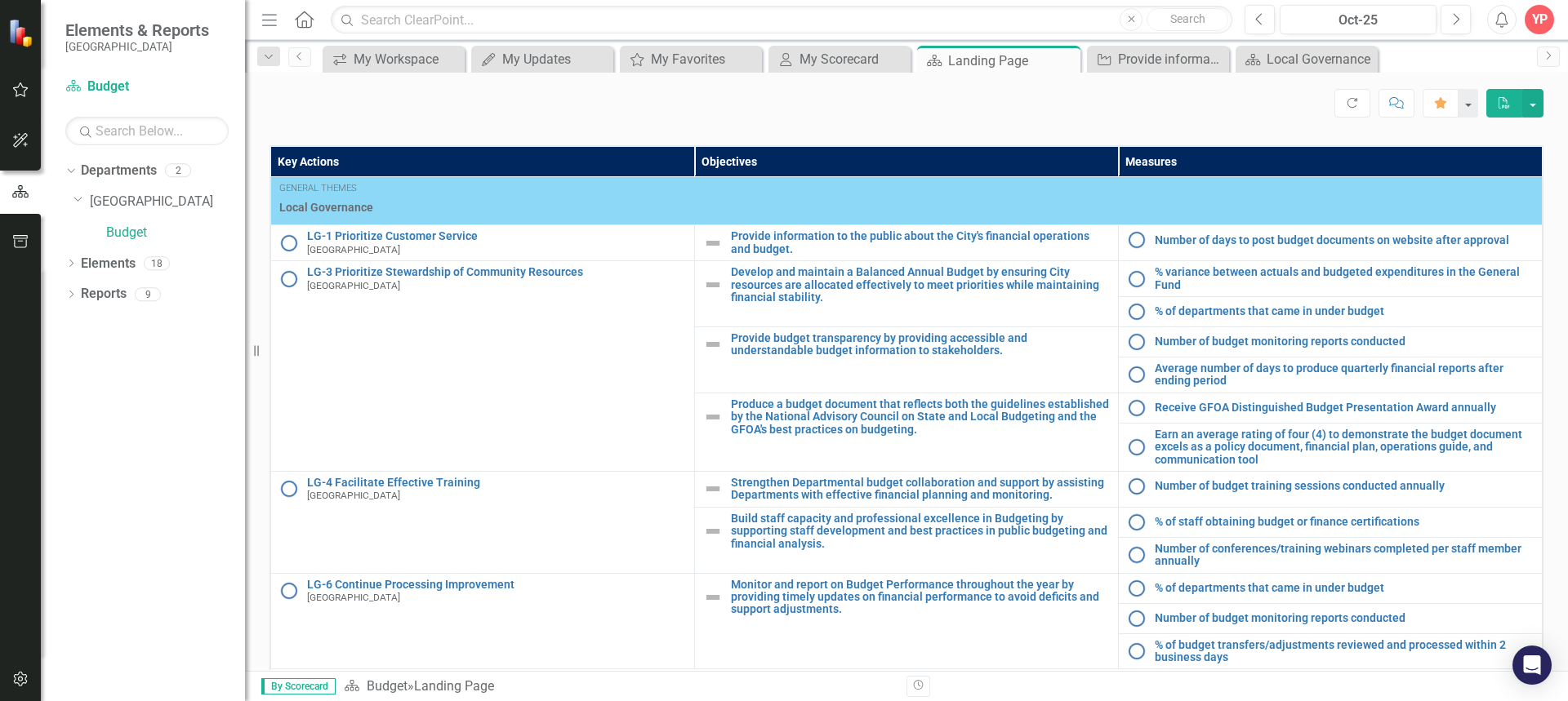
scroll to position [735, 0]
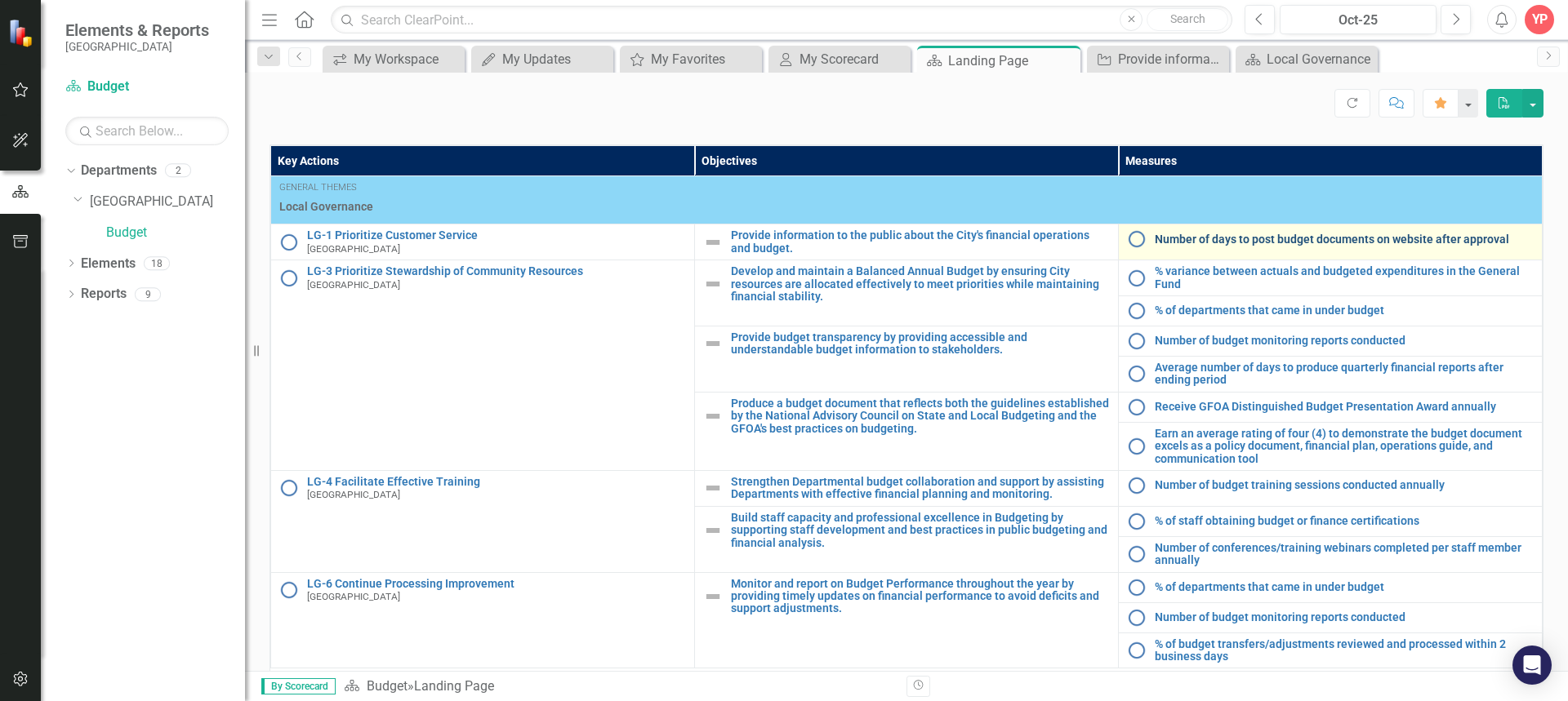
click at [1299, 245] on link "Number of days to post budget documents on website after approval" at bounding box center [1344, 239] width 379 height 12
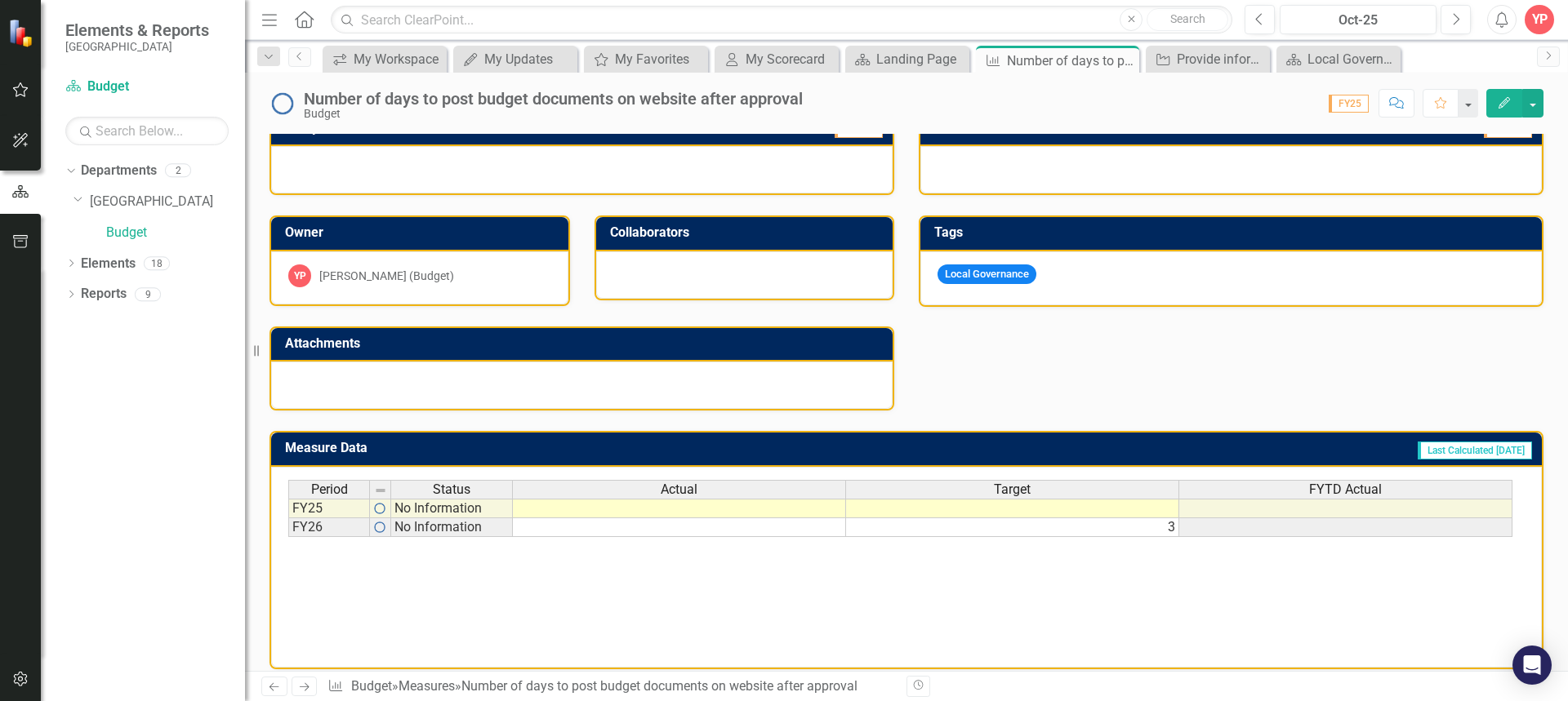
scroll to position [371, 0]
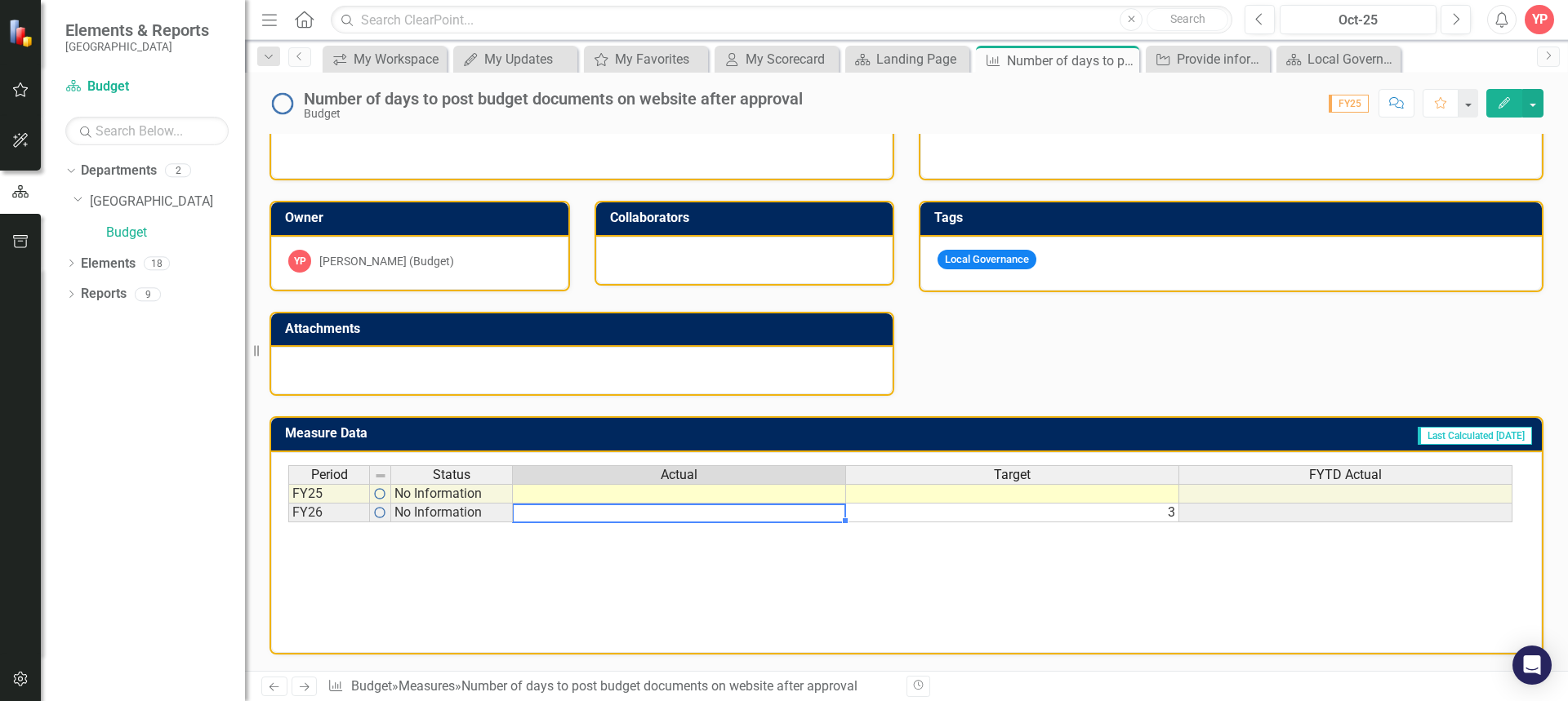
click at [805, 519] on td at bounding box center [679, 513] width 333 height 19
click at [798, 497] on td at bounding box center [679, 494] width 333 height 20
type textarea "2"
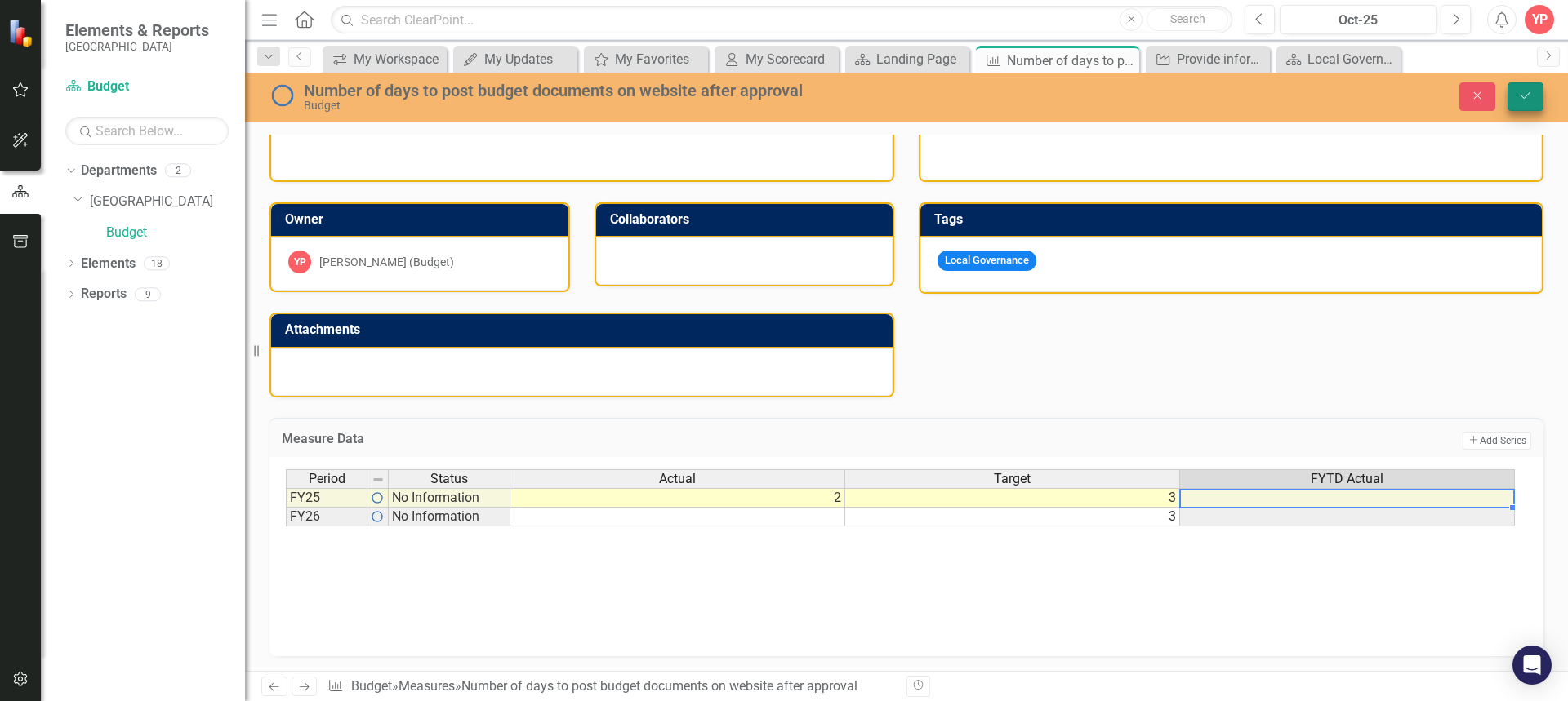
type textarea "3"
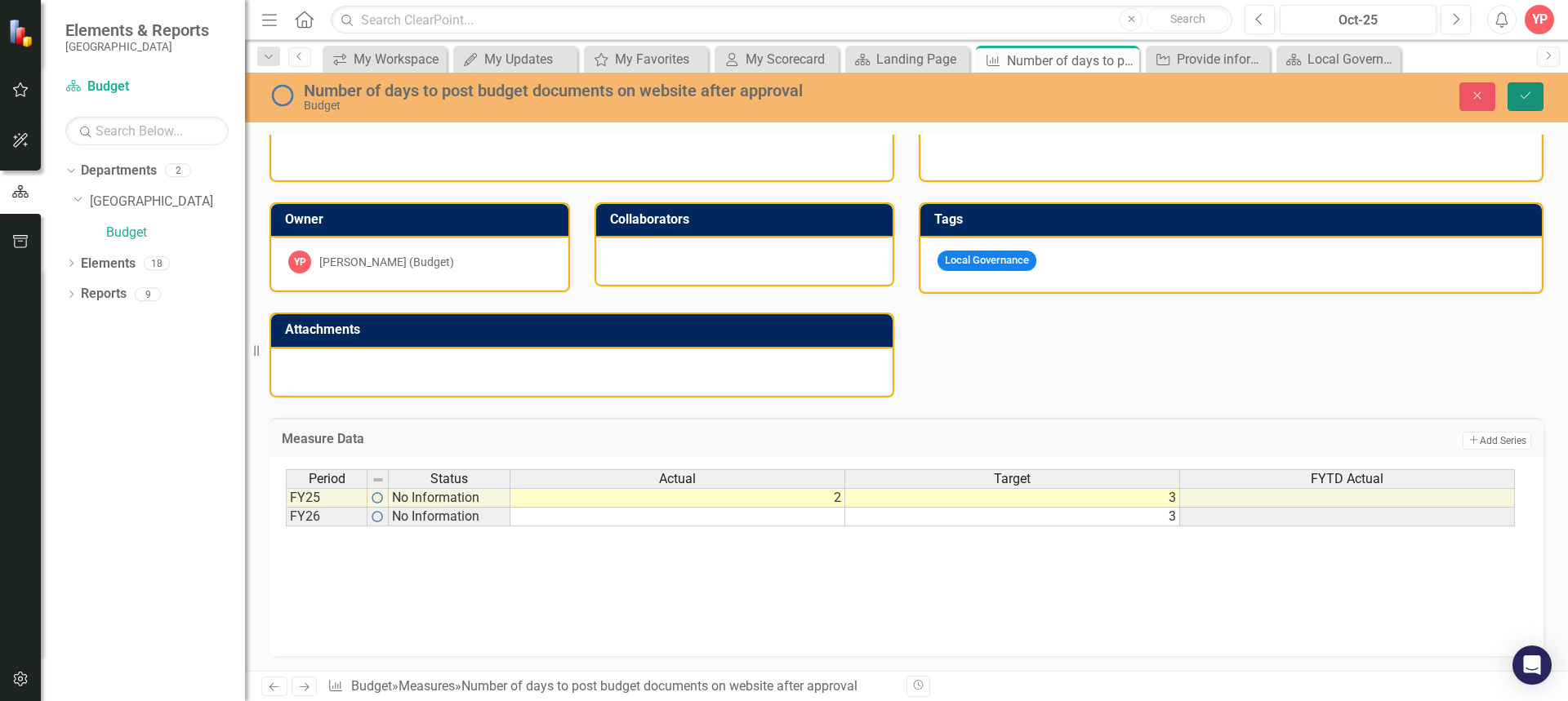
click at [1529, 102] on button "Save" at bounding box center [1526, 96] width 36 height 28
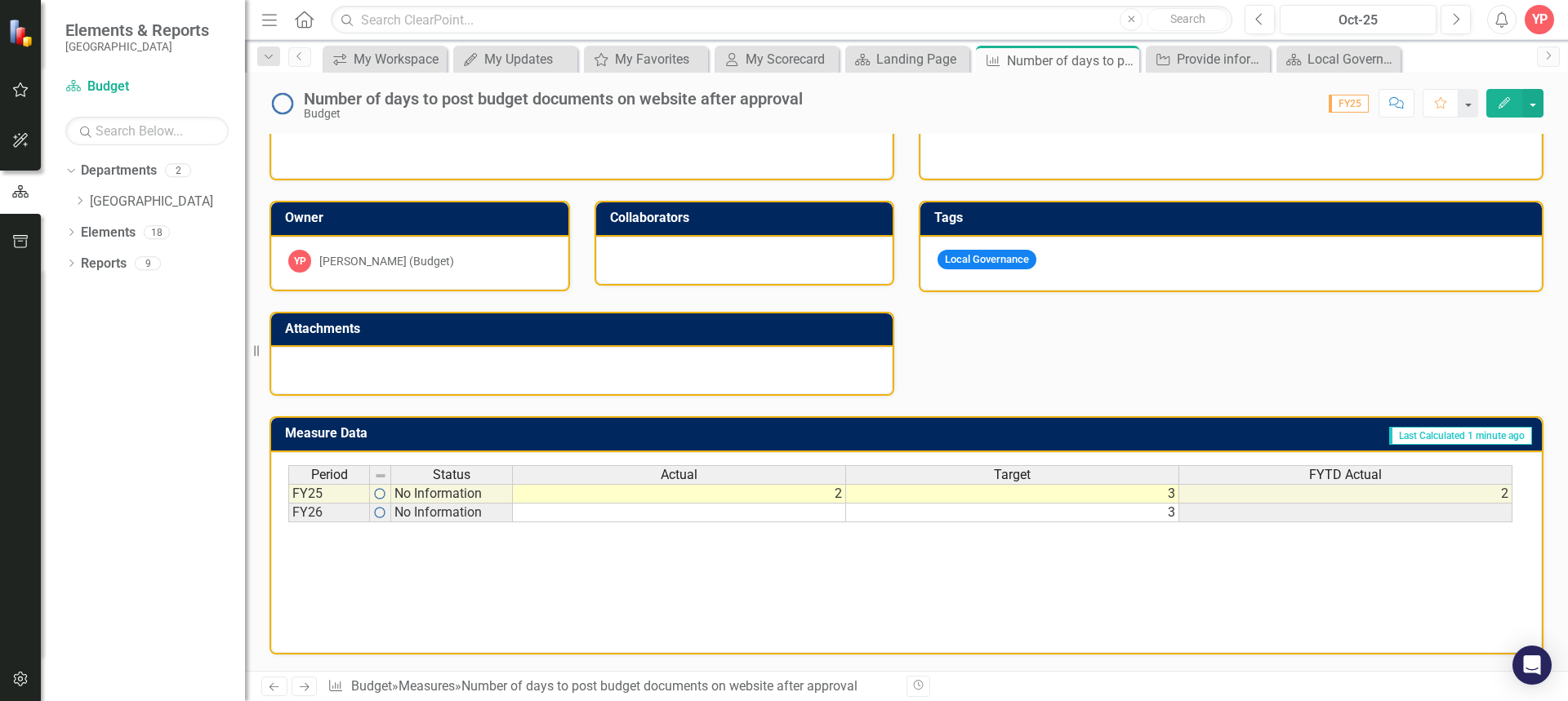
scroll to position [289, 0]
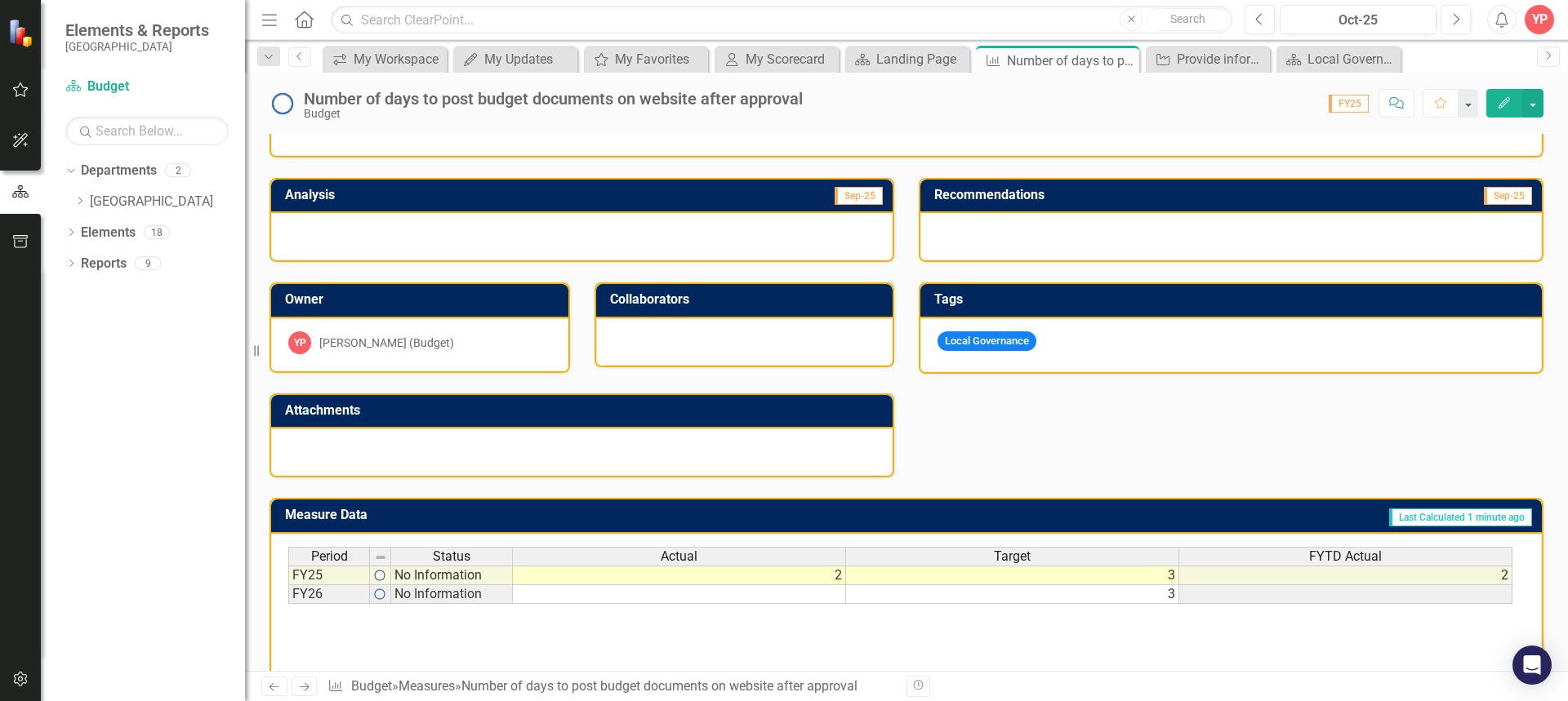
click at [373, 199] on h3 "Analysis" at bounding box center [435, 194] width 299 height 15
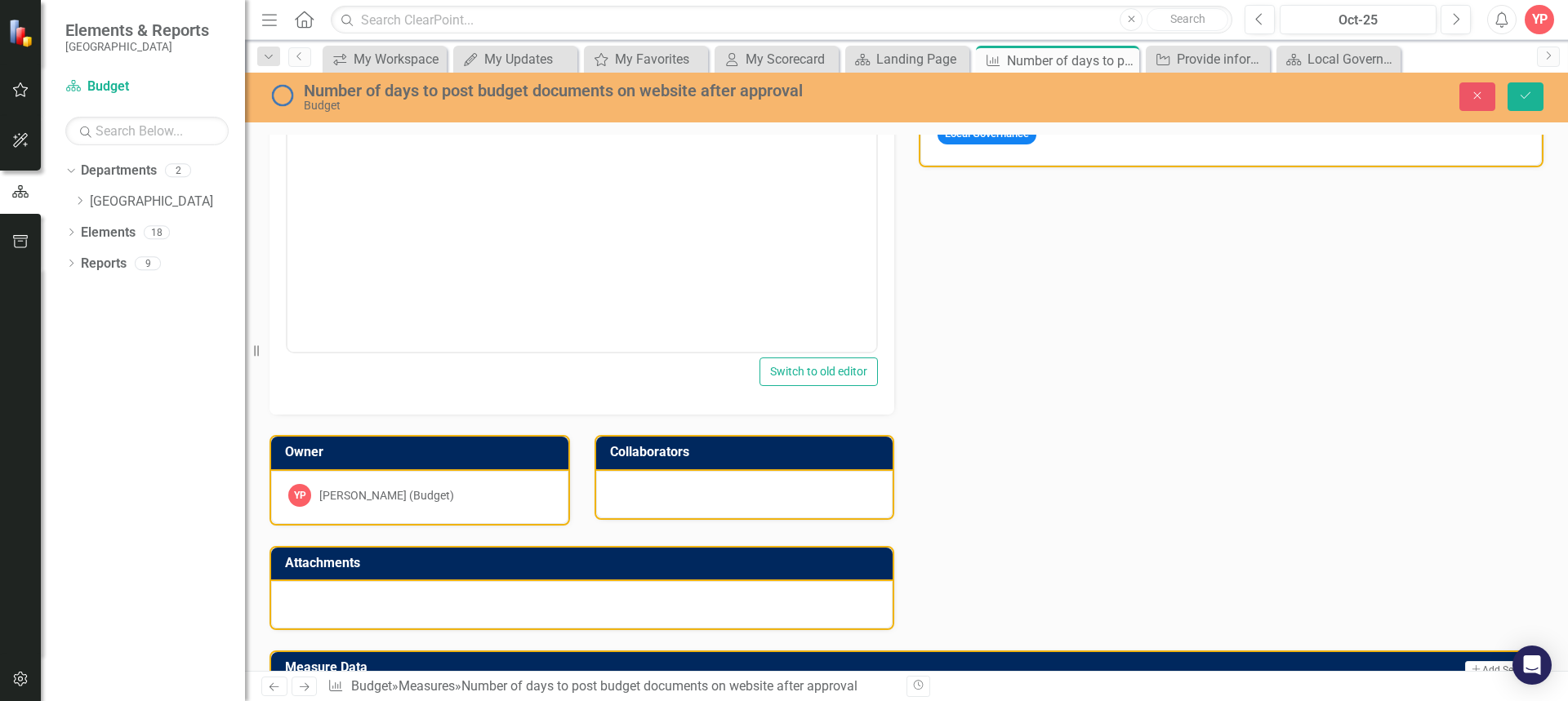
scroll to position [534, 0]
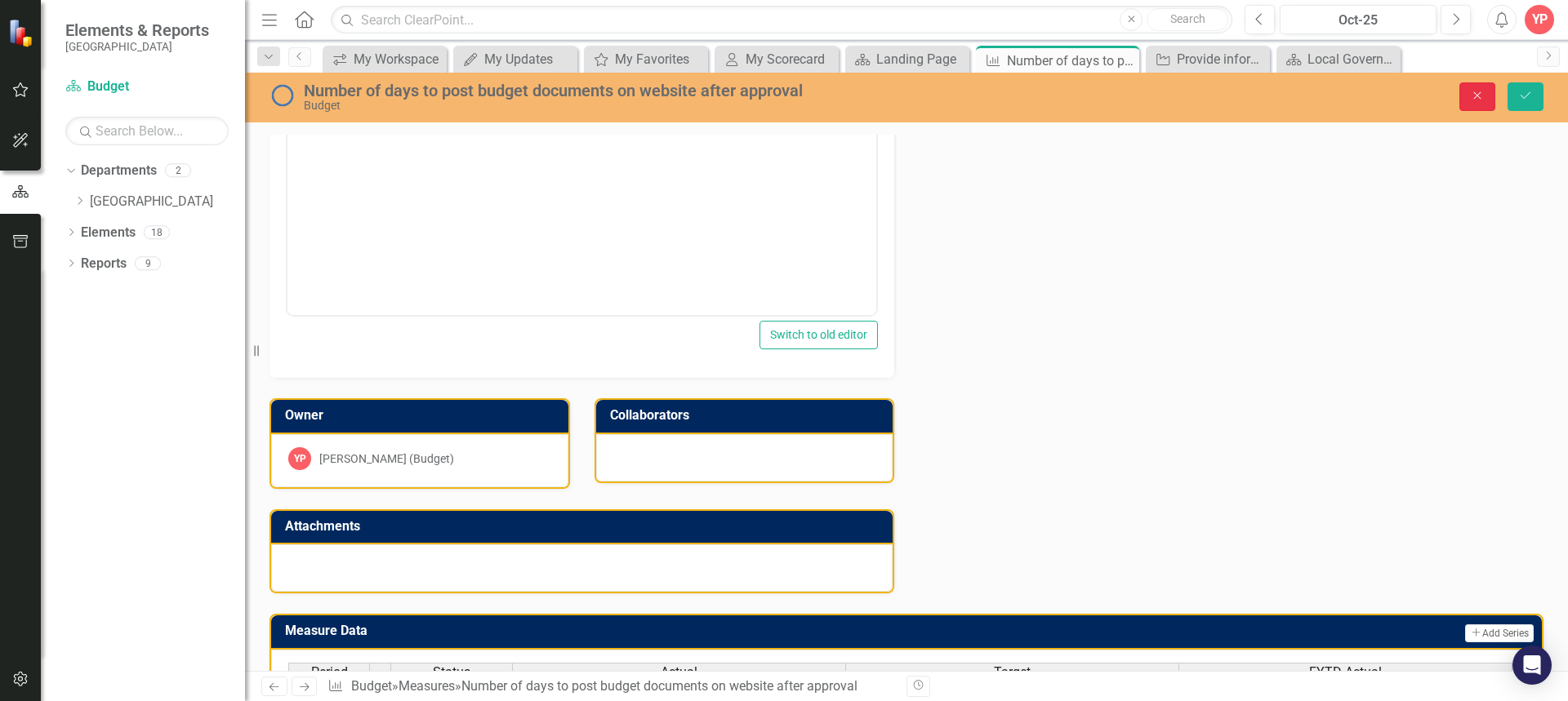
click at [1479, 106] on button "Close" at bounding box center [1478, 96] width 36 height 28
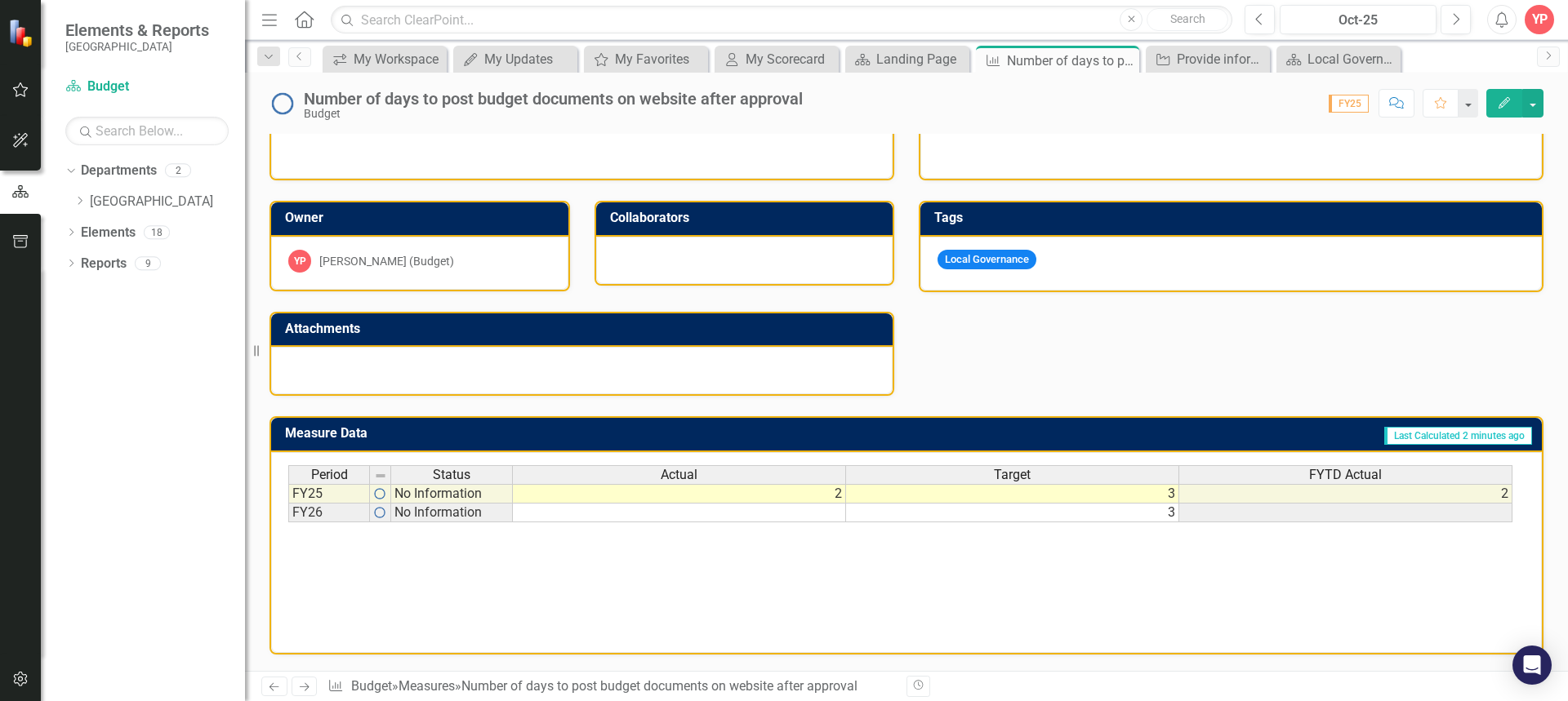
scroll to position [371, 0]
click at [523, 323] on h3 "Attachments" at bounding box center [584, 329] width 599 height 15
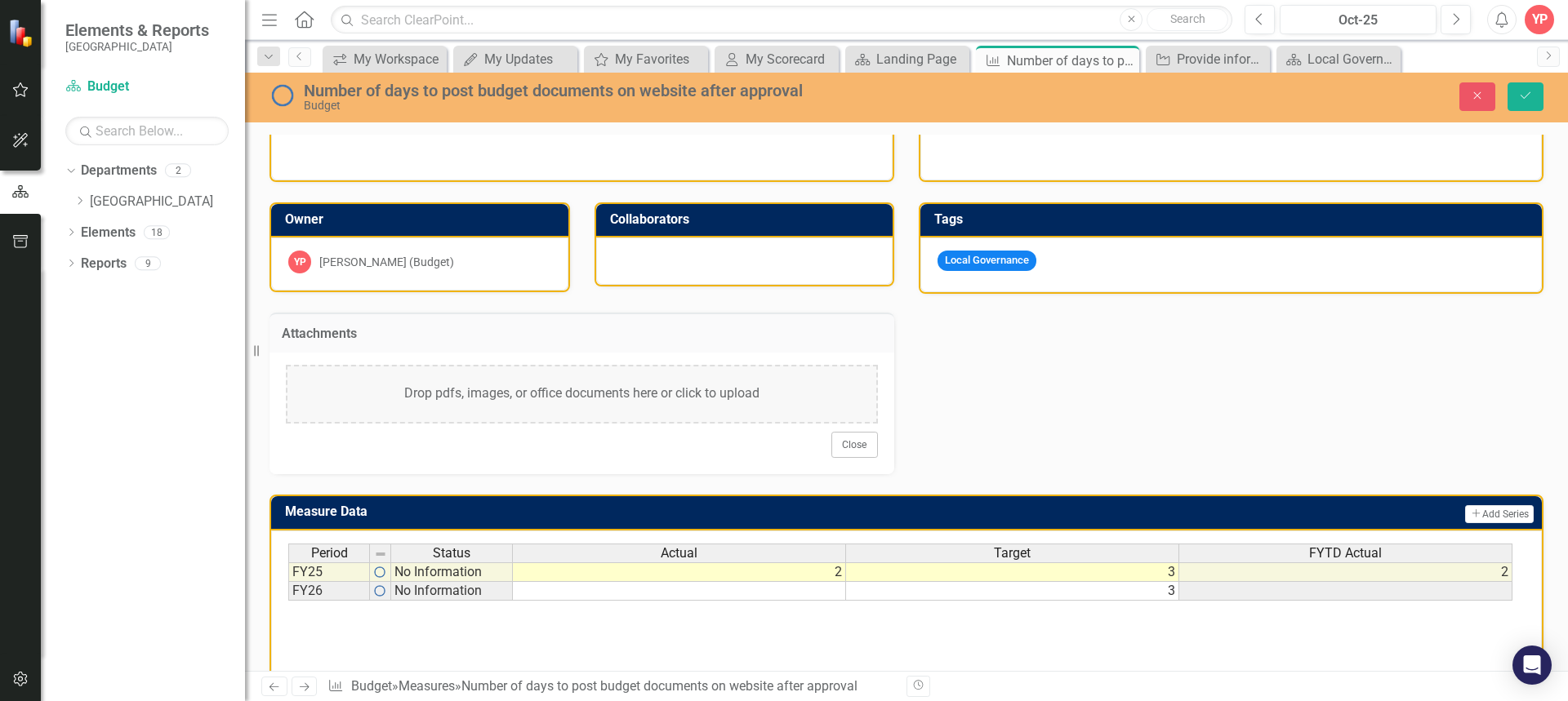
scroll to position [448, 0]
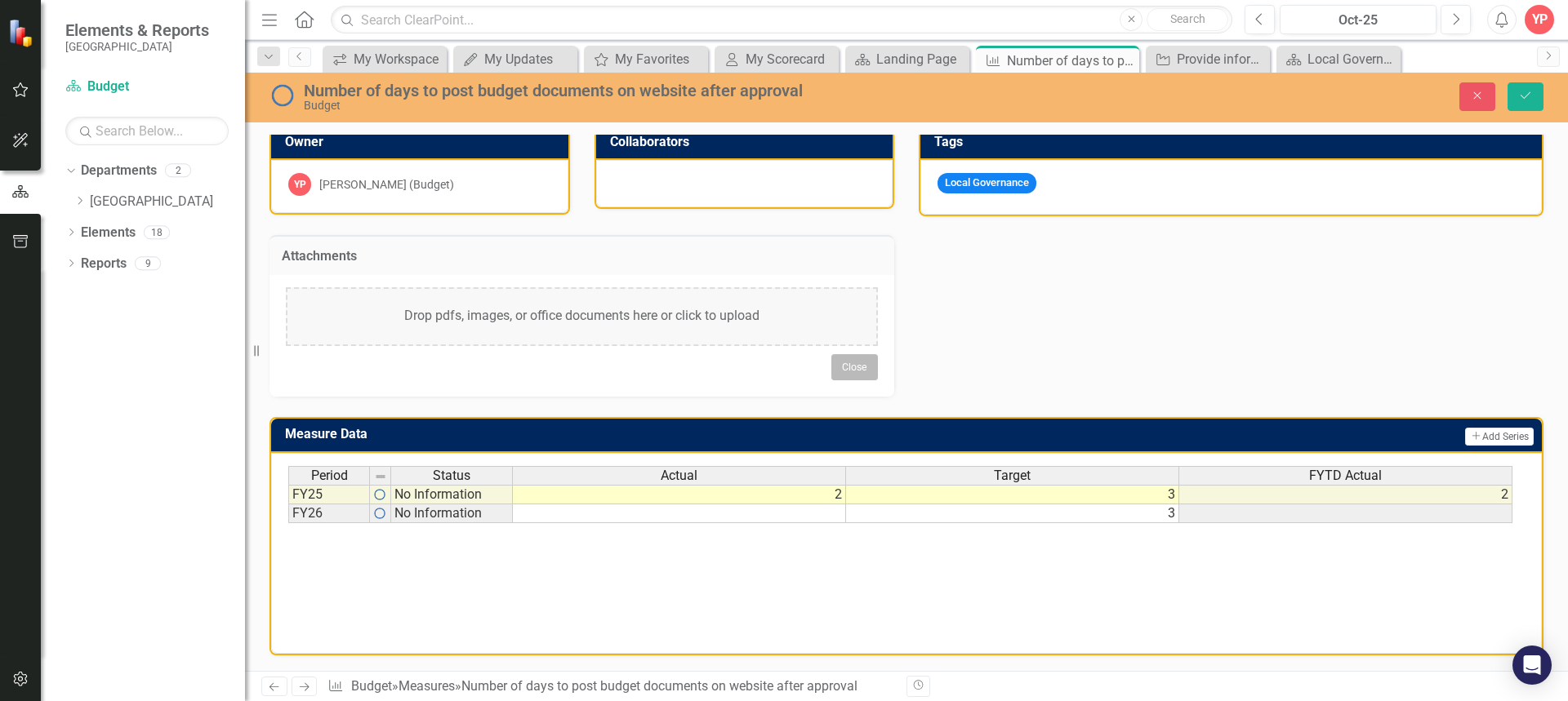
click at [851, 362] on button "Close" at bounding box center [855, 367] width 46 height 26
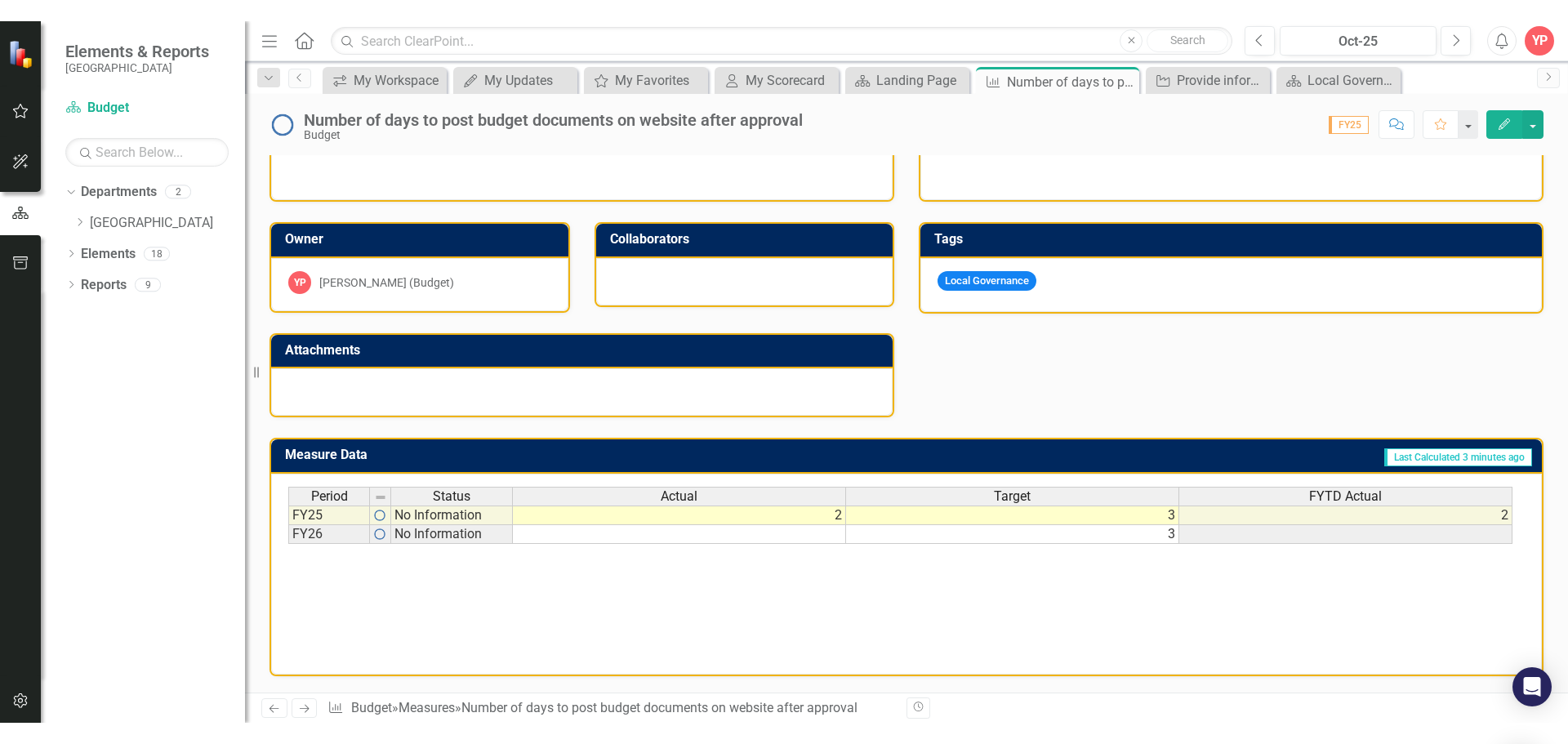
scroll to position [371, 0]
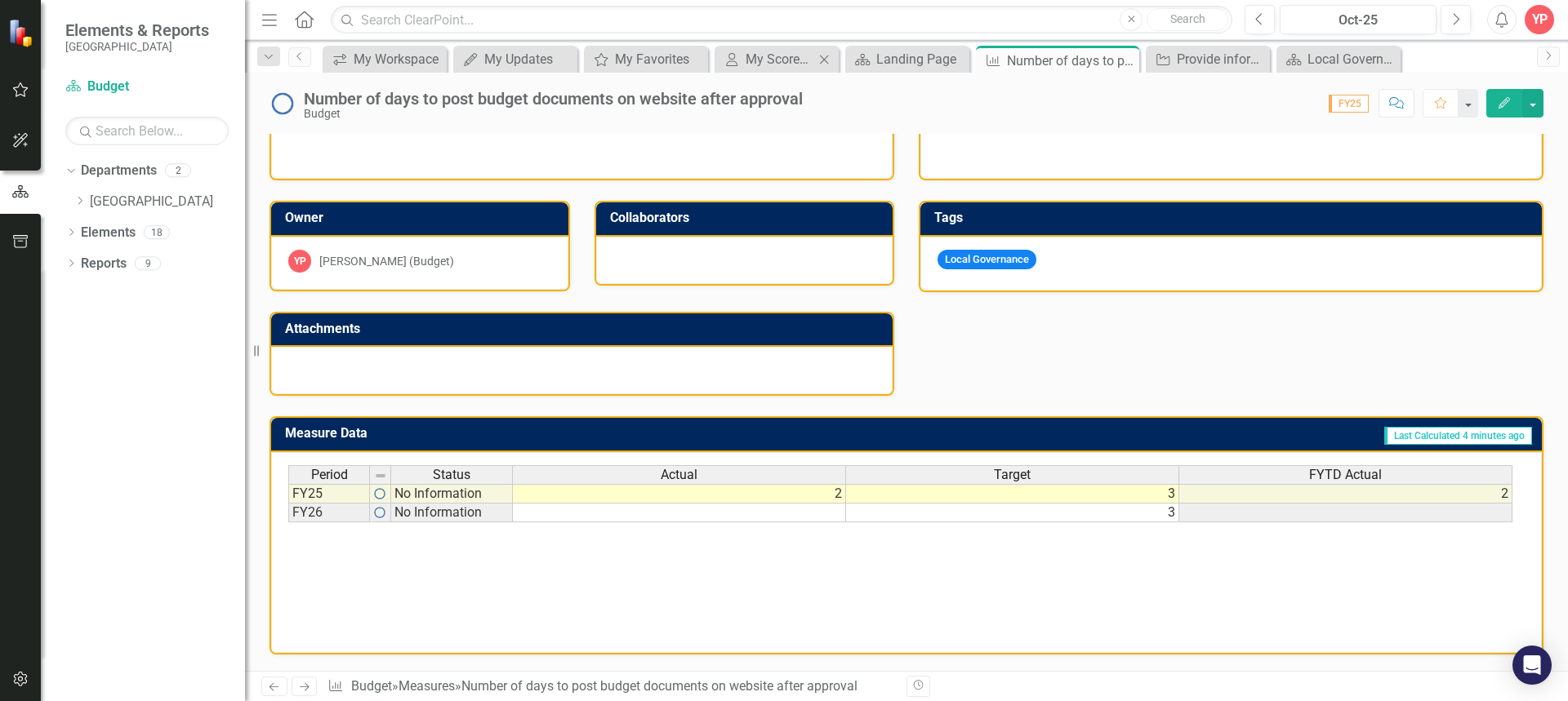
click at [775, 70] on div "My Scorecard My Scorecard Close" at bounding box center [776, 58] width 124 height 27
click at [777, 56] on div "My Scorecard" at bounding box center [780, 59] width 69 height 21
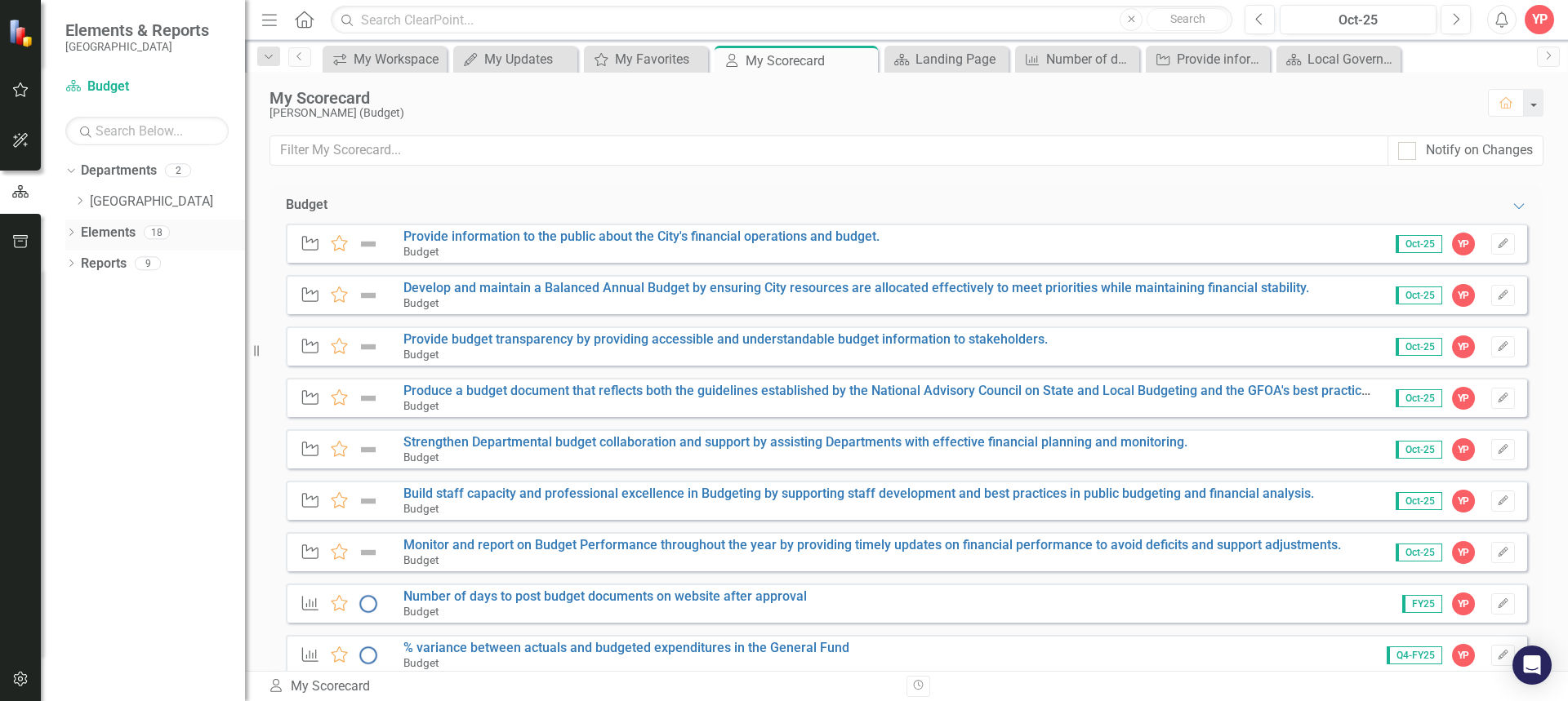
click at [66, 237] on icon "Dropdown" at bounding box center [71, 234] width 11 height 9
click at [83, 328] on icon "Dropdown" at bounding box center [78, 327] width 11 height 9
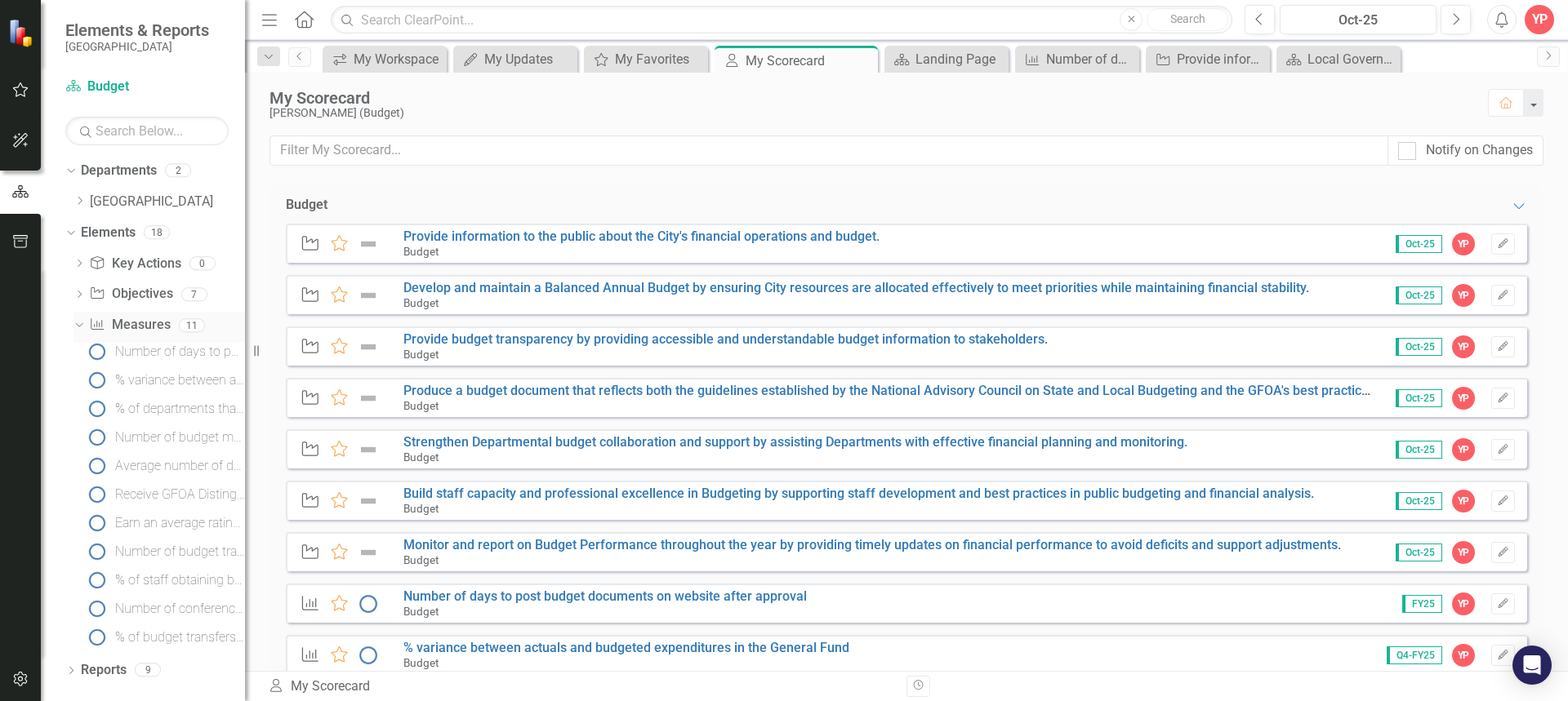
click at [148, 324] on link "Measure Measures" at bounding box center [129, 325] width 81 height 19
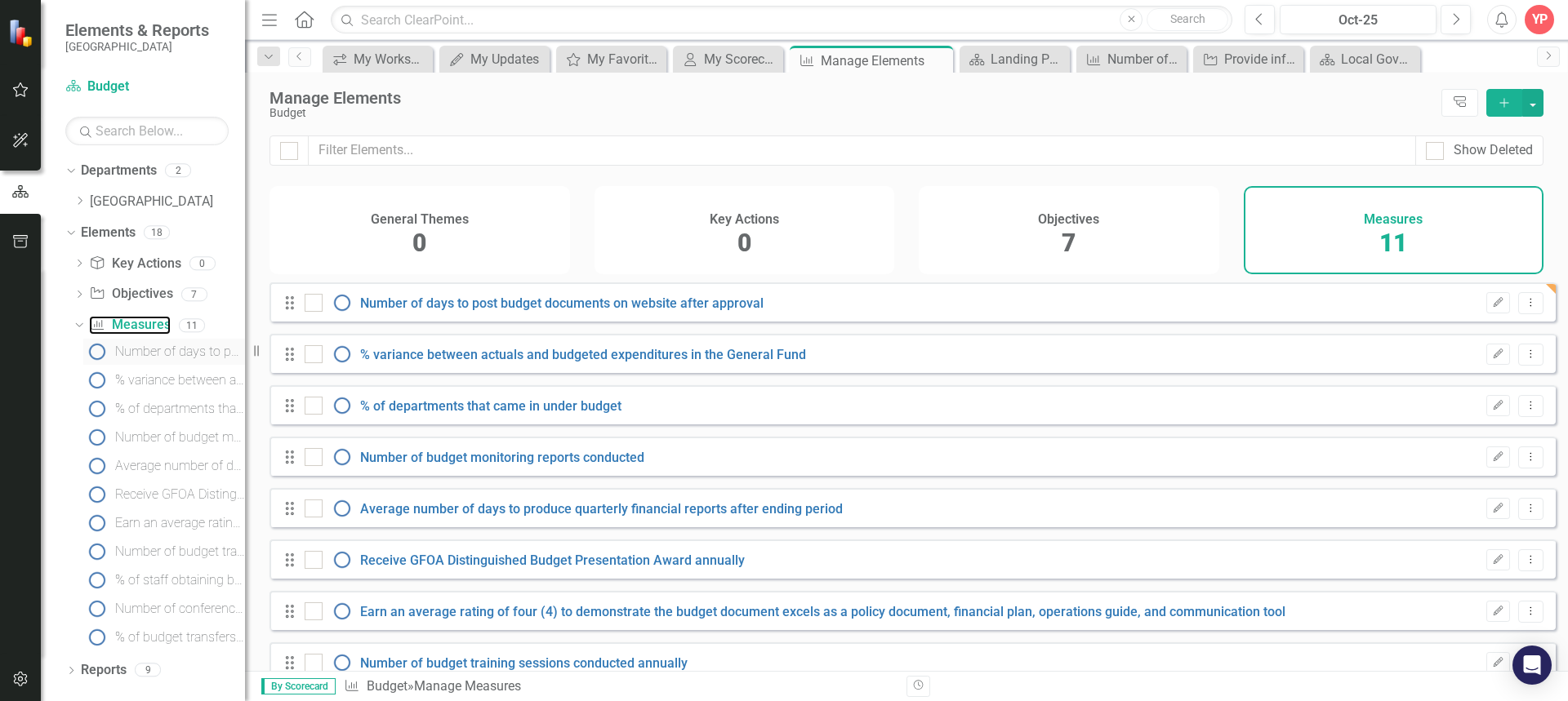
checkbox input "false"
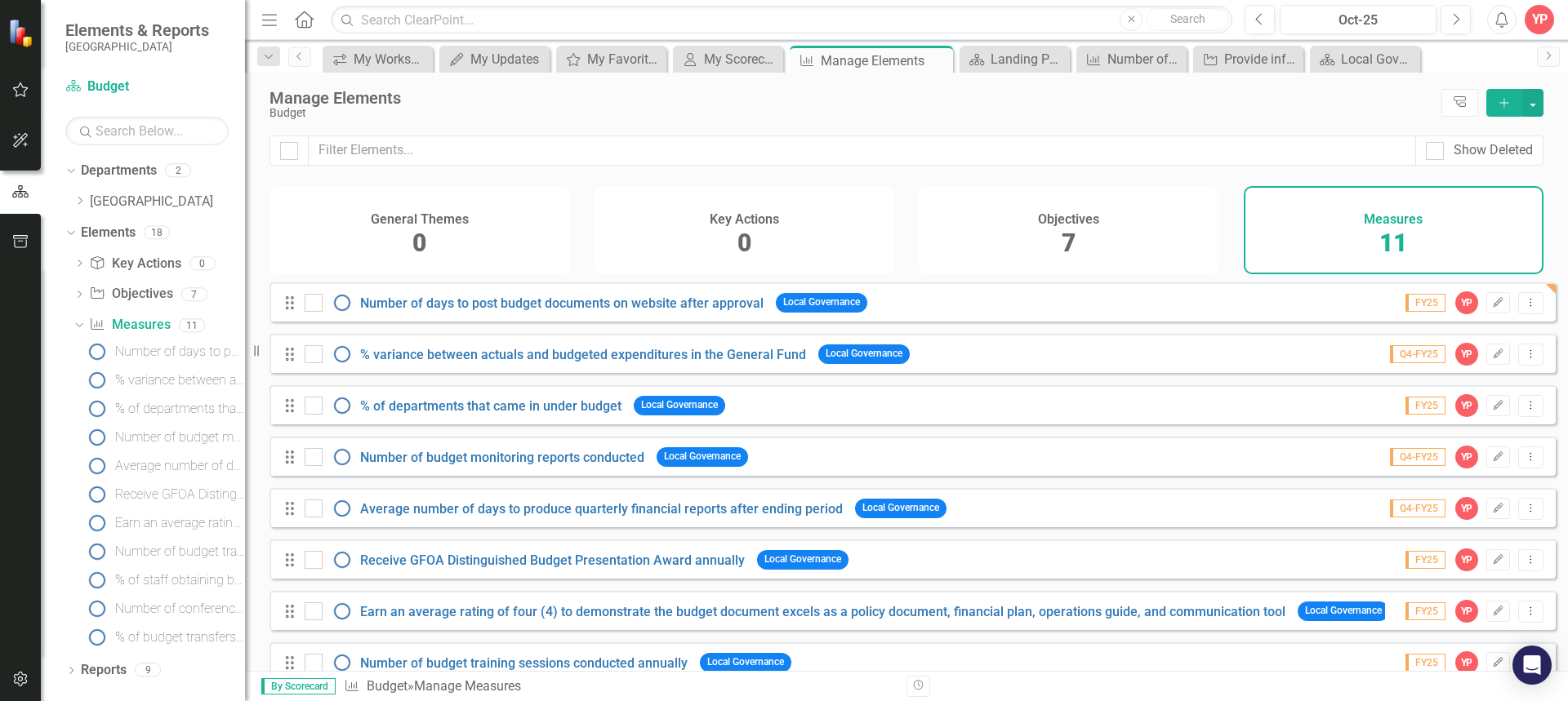
click at [1540, 21] on div "YP" at bounding box center [1540, 20] width 29 height 29
click at [1497, 163] on link "icon.portal Success Portal" at bounding box center [1489, 173] width 129 height 30
